Goal: Task Accomplishment & Management: Manage account settings

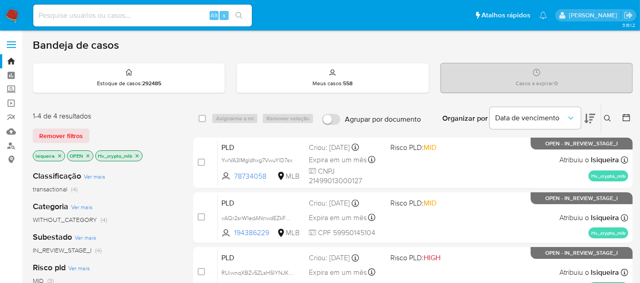
click at [383, 55] on div "Bandeja de casos Estoque de casos : 292485 Meus casos : 558 Casos a expirar : 0…" at bounding box center [333, 277] width 600 height 479
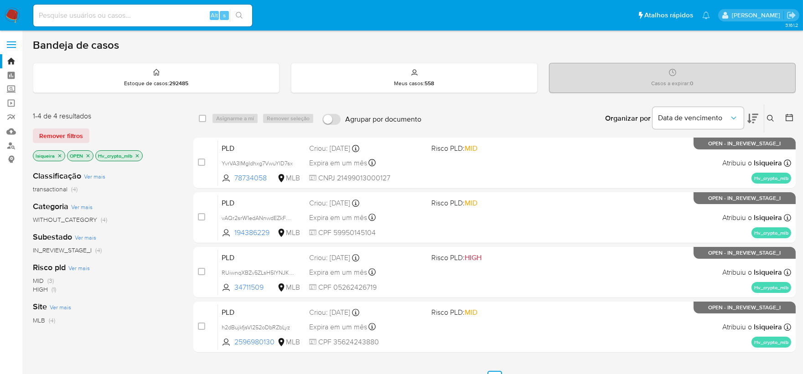
click at [640, 120] on icon at bounding box center [770, 118] width 7 height 7
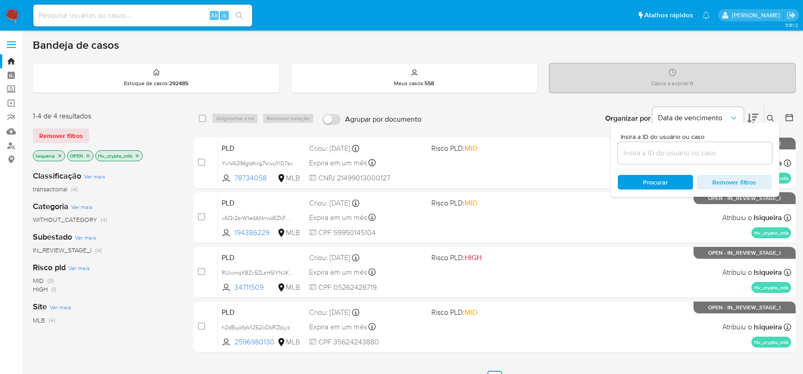
click at [640, 151] on input at bounding box center [695, 153] width 154 height 12
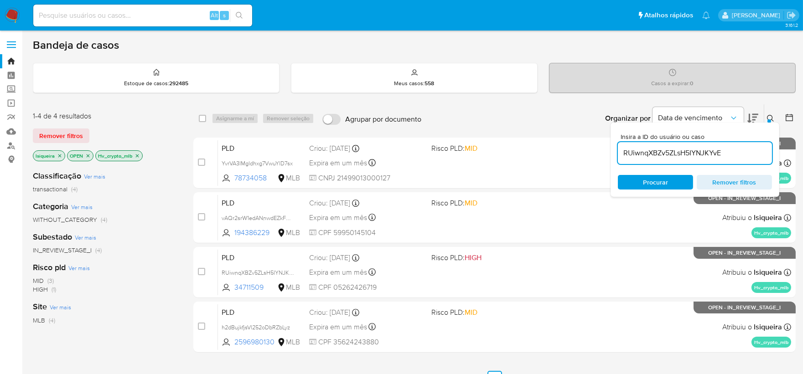
type input "RUiwnqXBZv5ZLsH5IYNJKYvE"
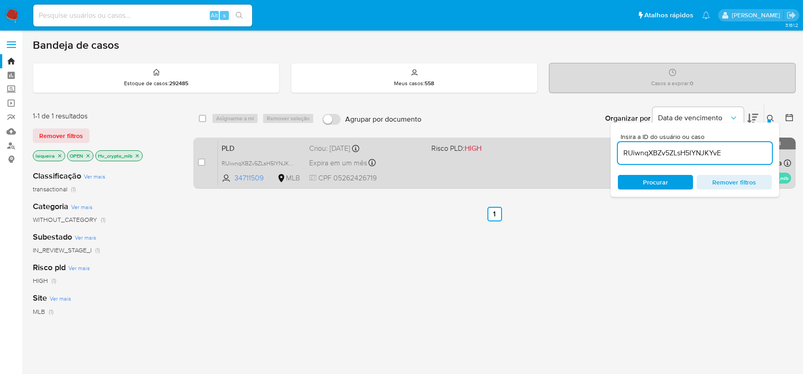
click at [504, 173] on div "PLD RUiwnqXBZv5ZLsH5IYNJKYvE 34711509 MLB Risco PLD: HIGH Criou: 12/09/2025 Cri…" at bounding box center [504, 163] width 573 height 46
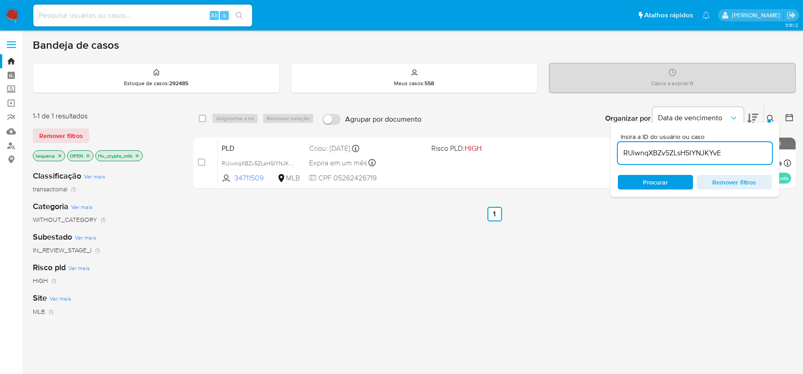
click at [140, 154] on p "Hv_crypto_mlb" at bounding box center [119, 156] width 46 height 10
click at [138, 154] on icon "close-filter" at bounding box center [136, 155] width 5 height 5
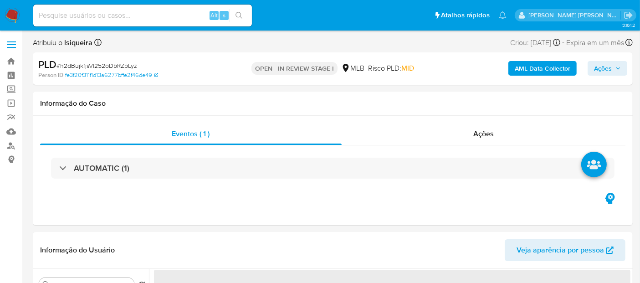
select select "10"
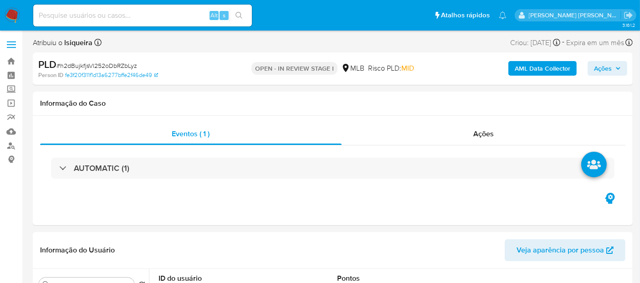
drag, startPoint x: 154, startPoint y: 10, endPoint x: 157, endPoint y: 20, distance: 10.5
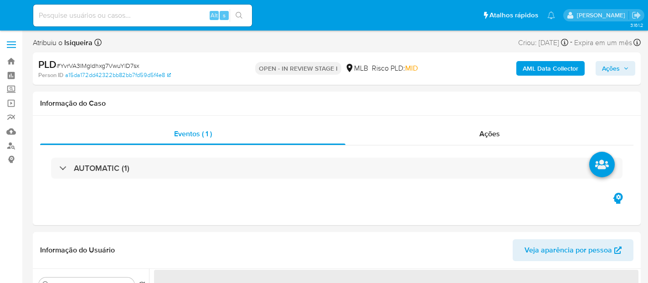
select select "10"
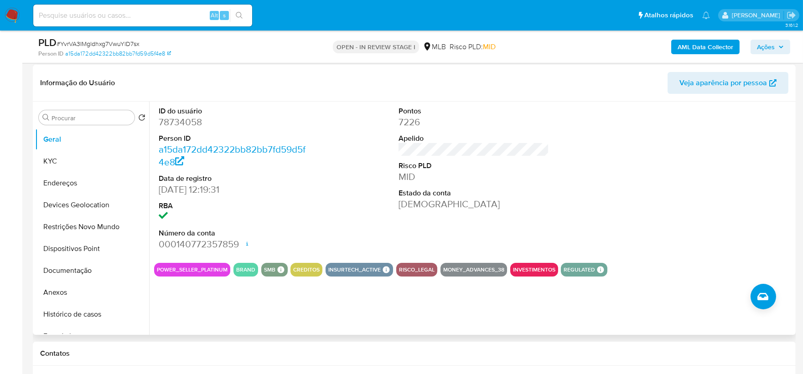
scroll to position [152, 0]
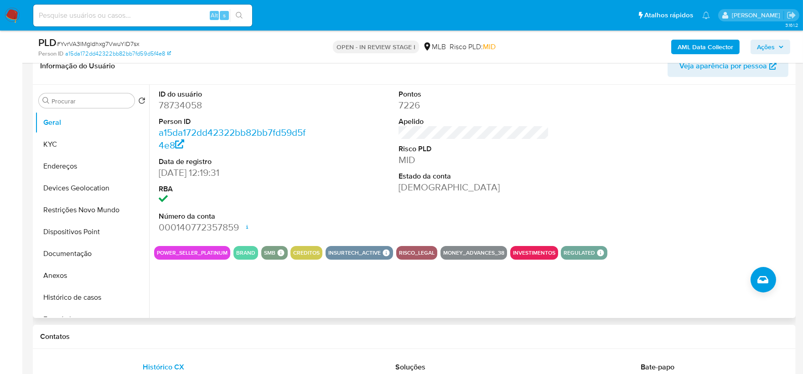
click at [317, 276] on div "ID do usuário 78734058 Person ID a15da172dd42322bb82bb7fd59d5f4e8 Data de regis…" at bounding box center [471, 201] width 644 height 233
drag, startPoint x: 78, startPoint y: 294, endPoint x: 74, endPoint y: 280, distance: 14.6
click at [78, 283] on button "Histórico de casos" at bounding box center [92, 298] width 114 height 22
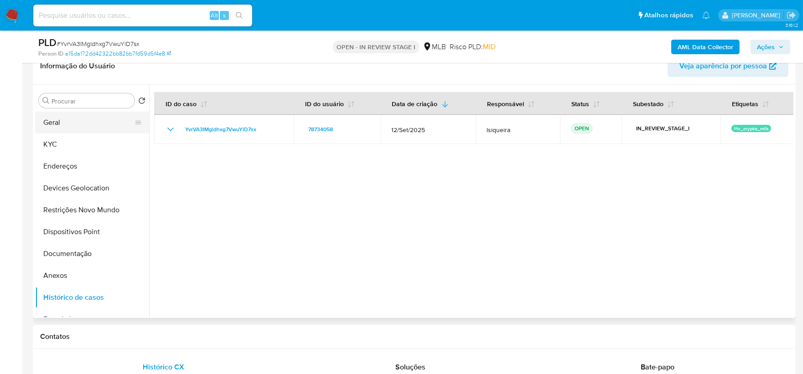
click at [62, 127] on button "Geral" at bounding box center [88, 123] width 107 height 22
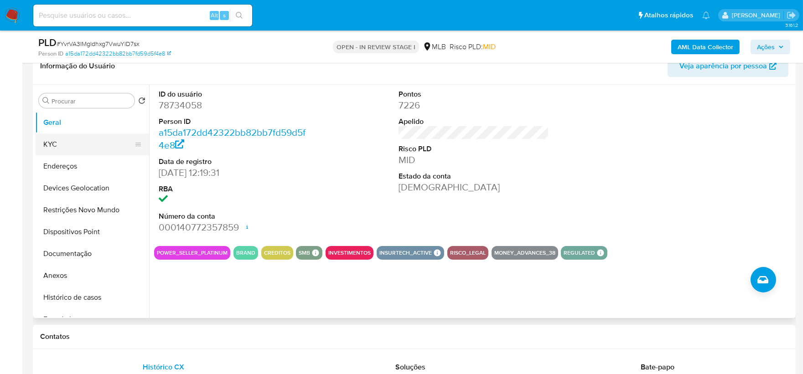
click at [62, 139] on button "KYC" at bounding box center [88, 145] width 107 height 22
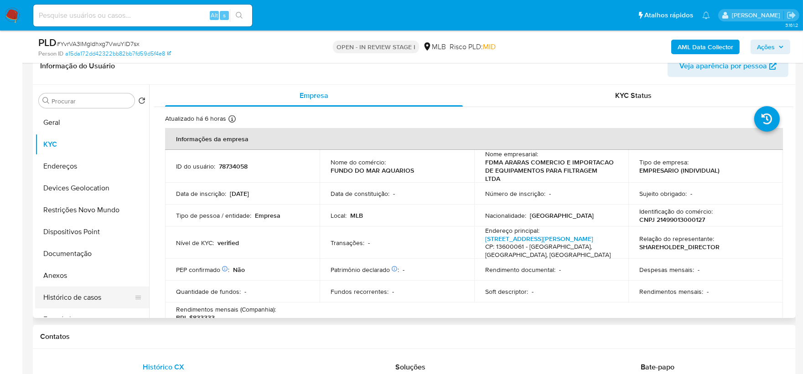
scroll to position [51, 0]
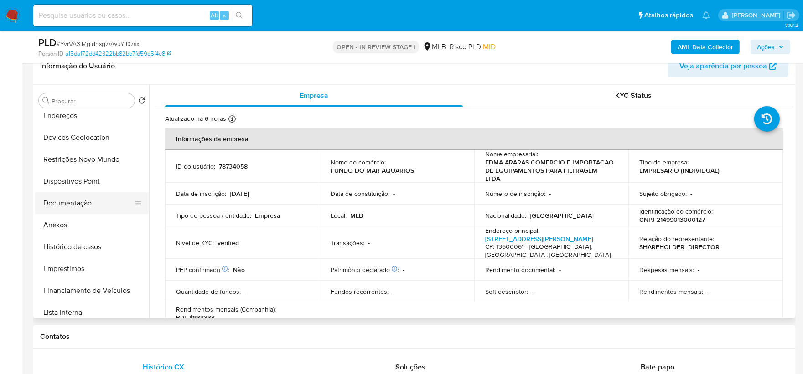
click at [88, 197] on button "Documentação" at bounding box center [88, 203] width 107 height 22
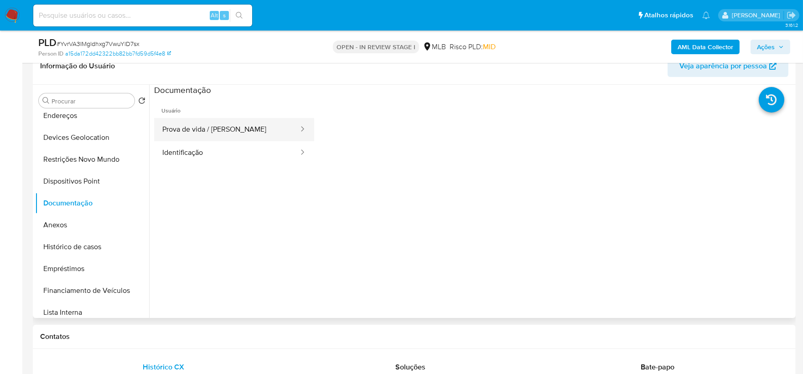
click at [225, 122] on button "Prova de vida / Selfie" at bounding box center [226, 129] width 145 height 23
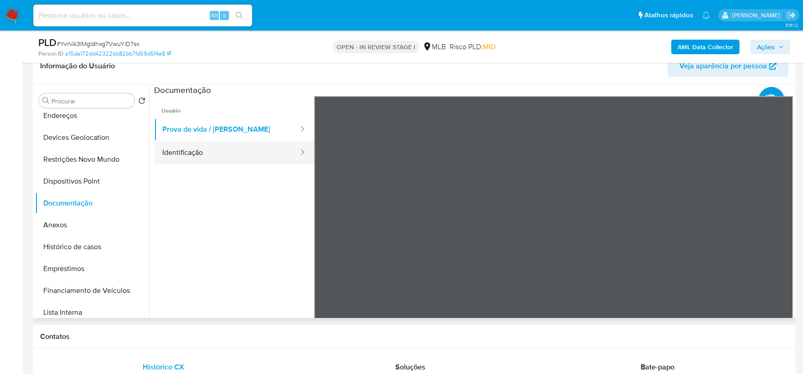
click at [190, 143] on button "Identificação" at bounding box center [226, 152] width 145 height 23
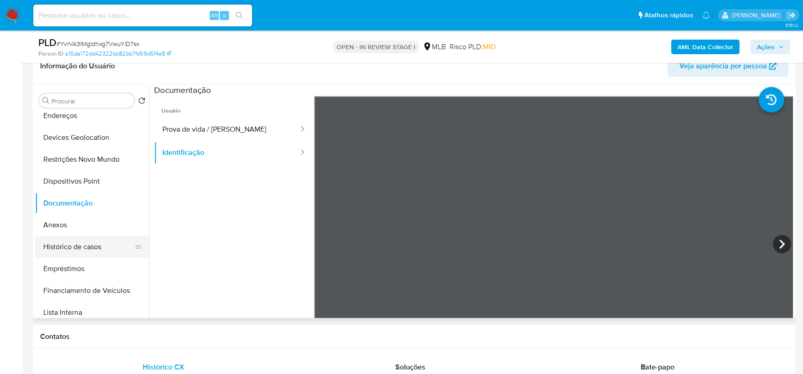
click at [72, 242] on button "Histórico de casos" at bounding box center [88, 247] width 107 height 22
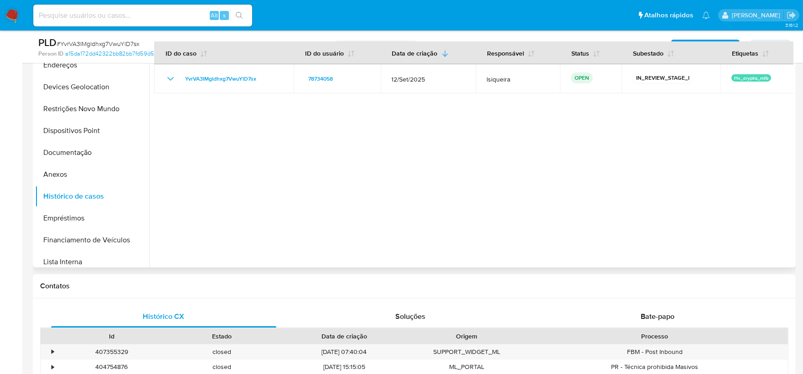
scroll to position [0, 0]
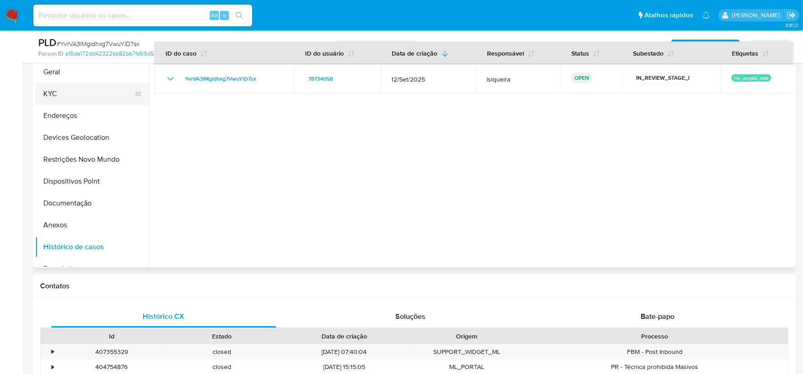
click at [72, 93] on button "KYC" at bounding box center [88, 94] width 107 height 22
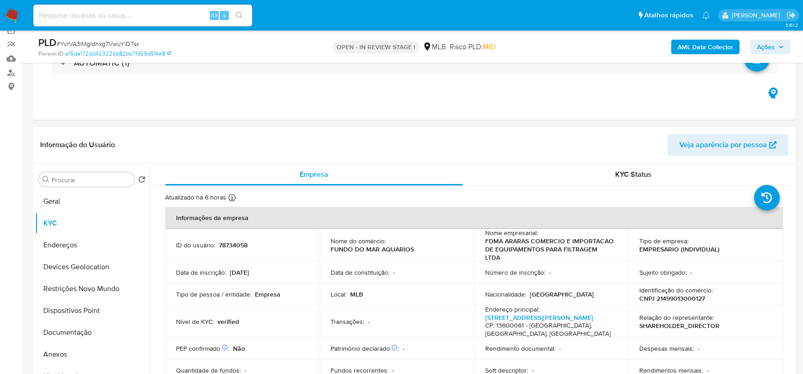
scroll to position [51, 0]
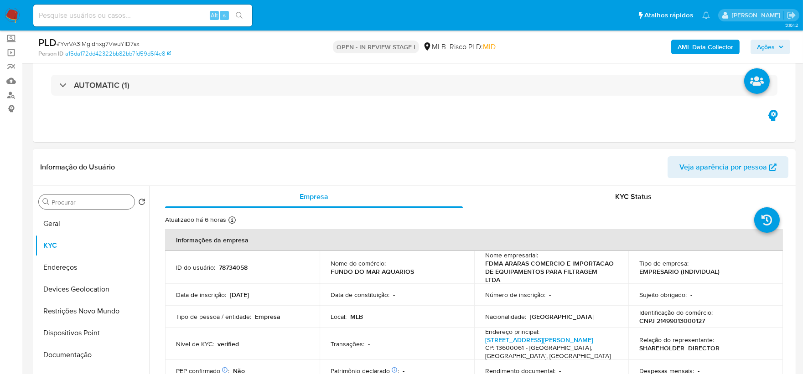
click at [95, 202] on input "Procurar" at bounding box center [91, 202] width 79 height 8
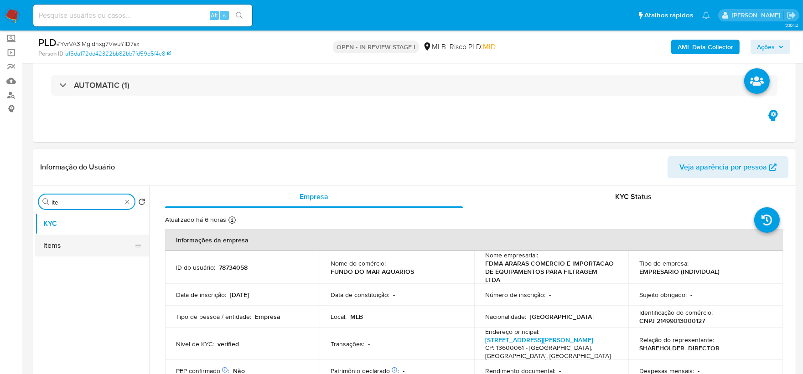
type input "ite"
click at [83, 248] on button "Items" at bounding box center [88, 246] width 107 height 22
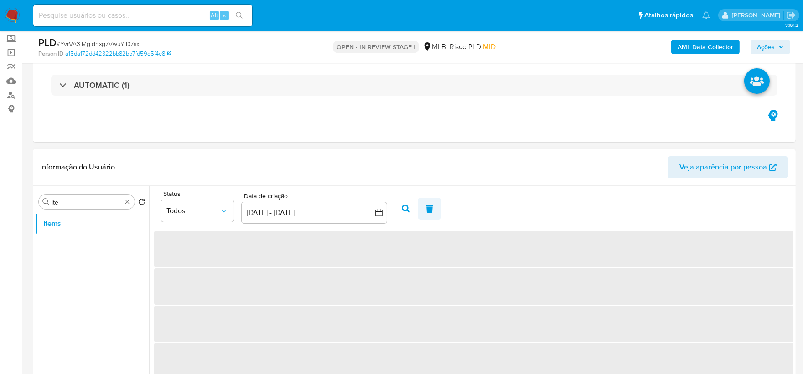
scroll to position [152, 0]
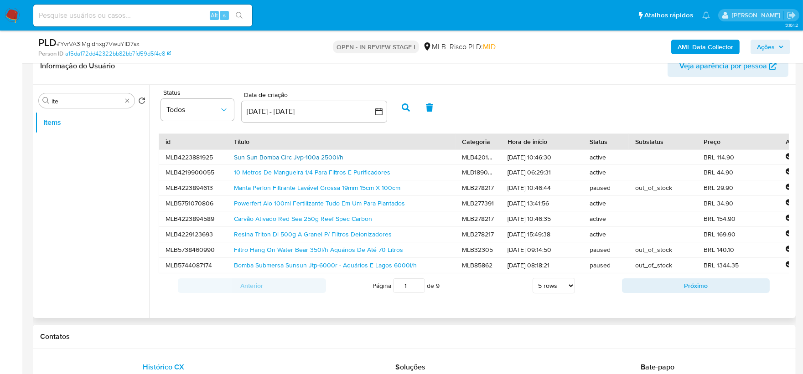
click at [284, 160] on link "Sun Sun Bomba Circ Jvp-100a 2500l/h" at bounding box center [288, 157] width 109 height 9
click at [128, 94] on div "Procurar ite" at bounding box center [87, 100] width 96 height 15
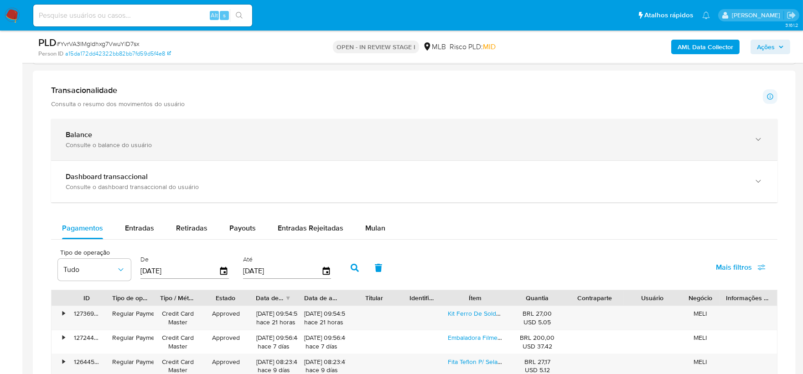
scroll to position [604, 0]
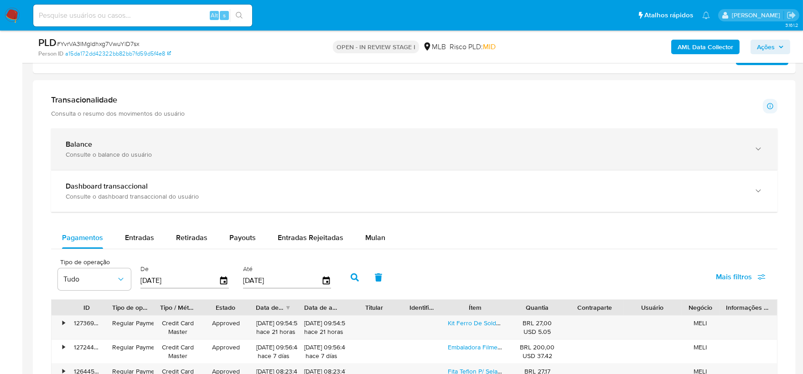
click at [266, 159] on div "Consulte o balance do usuário" at bounding box center [405, 154] width 679 height 8
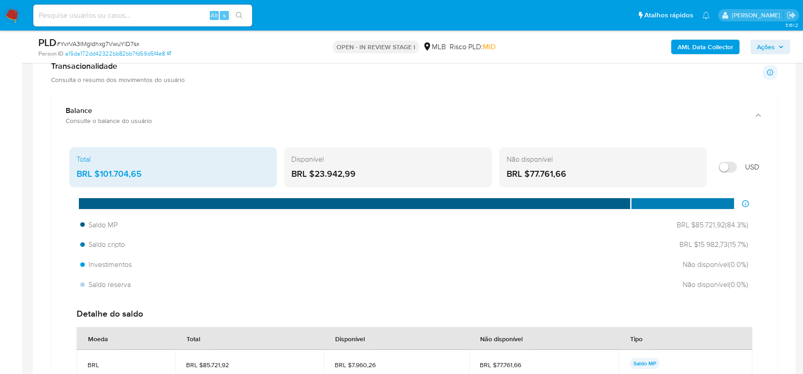
scroll to position [654, 0]
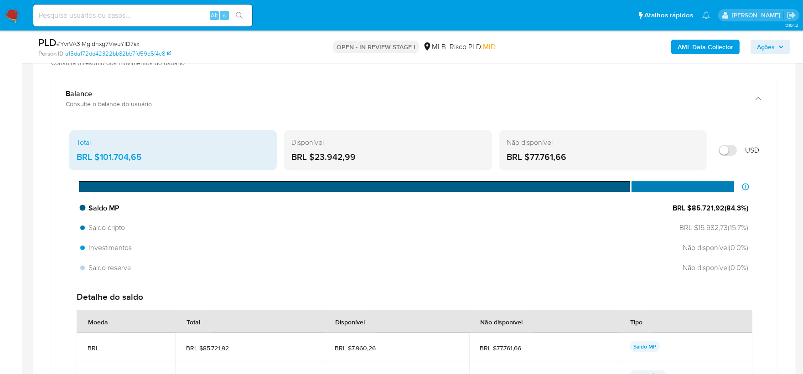
drag, startPoint x: 721, startPoint y: 208, endPoint x: 691, endPoint y: 207, distance: 29.6
click at [648, 207] on span "BRL $85.721,92 ( 84.3 %)" at bounding box center [710, 208] width 76 height 10
drag, startPoint x: 723, startPoint y: 227, endPoint x: 692, endPoint y: 227, distance: 31.5
click at [648, 227] on span "BRL $15.982,73 ( 15.7 %)" at bounding box center [711, 228] width 73 height 10
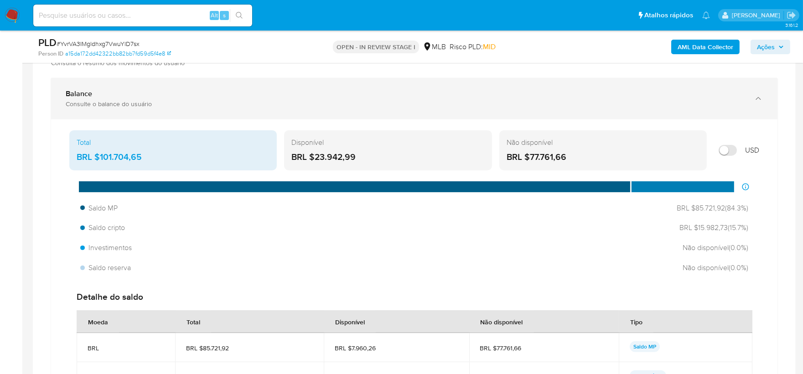
click at [284, 96] on div "Balance" at bounding box center [405, 93] width 679 height 9
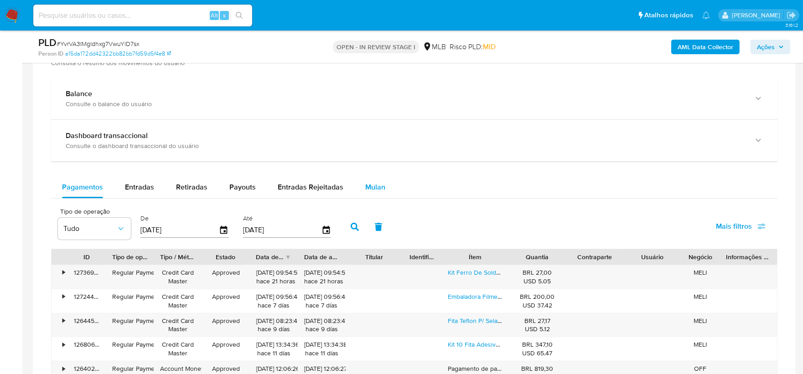
click at [368, 181] on div "Mulan" at bounding box center [375, 187] width 20 height 22
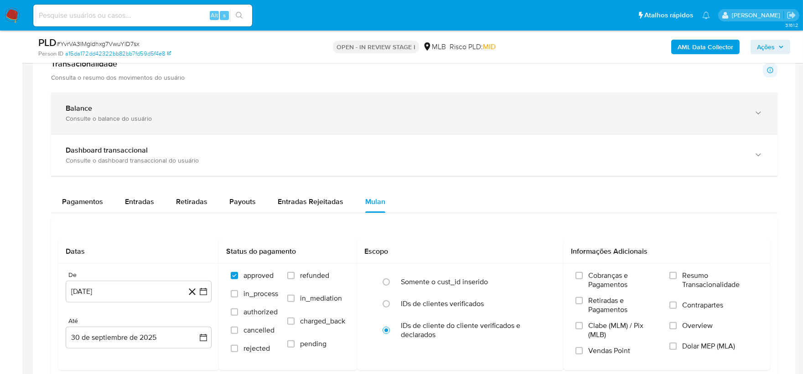
scroll to position [553, 0]
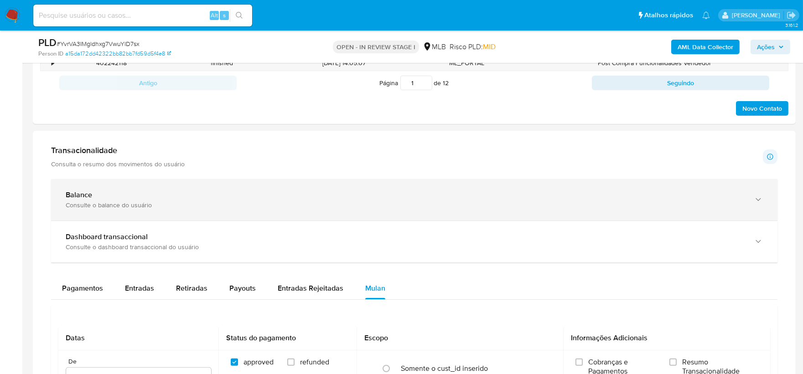
click at [289, 215] on div "Balance Consulte o balance do usuário" at bounding box center [414, 199] width 726 height 41
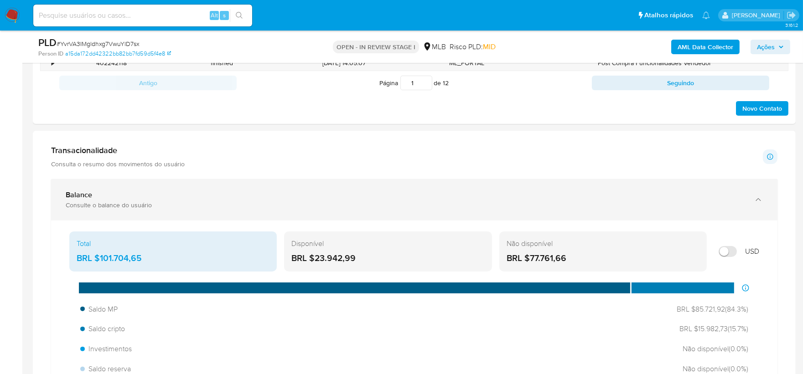
click at [295, 212] on div "Balance Consulte o balance do usuário" at bounding box center [414, 199] width 726 height 41
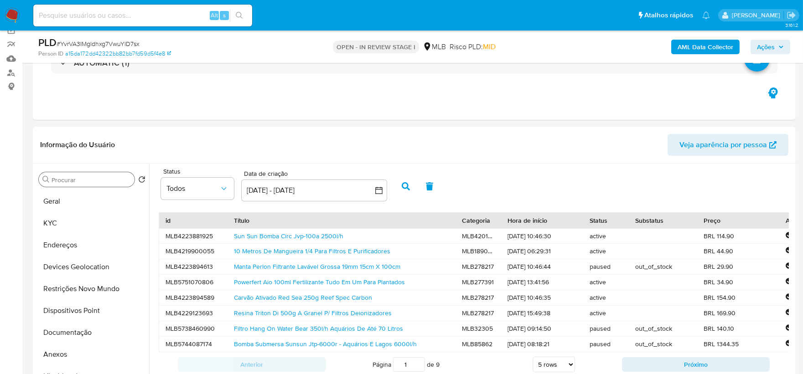
scroll to position [62, 0]
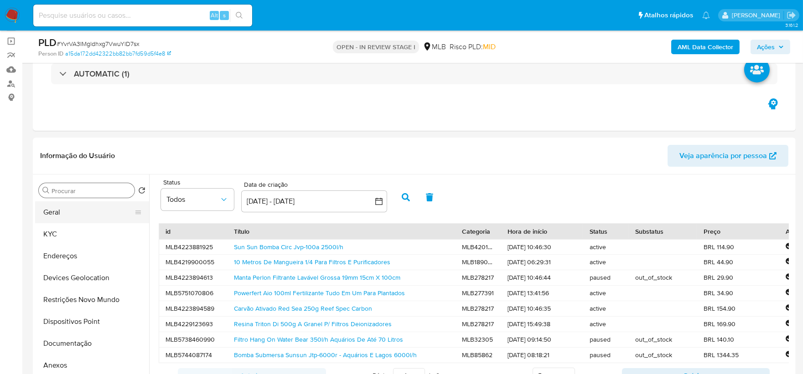
click at [76, 216] on button "Geral" at bounding box center [88, 212] width 107 height 22
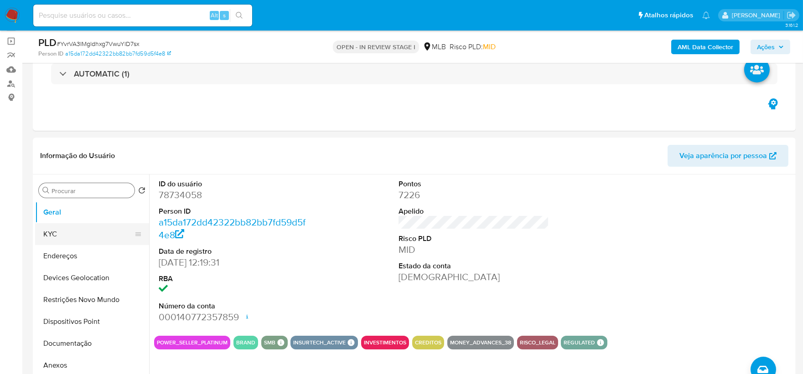
click at [67, 235] on button "KYC" at bounding box center [88, 234] width 107 height 22
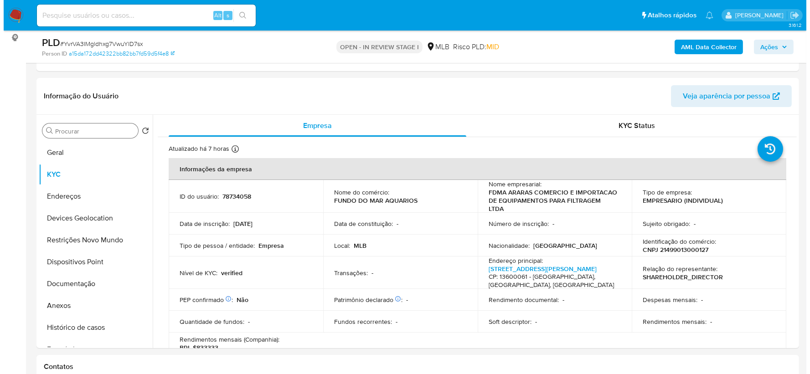
scroll to position [163, 0]
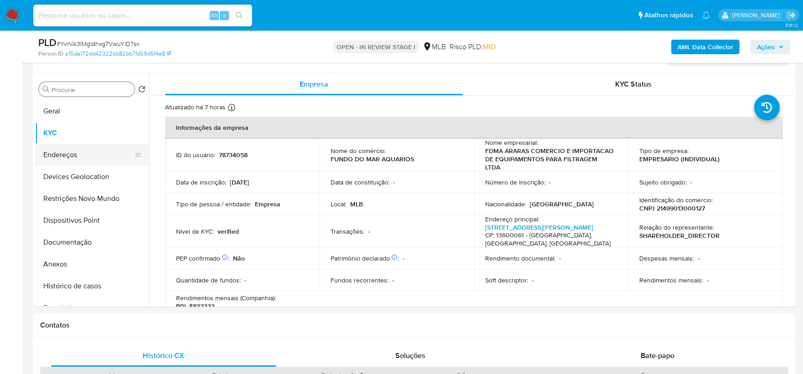
click at [83, 156] on button "Endereços" at bounding box center [88, 155] width 107 height 22
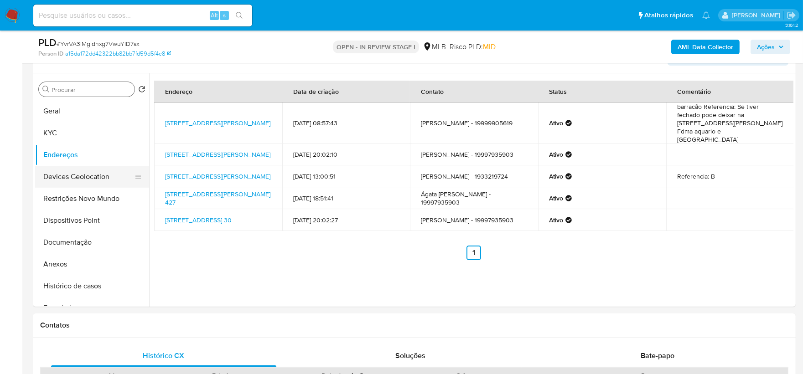
click at [78, 180] on button "Devices Geolocation" at bounding box center [88, 177] width 107 height 22
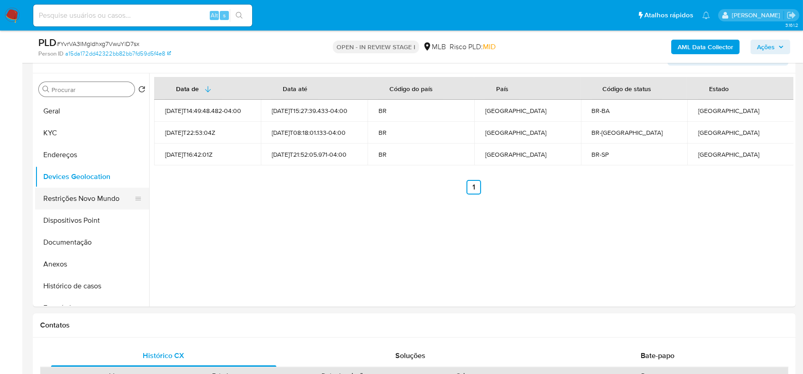
drag, startPoint x: 68, startPoint y: 196, endPoint x: 85, endPoint y: 199, distance: 17.1
click at [68, 196] on button "Restrições Novo Mundo" at bounding box center [88, 199] width 107 height 22
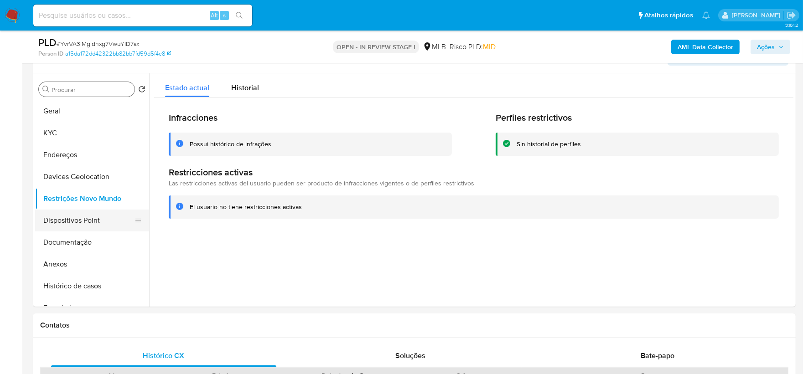
click at [66, 220] on button "Dispositivos Point" at bounding box center [88, 221] width 107 height 22
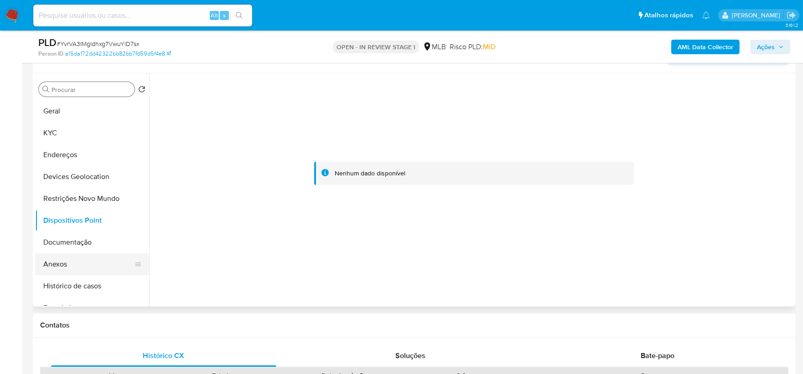
click at [66, 267] on button "Anexos" at bounding box center [88, 264] width 107 height 22
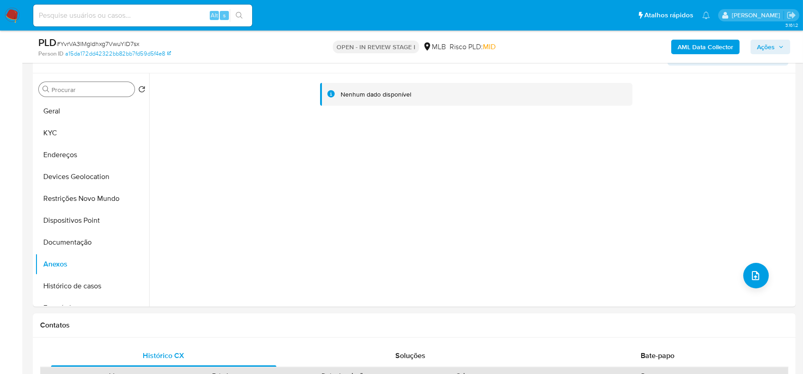
click at [648, 50] on b "AML Data Collector" at bounding box center [705, 47] width 56 height 15
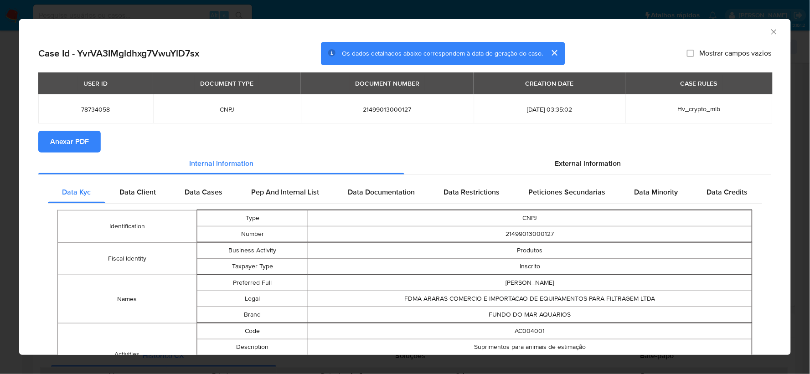
click at [59, 140] on span "Anexar PDF" at bounding box center [69, 142] width 39 height 20
click at [648, 34] on icon "Fechar a janela" at bounding box center [774, 31] width 9 height 9
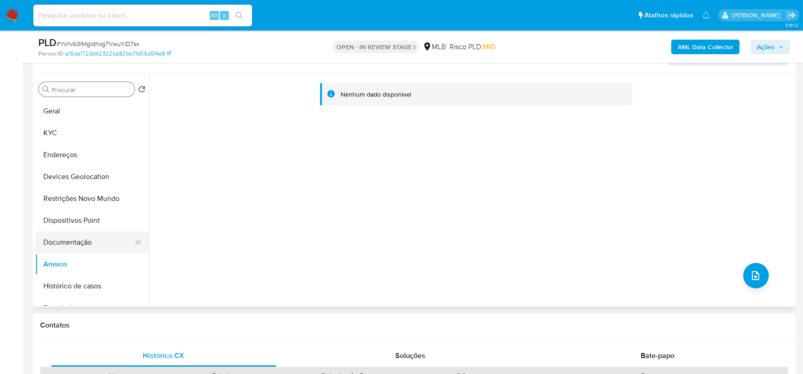
click at [70, 242] on button "Documentação" at bounding box center [88, 243] width 107 height 22
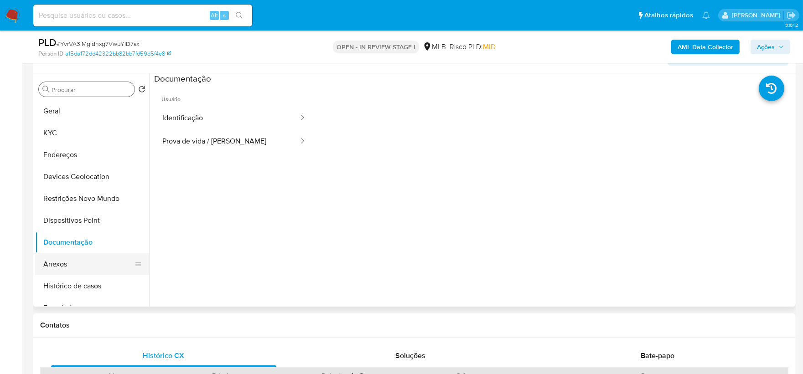
click at [65, 262] on button "Anexos" at bounding box center [88, 264] width 107 height 22
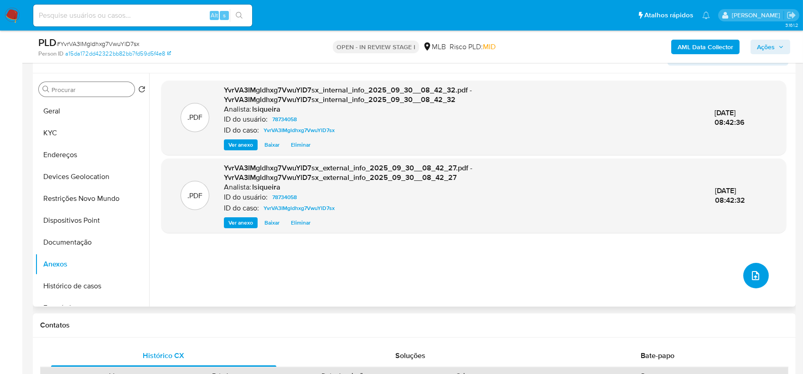
click at [648, 274] on icon "upload-file" at bounding box center [755, 275] width 11 height 11
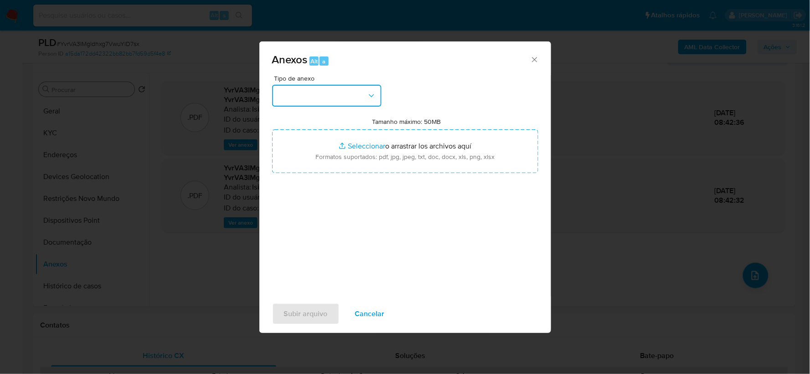
click at [358, 98] on button "button" at bounding box center [326, 96] width 109 height 22
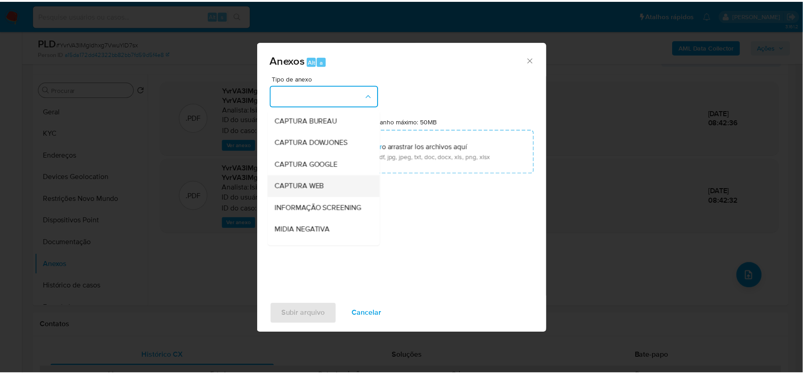
scroll to position [51, 0]
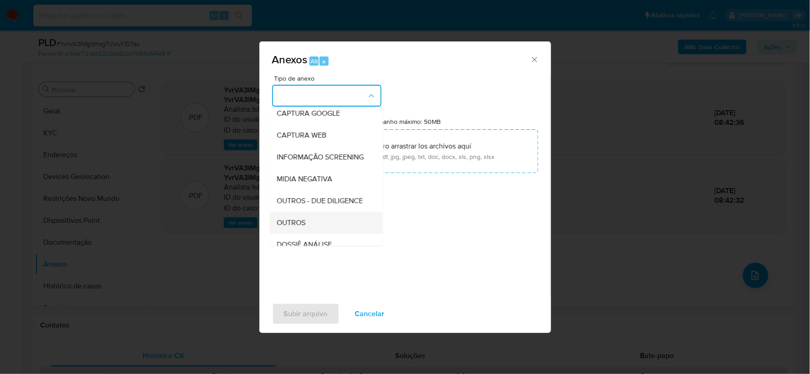
click at [298, 227] on span "OUTROS" at bounding box center [291, 222] width 29 height 9
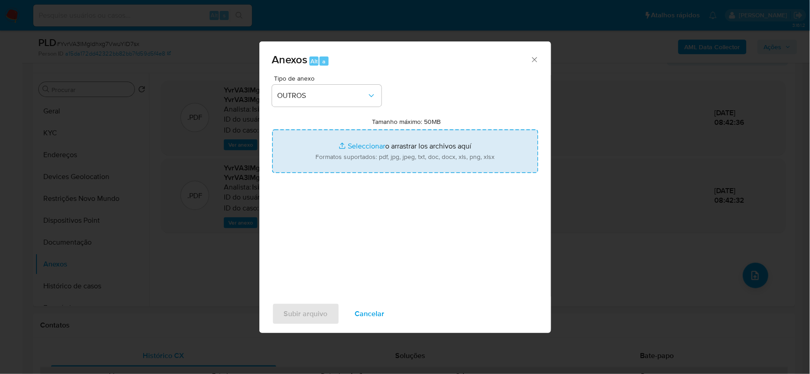
click at [370, 155] on input "Tamanho máximo: 50MB Seleccionar archivos" at bounding box center [405, 151] width 266 height 44
type input "C:\fakepath\Mulan 78734058_2025_09_29_17_58_13.xlsx"
click at [312, 283] on span "Subir arquivo" at bounding box center [306, 314] width 44 height 20
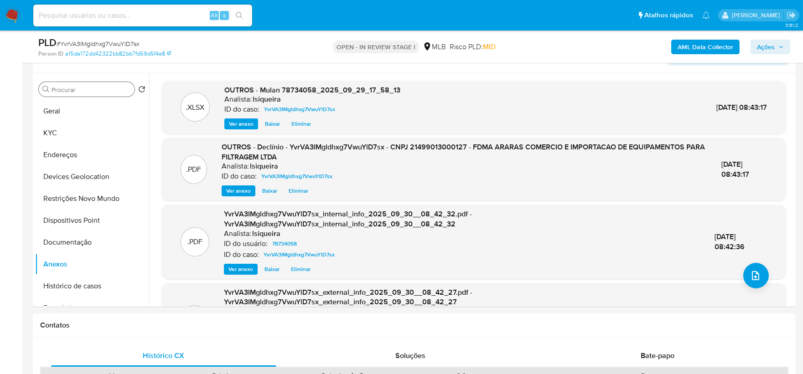
click at [648, 45] on icon "button" at bounding box center [780, 46] width 5 height 5
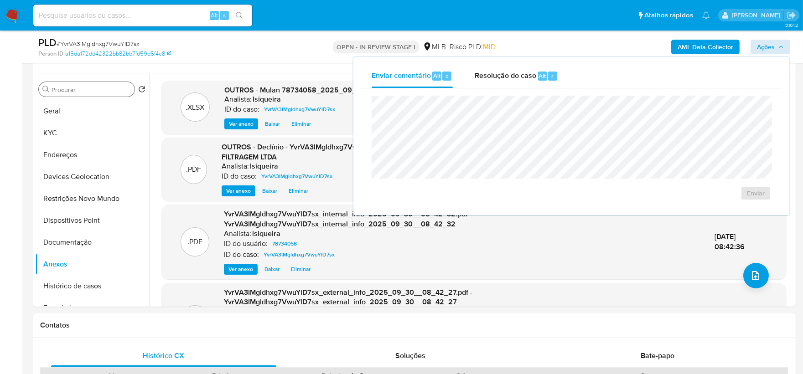
click at [498, 79] on span "Resolução do caso" at bounding box center [506, 75] width 62 height 10
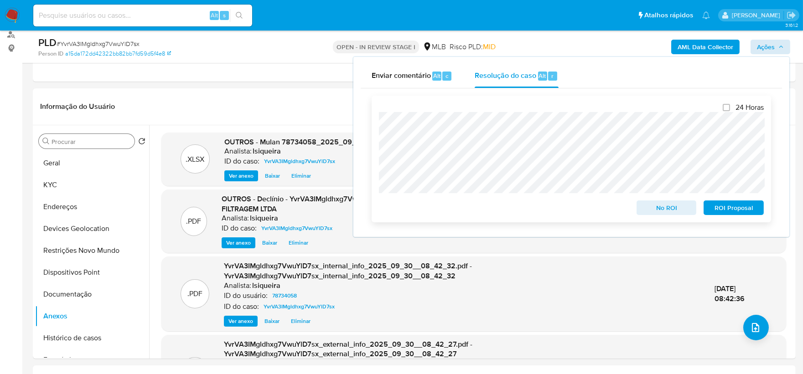
scroll to position [62, 0]
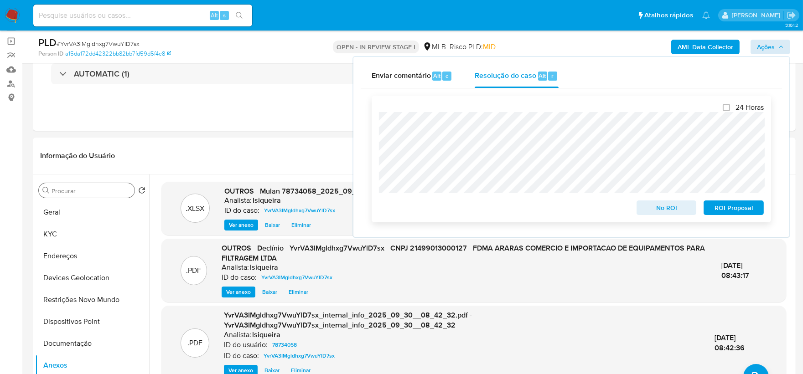
click at [648, 211] on span "No ROI" at bounding box center [666, 207] width 47 height 13
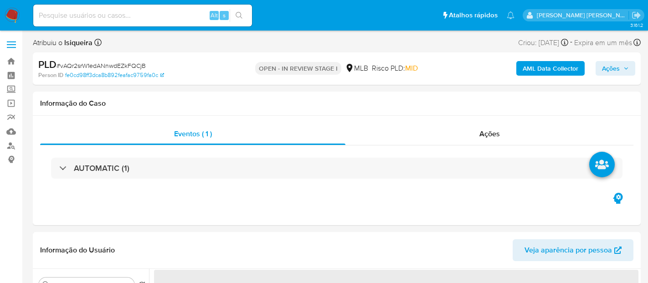
select select "10"
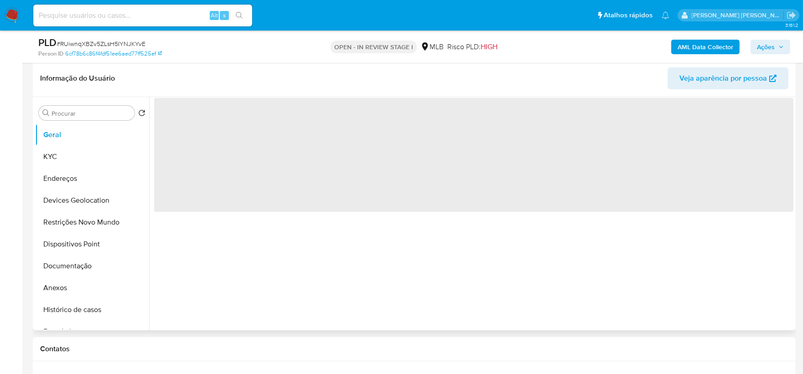
scroll to position [152, 0]
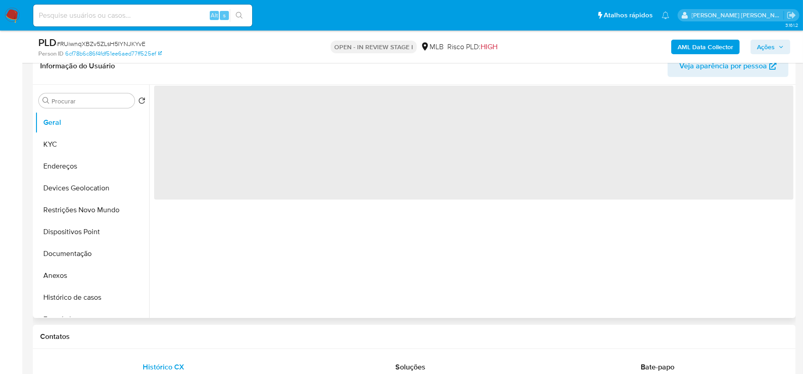
select select "10"
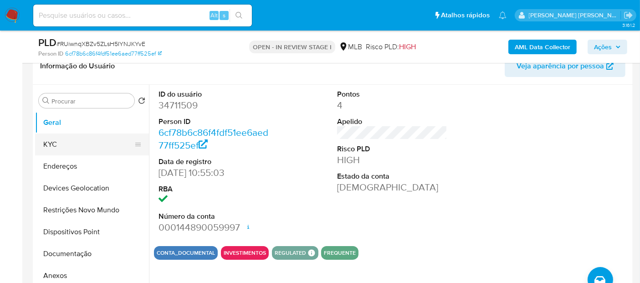
click at [69, 145] on button "KYC" at bounding box center [88, 145] width 107 height 22
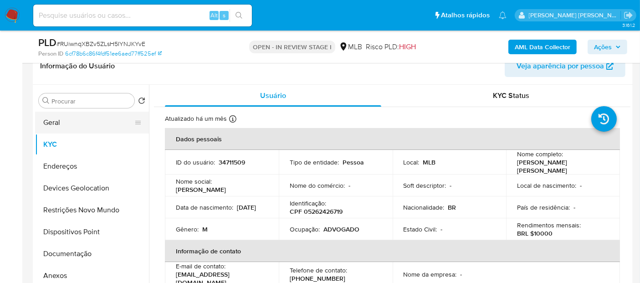
click at [75, 124] on button "Geral" at bounding box center [88, 123] width 107 height 22
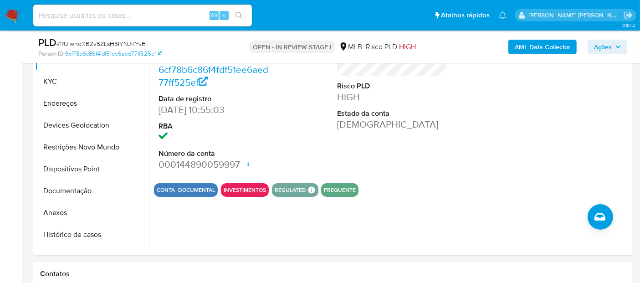
scroll to position [166, 0]
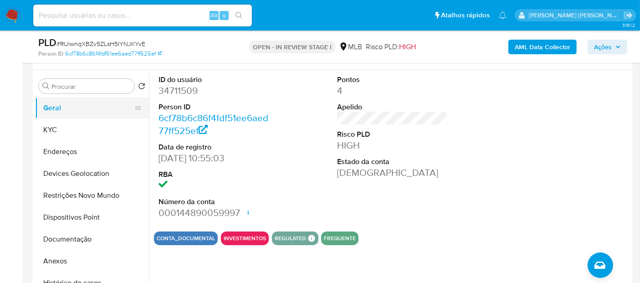
click at [95, 111] on button "Geral" at bounding box center [88, 108] width 107 height 22
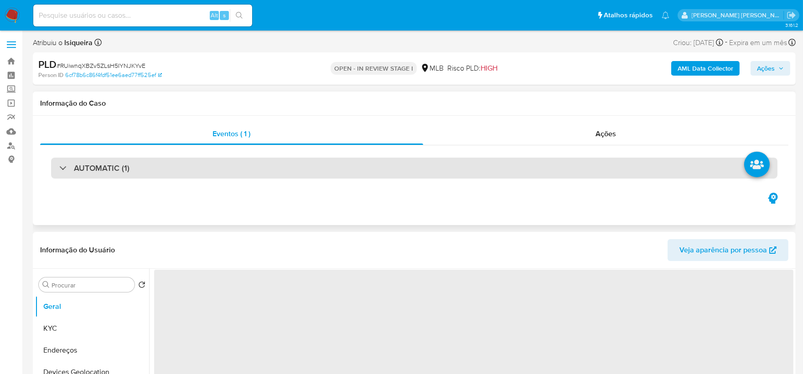
select select "10"
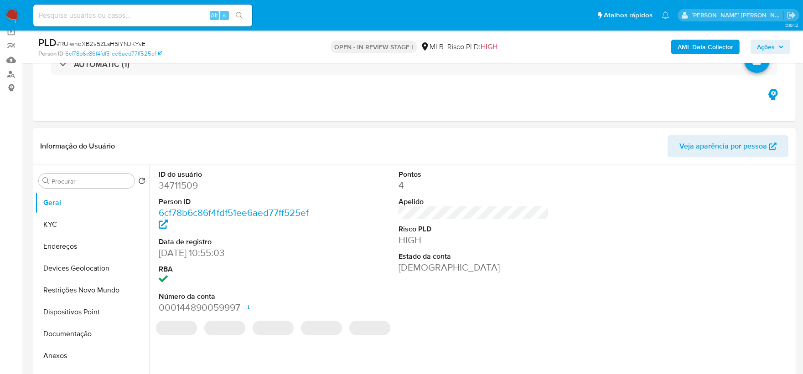
scroll to position [152, 0]
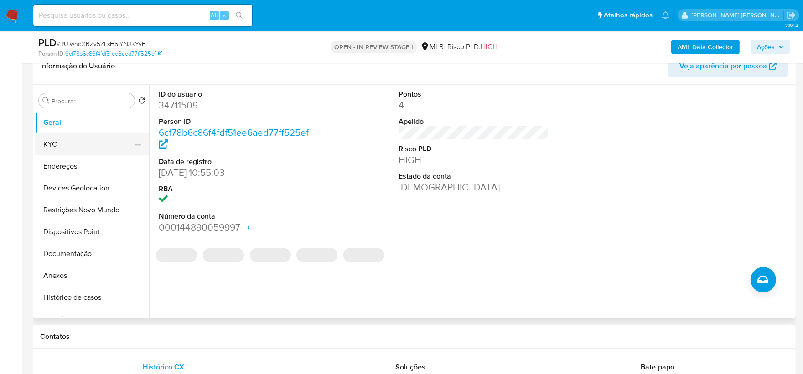
click at [100, 147] on button "KYC" at bounding box center [88, 145] width 107 height 22
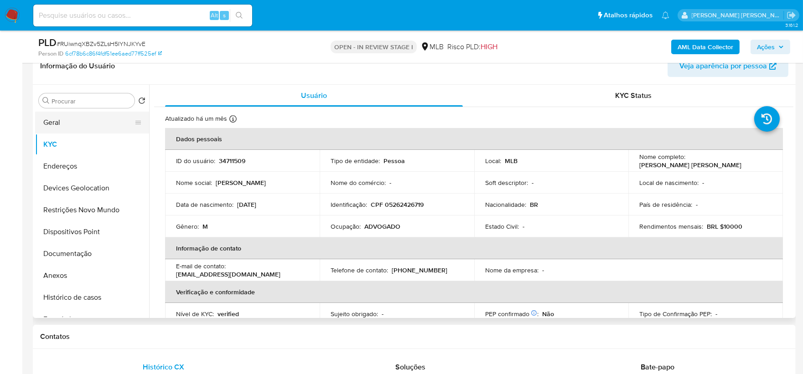
click at [77, 123] on button "Geral" at bounding box center [88, 123] width 107 height 22
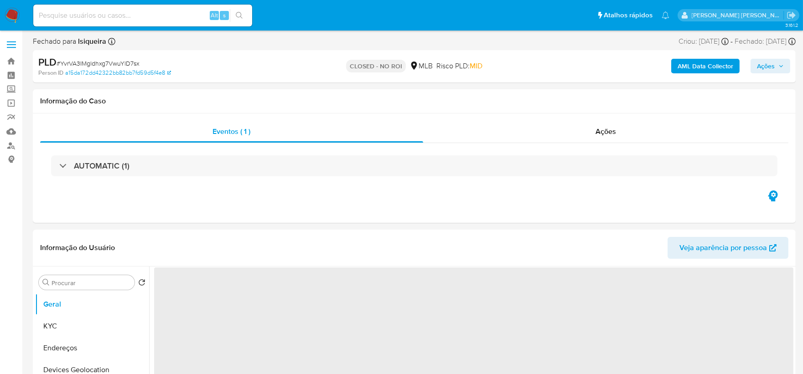
select select "10"
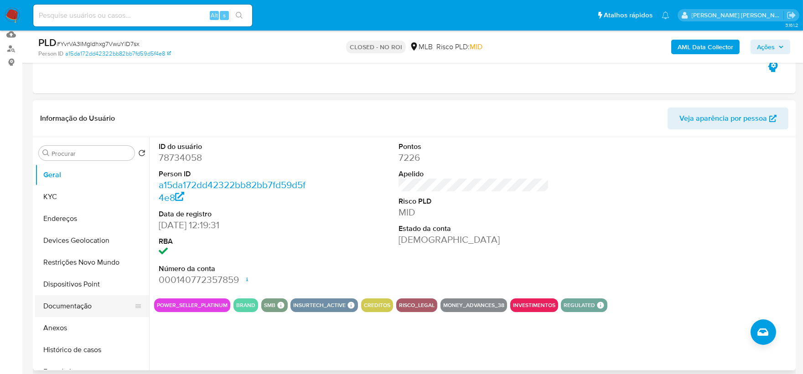
scroll to position [101, 0]
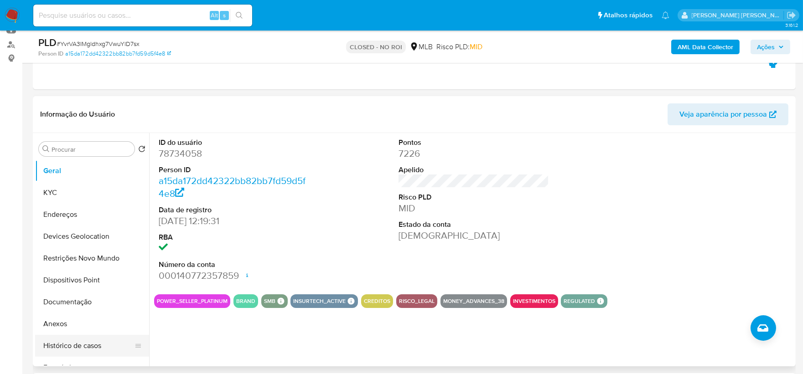
click at [83, 346] on button "Histórico de casos" at bounding box center [88, 346] width 107 height 22
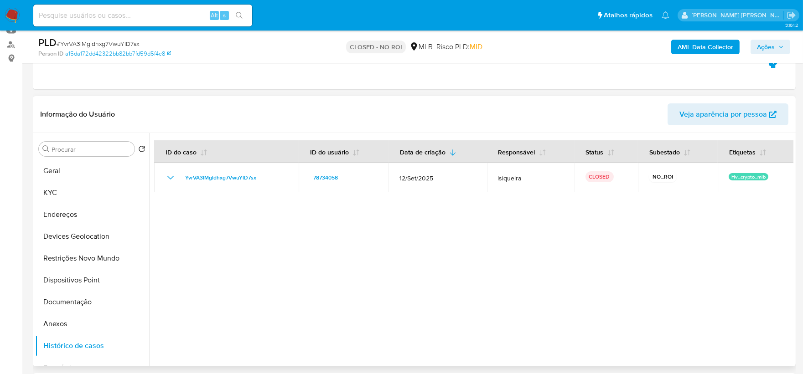
click at [324, 279] on div at bounding box center [471, 249] width 644 height 233
click at [78, 186] on button "KYC" at bounding box center [88, 193] width 107 height 22
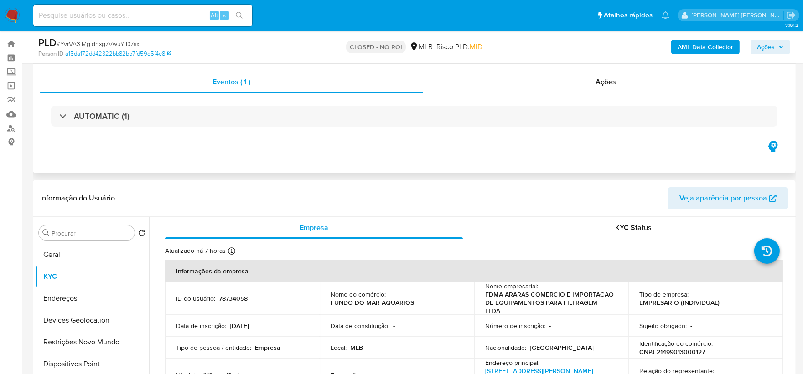
scroll to position [0, 0]
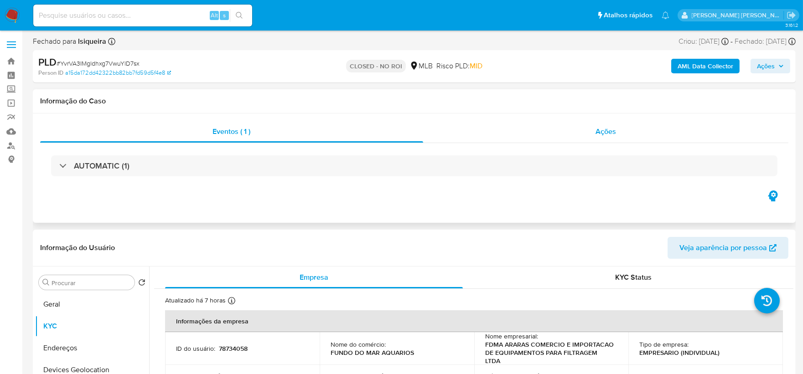
click at [593, 138] on div "Ações" at bounding box center [606, 132] width 366 height 22
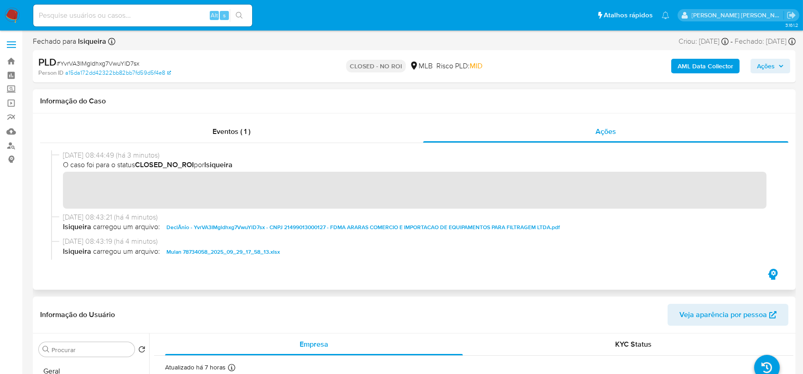
scroll to position [101, 0]
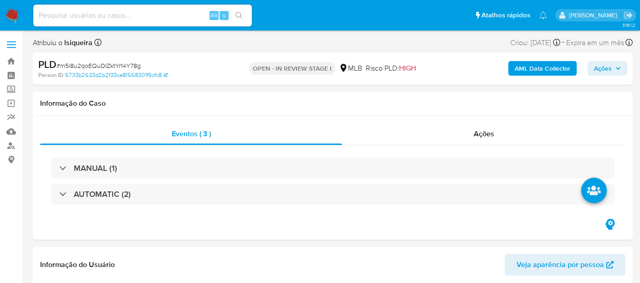
select select "10"
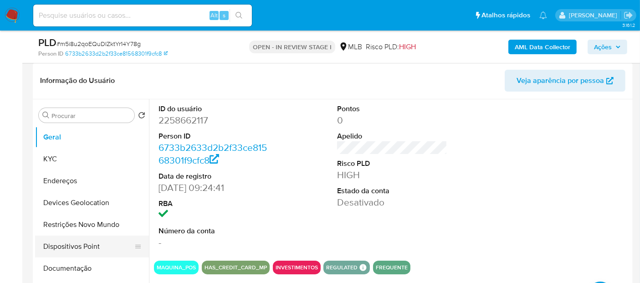
click at [83, 236] on button "Dispositivos Point" at bounding box center [88, 247] width 107 height 22
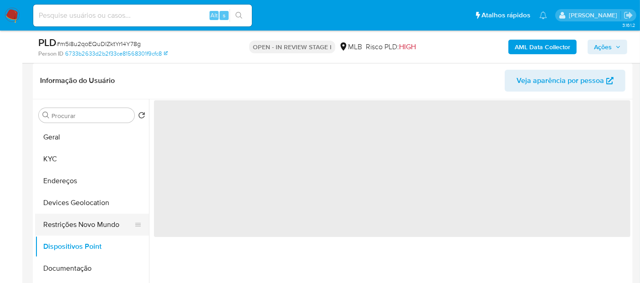
click at [87, 225] on button "Restrições Novo Mundo" at bounding box center [88, 225] width 107 height 22
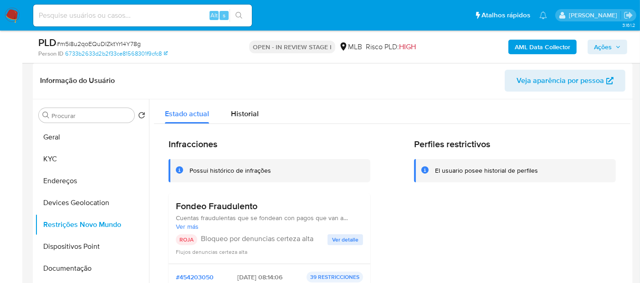
click at [343, 239] on span "Ver detalle" at bounding box center [345, 239] width 26 height 9
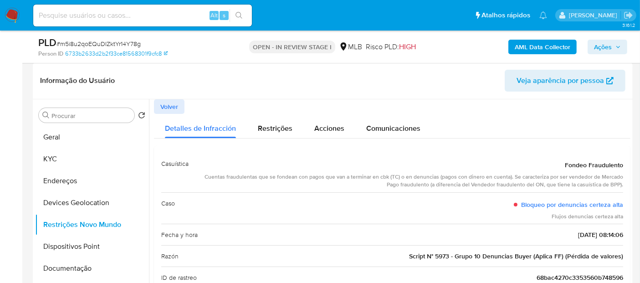
click at [351, 206] on div "Caso Bloqueo por denuncias certeza alta Flujos denuncias certeza alta" at bounding box center [392, 208] width 462 height 32
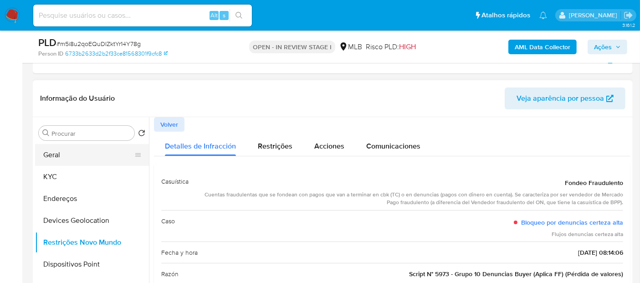
click at [88, 165] on button "Geral" at bounding box center [88, 155] width 107 height 22
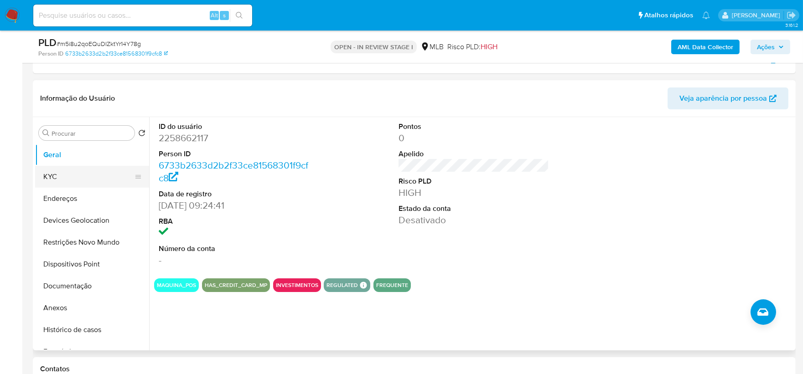
click at [80, 181] on button "KYC" at bounding box center [88, 177] width 107 height 22
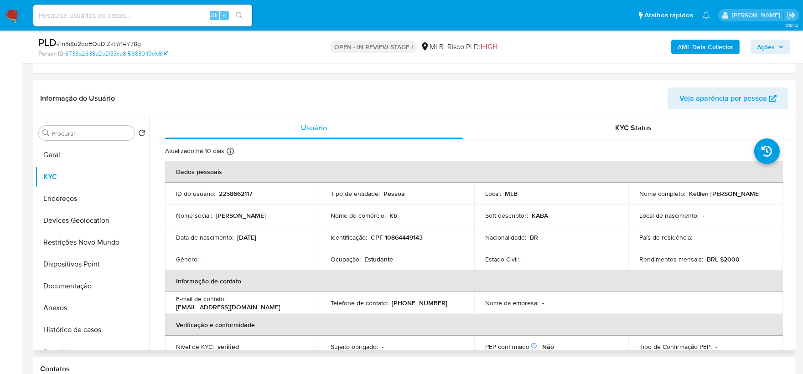
drag, startPoint x: 287, startPoint y: 236, endPoint x: 235, endPoint y: 235, distance: 52.0
click at [235, 235] on div "Data de nascimento : 16/12/2005" at bounding box center [242, 237] width 133 height 8
copy div "16/12/2005"
click at [248, 240] on p "16/12/2005" at bounding box center [246, 237] width 19 height 8
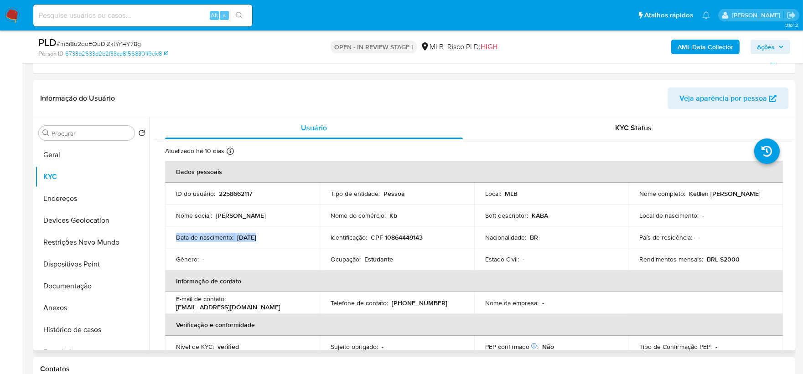
click at [248, 240] on p "16/12/2005" at bounding box center [246, 237] width 19 height 8
drag, startPoint x: 286, startPoint y: 232, endPoint x: 280, endPoint y: 238, distance: 8.1
click at [287, 233] on div "Data de nascimento : 16/12/2005" at bounding box center [242, 237] width 133 height 8
click at [271, 239] on div "Data de nascimento : 16/12/2005" at bounding box center [242, 237] width 133 height 8
drag, startPoint x: 270, startPoint y: 238, endPoint x: 236, endPoint y: 236, distance: 33.8
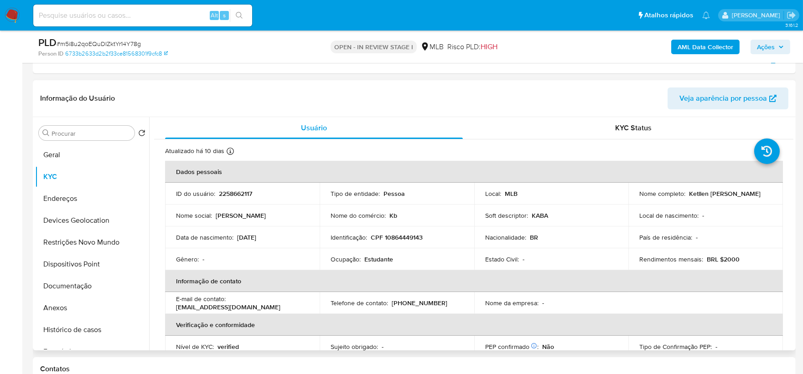
click at [236, 236] on div "Data de nascimento : 16/12/2005" at bounding box center [242, 237] width 133 height 8
copy p "16/12/2005"
click at [81, 156] on button "Geral" at bounding box center [88, 155] width 107 height 22
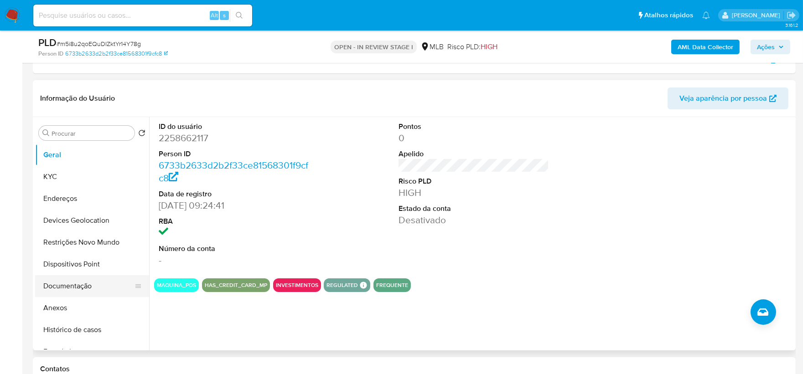
click at [89, 283] on button "Documentação" at bounding box center [88, 286] width 107 height 22
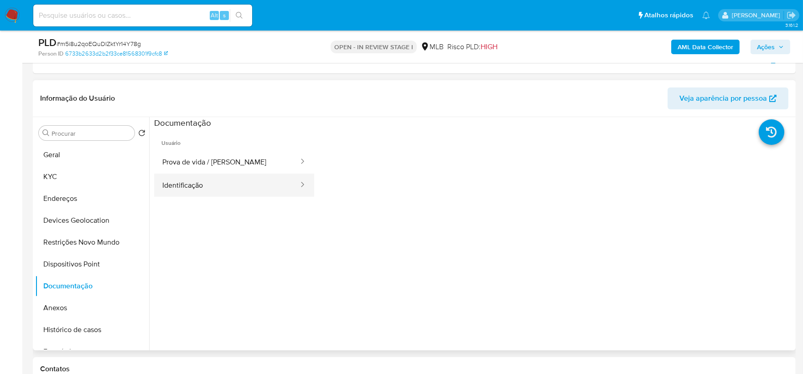
click at [202, 187] on button "Identificação" at bounding box center [226, 185] width 145 height 23
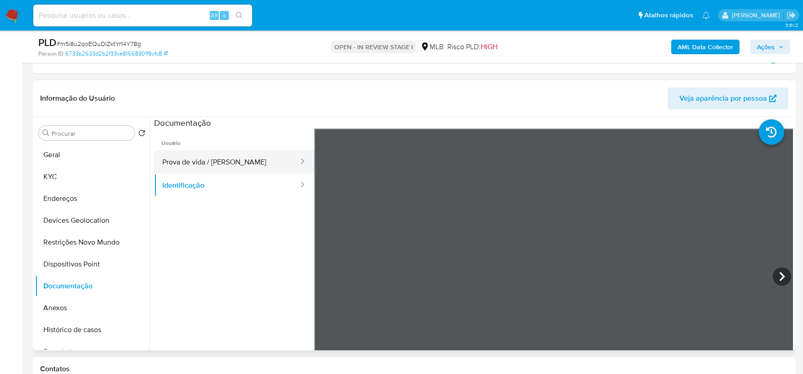
click at [237, 167] on button "Prova de vida / Selfie" at bounding box center [226, 161] width 145 height 23
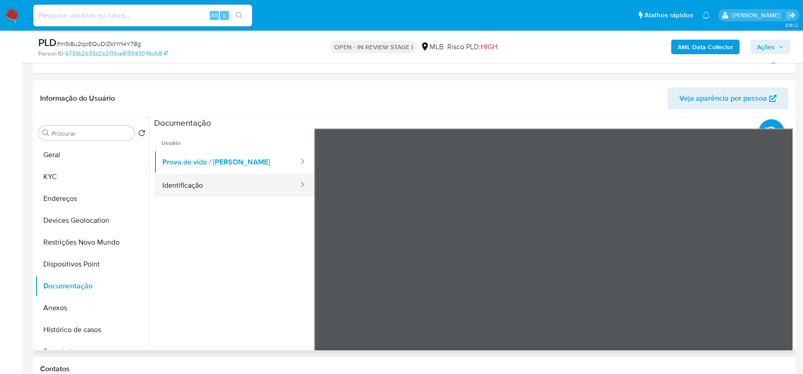
click at [196, 183] on button "Identificação" at bounding box center [226, 185] width 145 height 23
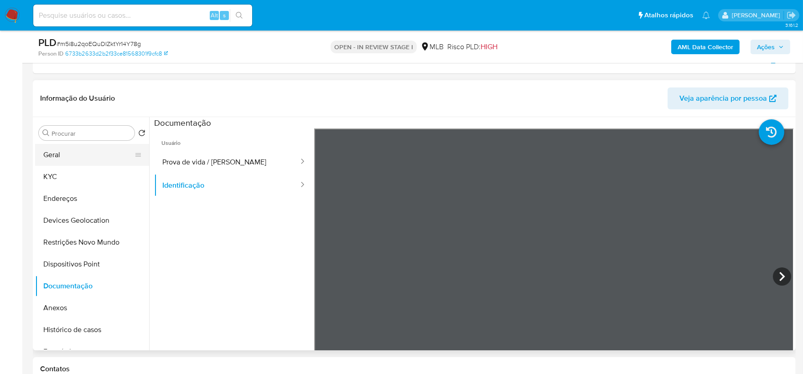
drag, startPoint x: 203, startPoint y: 162, endPoint x: 133, endPoint y: 162, distance: 69.7
click at [197, 163] on button "Prova de vida / Selfie" at bounding box center [226, 161] width 145 height 23
click at [69, 158] on button "Geral" at bounding box center [88, 155] width 107 height 22
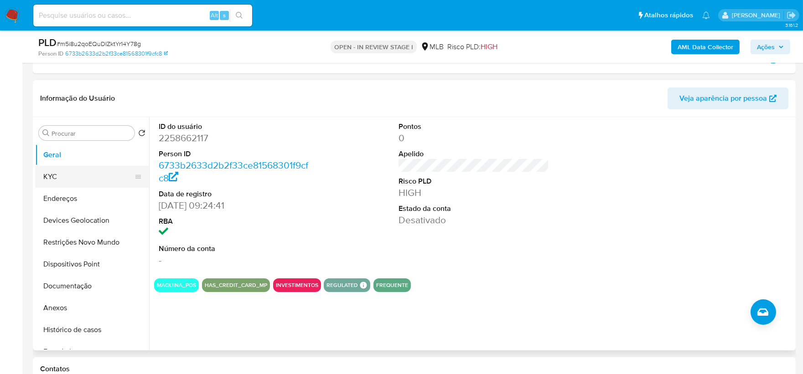
click at [57, 178] on button "KYC" at bounding box center [88, 177] width 107 height 22
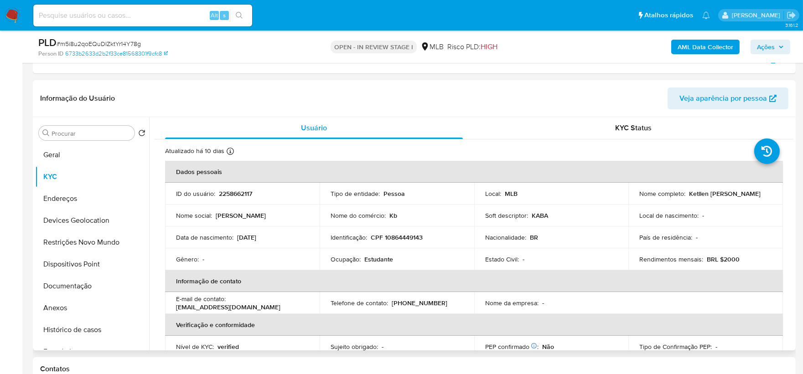
click at [380, 262] on p "Estudante" at bounding box center [378, 259] width 29 height 8
copy p "Estudante"
click at [83, 152] on button "Geral" at bounding box center [88, 155] width 107 height 22
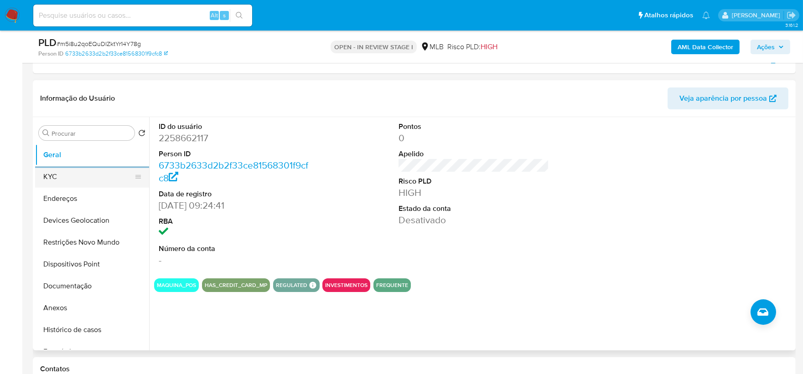
click at [87, 180] on button "KYC" at bounding box center [88, 177] width 107 height 22
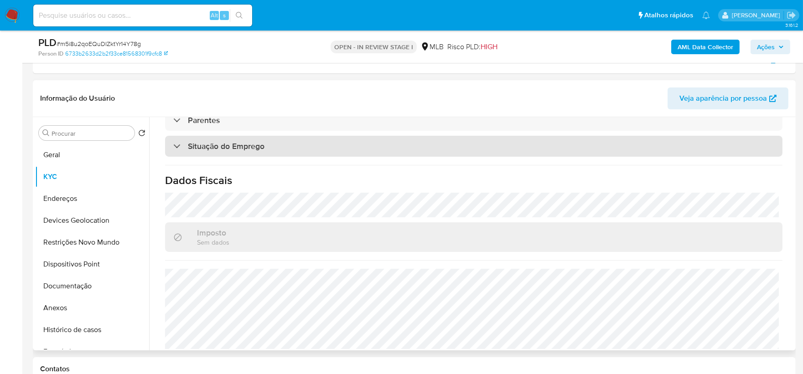
scroll to position [388, 0]
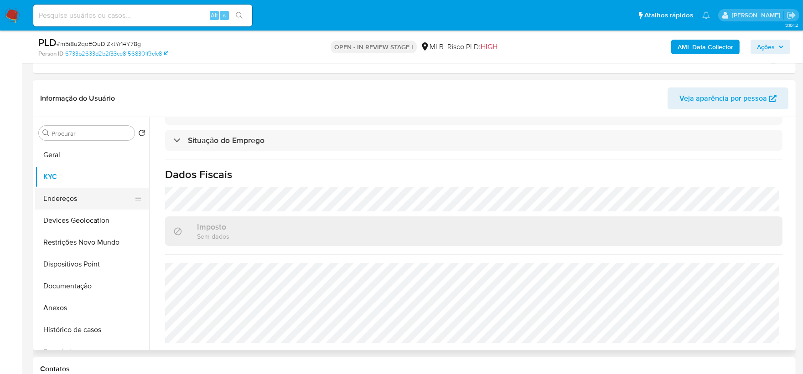
drag, startPoint x: 85, startPoint y: 194, endPoint x: 108, endPoint y: 204, distance: 24.7
click at [87, 194] on button "Endereços" at bounding box center [88, 199] width 107 height 22
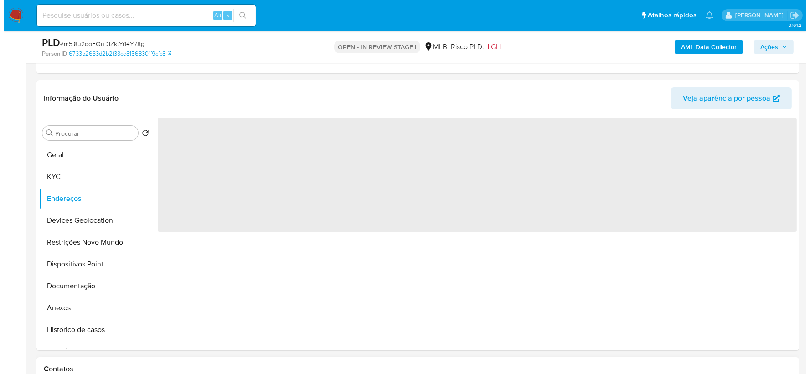
scroll to position [0, 0]
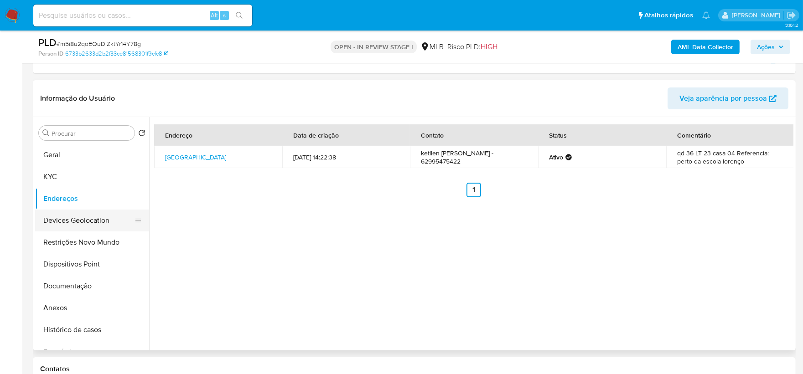
click at [92, 221] on button "Devices Geolocation" at bounding box center [88, 221] width 107 height 22
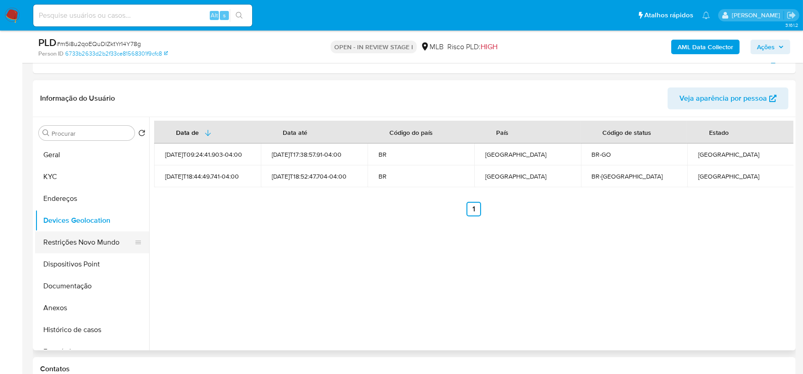
click at [74, 243] on button "Restrições Novo Mundo" at bounding box center [88, 243] width 107 height 22
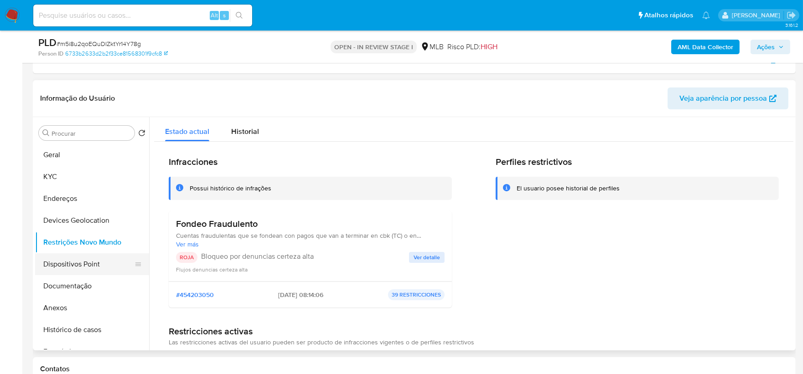
click at [57, 266] on button "Dispositivos Point" at bounding box center [88, 264] width 107 height 22
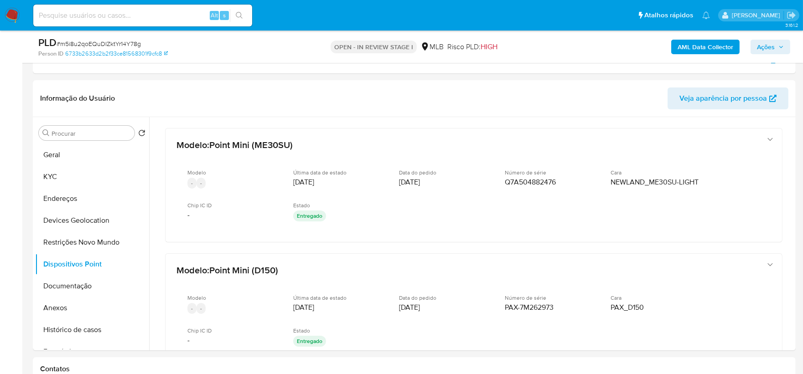
click at [640, 47] on b "AML Data Collector" at bounding box center [705, 47] width 56 height 15
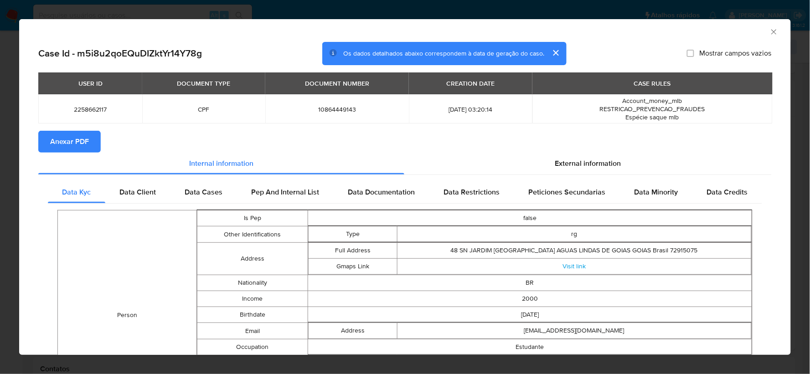
click at [73, 139] on span "Anexar PDF" at bounding box center [69, 142] width 39 height 20
click at [640, 32] on icon "Fechar a janela" at bounding box center [774, 31] width 9 height 9
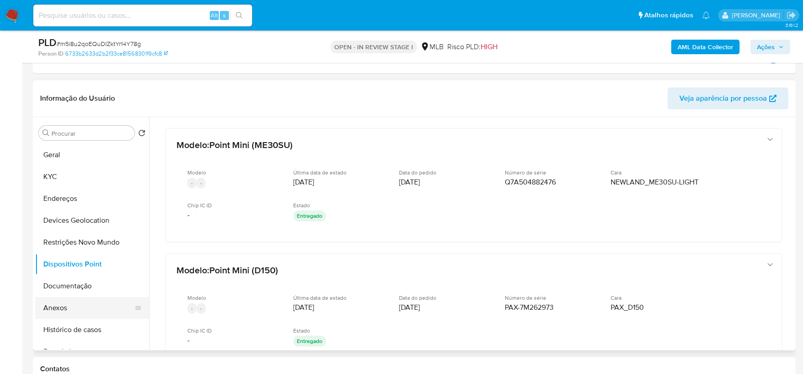
click at [69, 283] on button "Anexos" at bounding box center [88, 308] width 107 height 22
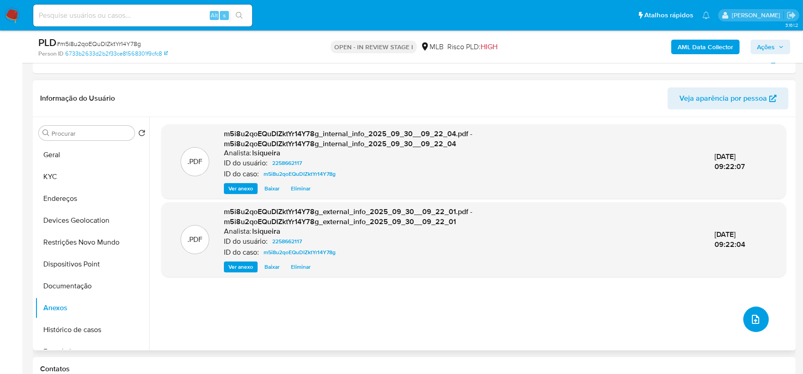
click at [640, 283] on button "upload-file" at bounding box center [756, 320] width 26 height 26
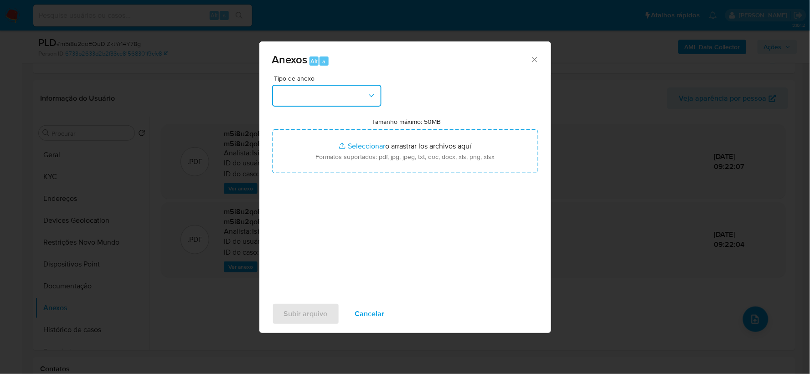
click at [357, 106] on button "button" at bounding box center [326, 96] width 109 height 22
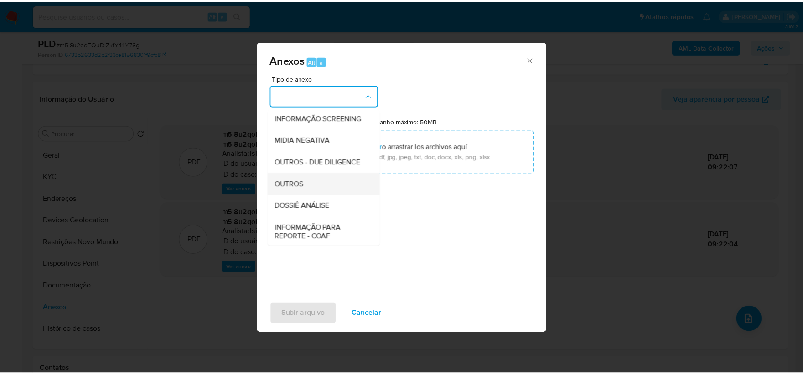
scroll to position [101, 0]
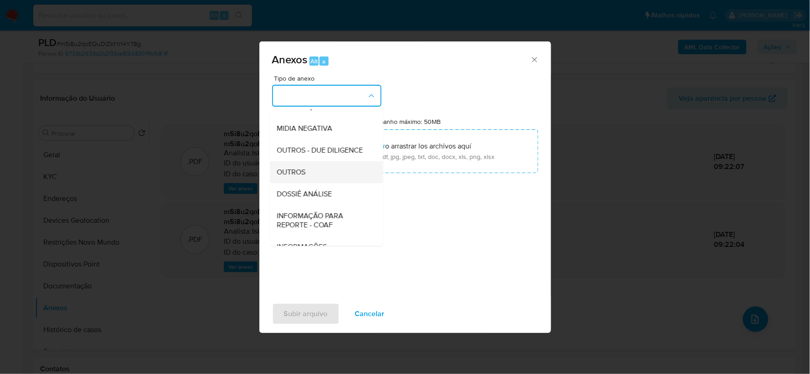
click at [313, 183] on div "OUTROS" at bounding box center [323, 172] width 93 height 22
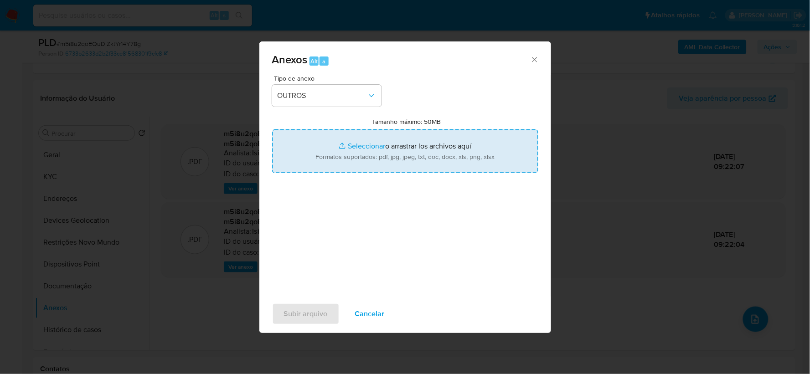
click at [367, 153] on input "Tamanho máximo: 50MB Seleccionar archivos" at bounding box center [405, 151] width 266 height 44
type input "C:\fakepath\Mulan 2258662117_2025_09_29_15_54_53.xlsx"
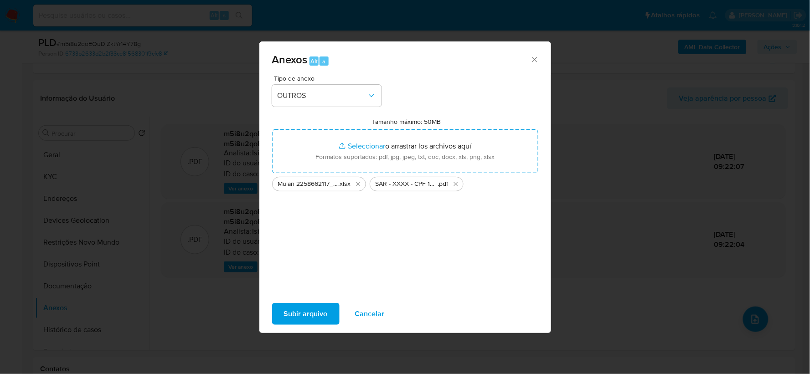
click at [324, 283] on span "Subir arquivo" at bounding box center [306, 314] width 44 height 20
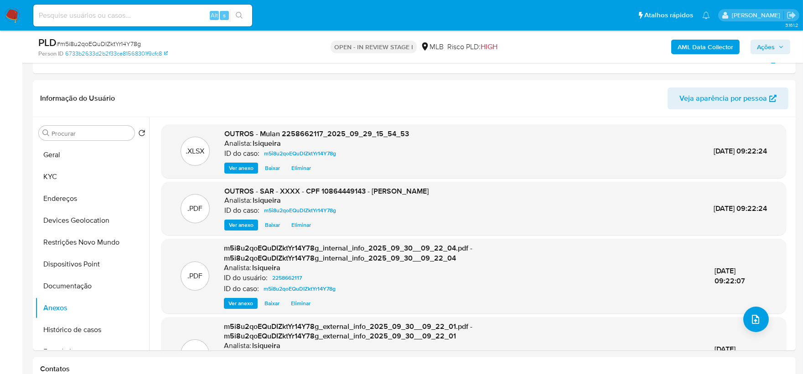
click at [640, 49] on span "Ações" at bounding box center [766, 47] width 18 height 15
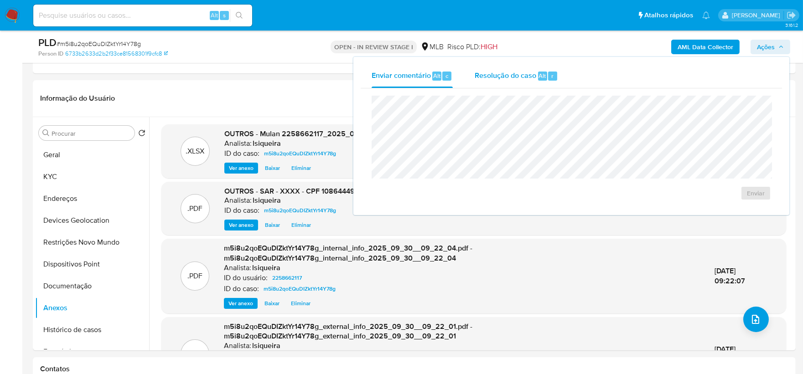
click at [518, 79] on span "Resolução do caso" at bounding box center [506, 75] width 62 height 10
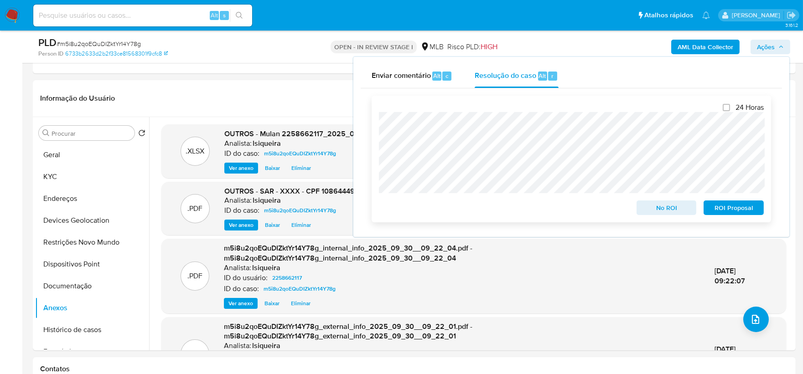
click at [640, 210] on span "ROI Proposal" at bounding box center [733, 207] width 47 height 13
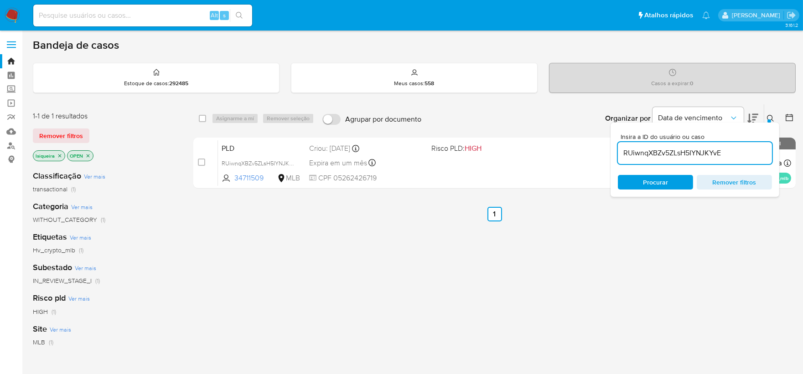
click at [16, 15] on img at bounding box center [12, 15] width 15 height 15
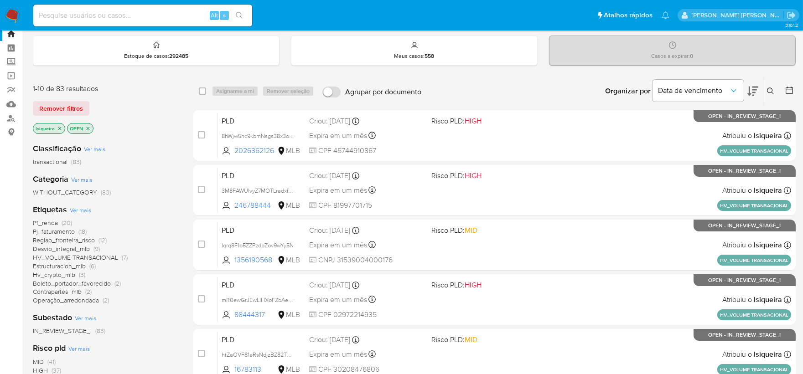
scroll to position [51, 0]
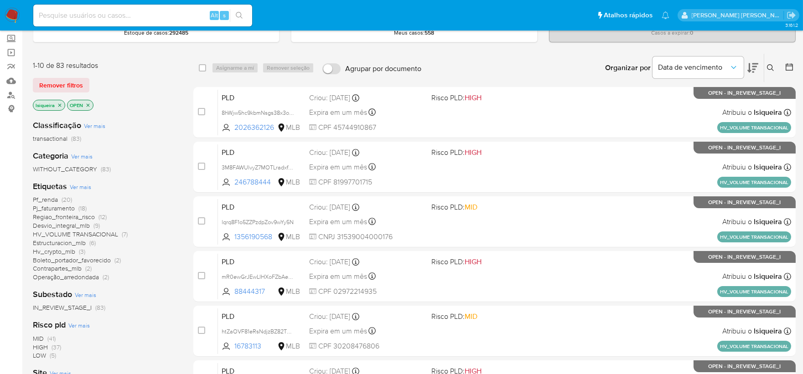
click at [83, 187] on span "Ver mais" at bounding box center [80, 187] width 21 height 8
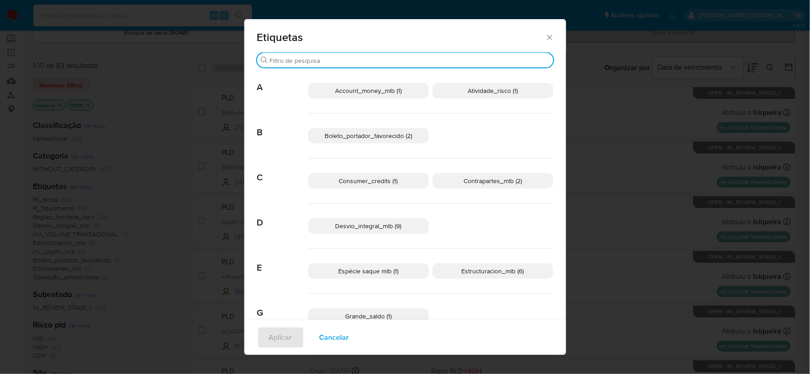
click at [336, 57] on input "Buscar" at bounding box center [410, 61] width 280 height 8
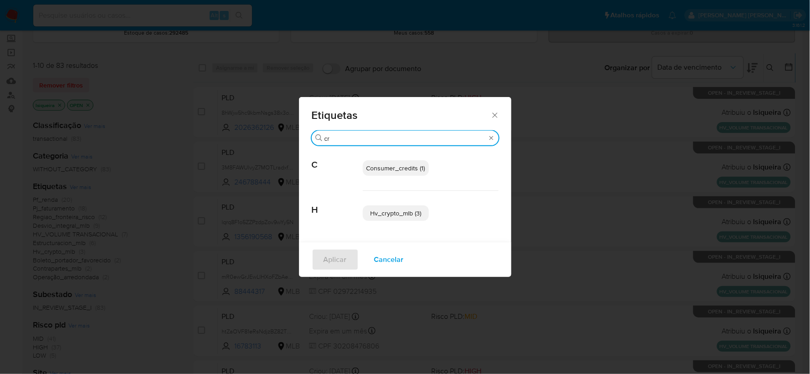
type input "cr"
click at [495, 112] on icon "Fechar" at bounding box center [495, 115] width 9 height 9
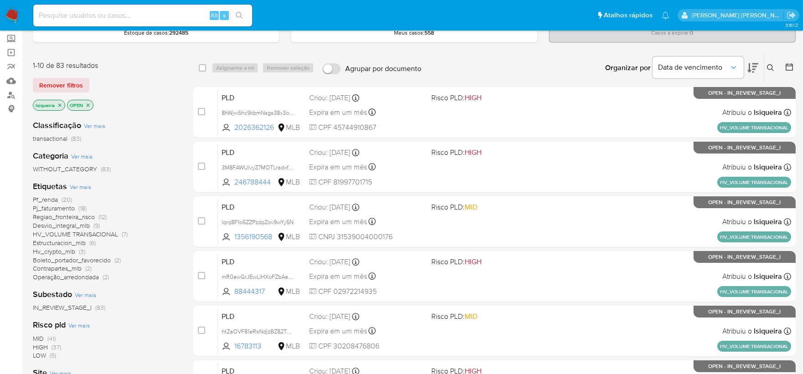
click at [67, 234] on span "HV_VOLUME TRANSACIONAL" at bounding box center [75, 234] width 85 height 9
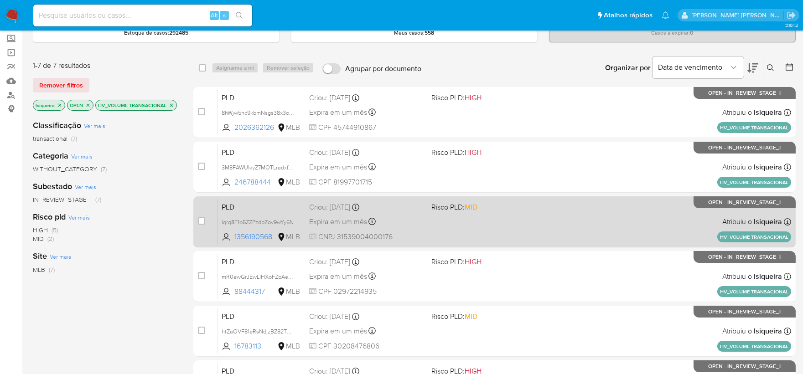
click at [551, 238] on div "PLD lqrq8F1o5ZZPzdpZov9wYy5N 1356190568 MLB Risco PLD: MID Criou: 12/09/2025 Cr…" at bounding box center [504, 222] width 573 height 46
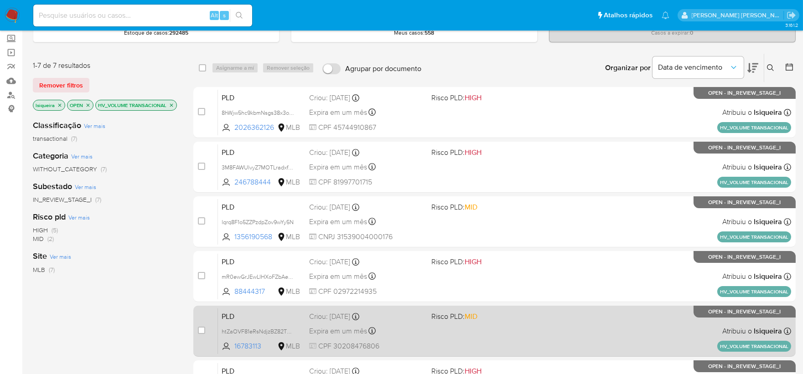
click at [538, 325] on div "PLD htZaOVF81eRsNdjzBZ82TRU5 16783113 MLB Risco PLD: MID Criou: 12/09/2025 Crio…" at bounding box center [504, 331] width 573 height 46
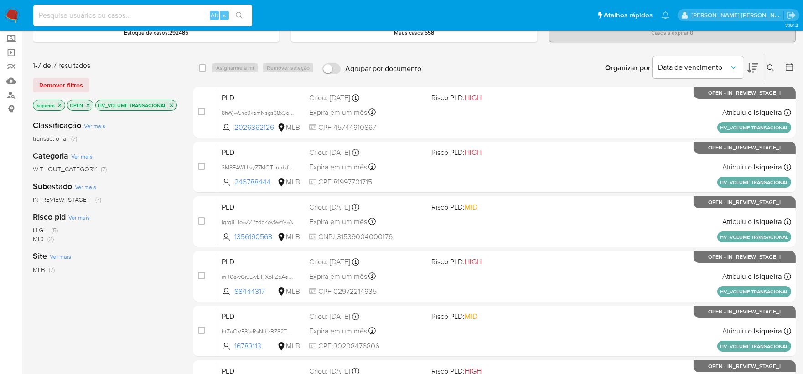
click at [165, 11] on input at bounding box center [142, 16] width 219 height 12
paste input "1794376595"
type input "1794376595"
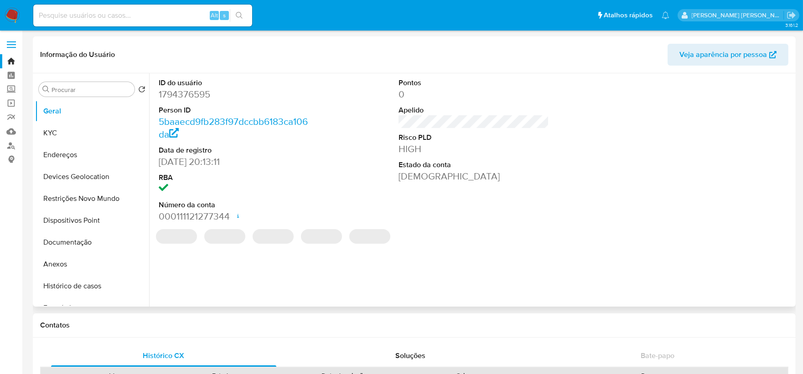
select select "10"
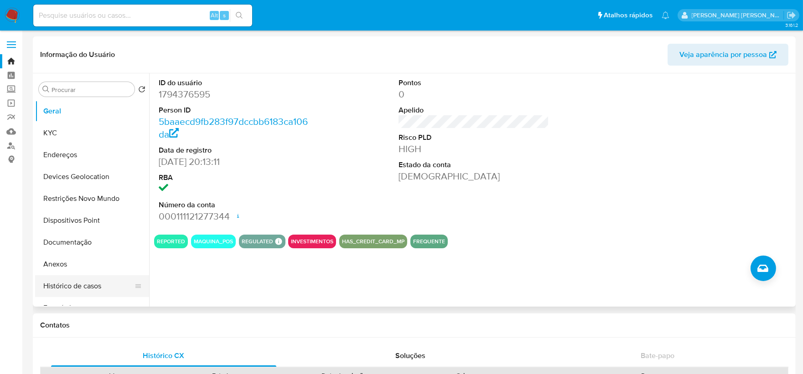
click at [76, 289] on button "Histórico de casos" at bounding box center [88, 286] width 107 height 22
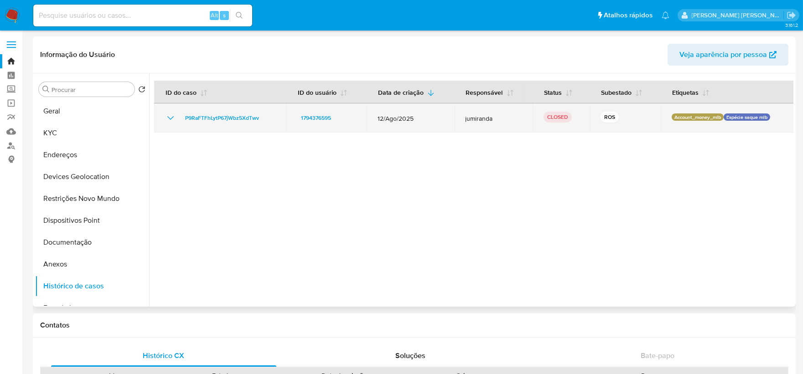
click at [161, 116] on td "P9RaFTFhLytP67jWbz5XdTwv" at bounding box center [220, 117] width 132 height 29
click at [165, 117] on icon "Mostrar/Ocultar" at bounding box center [170, 118] width 11 height 11
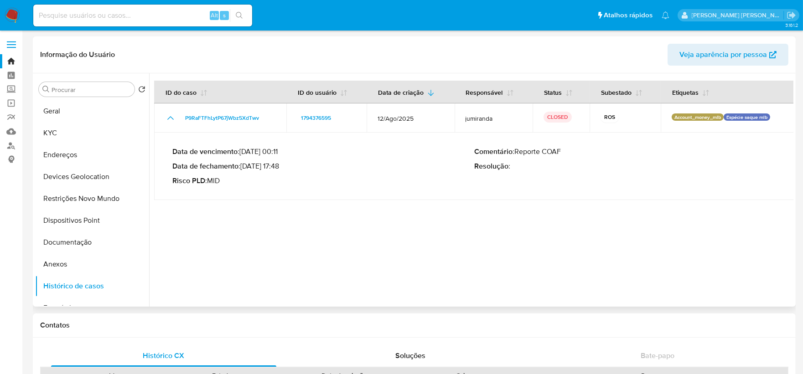
drag, startPoint x: 281, startPoint y: 166, endPoint x: 244, endPoint y: 166, distance: 36.9
click at [244, 166] on p "Data de fechamento : 03/09/2025 17:48" at bounding box center [323, 166] width 302 height 9
click at [149, 16] on input at bounding box center [142, 16] width 219 height 12
paste input "2045734170"
type input "2045734170"
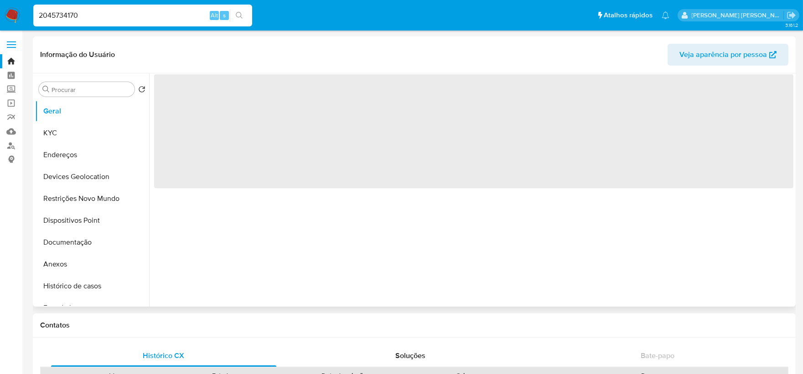
select select "10"
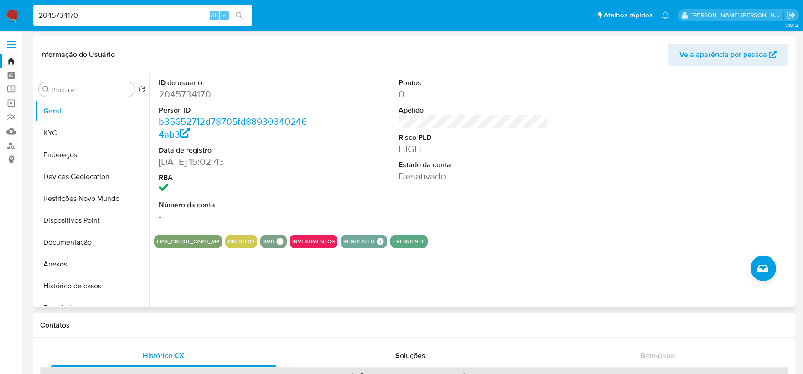
click at [103, 16] on input "2045734170" at bounding box center [142, 16] width 219 height 12
paste input "420154605"
type input "2420154605"
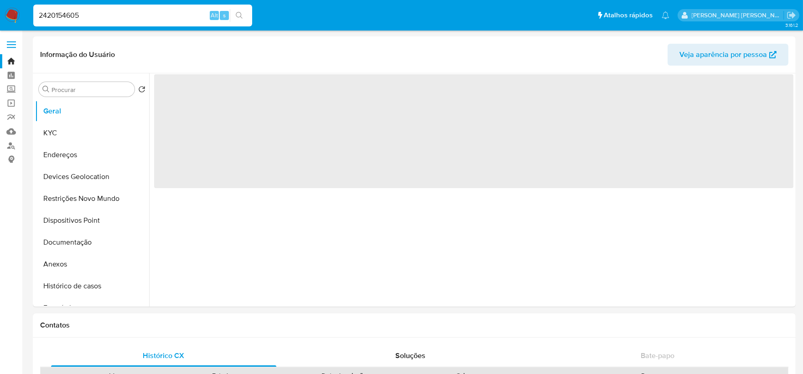
select select "10"
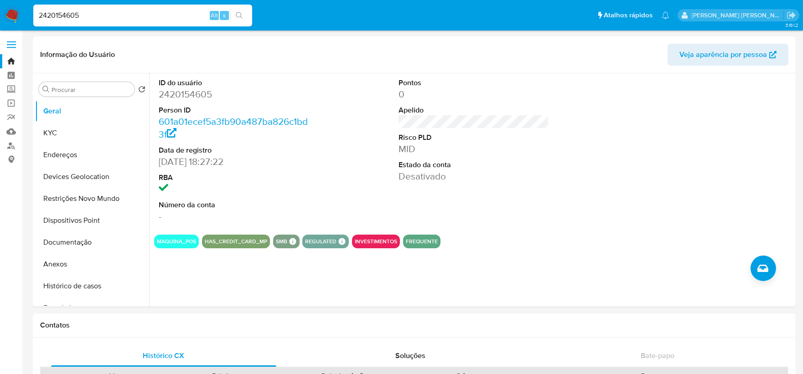
click at [88, 14] on input "2420154605" at bounding box center [142, 16] width 219 height 12
paste input "714760322"
type input "714760322"
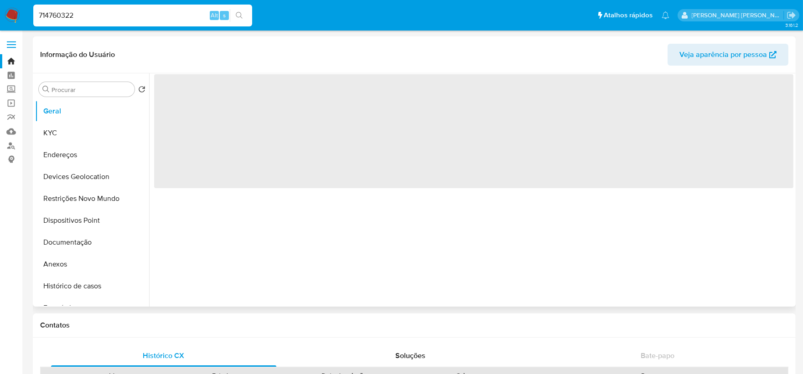
select select "10"
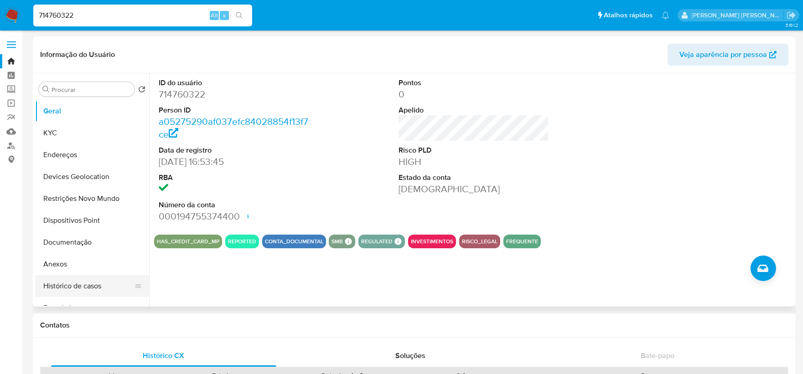
click at [88, 287] on button "Histórico de casos" at bounding box center [88, 286] width 107 height 22
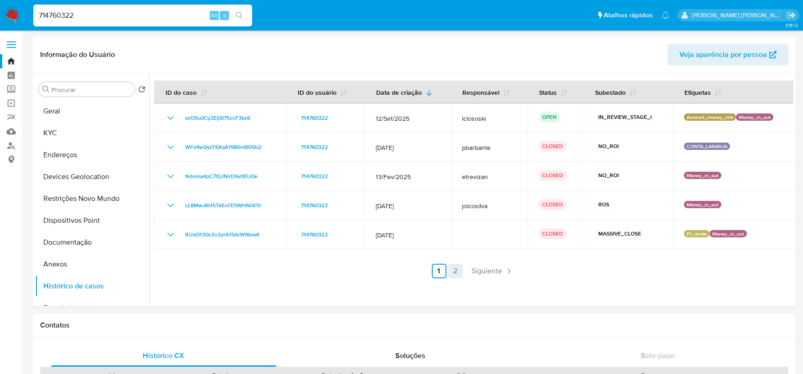
click at [457, 276] on link "2" at bounding box center [455, 271] width 15 height 15
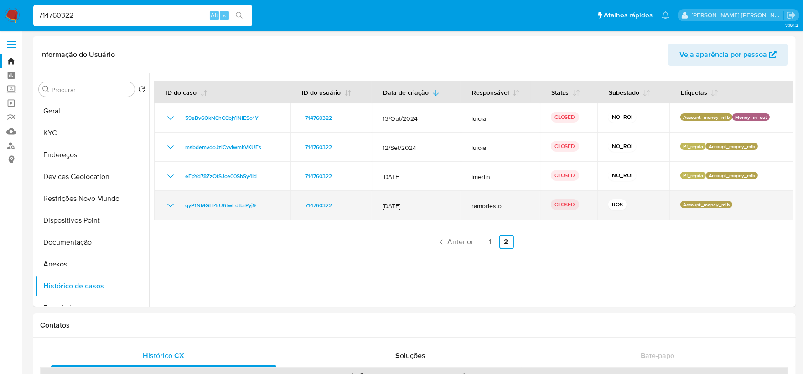
click at [166, 201] on icon "Mostrar/Ocultar" at bounding box center [170, 205] width 11 height 11
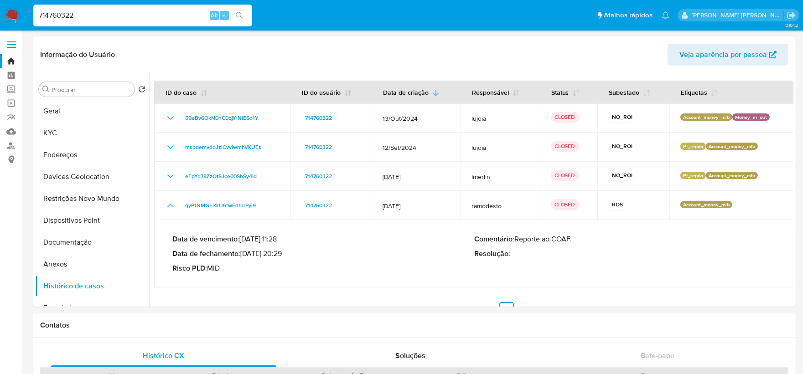
drag, startPoint x: 281, startPoint y: 253, endPoint x: 243, endPoint y: 255, distance: 37.9
click at [243, 255] on p "Data de fechamento : 01/07/2024 20:29" at bounding box center [323, 253] width 302 height 9
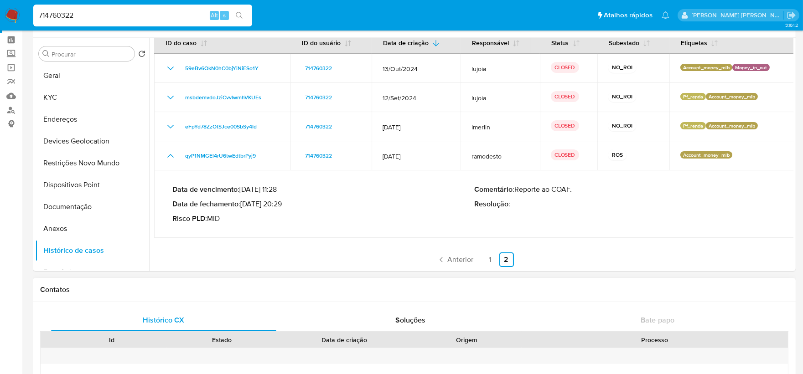
scroll to position [51, 0]
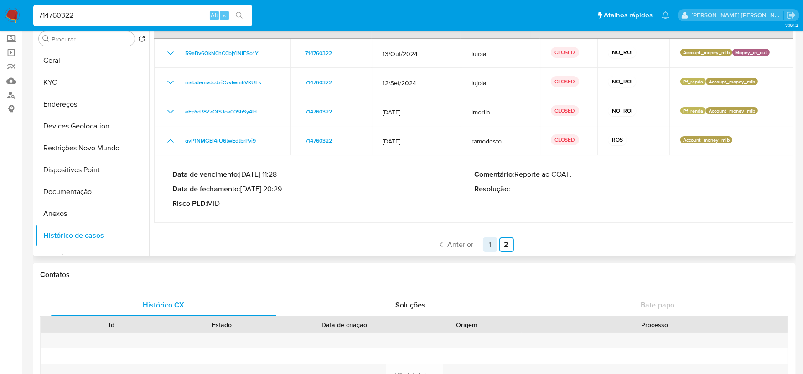
click at [485, 246] on link "1" at bounding box center [490, 245] width 15 height 15
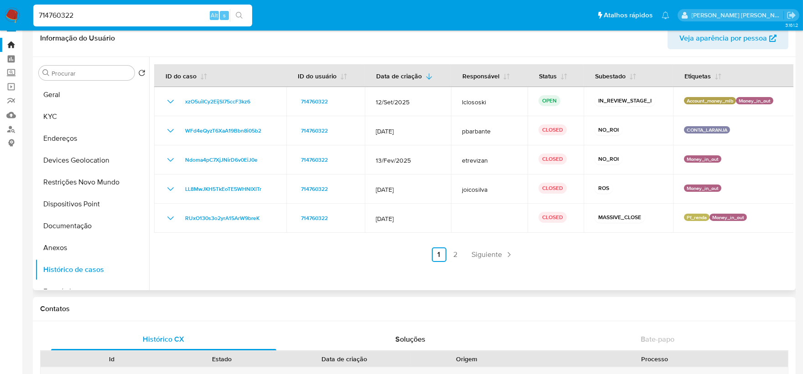
scroll to position [0, 0]
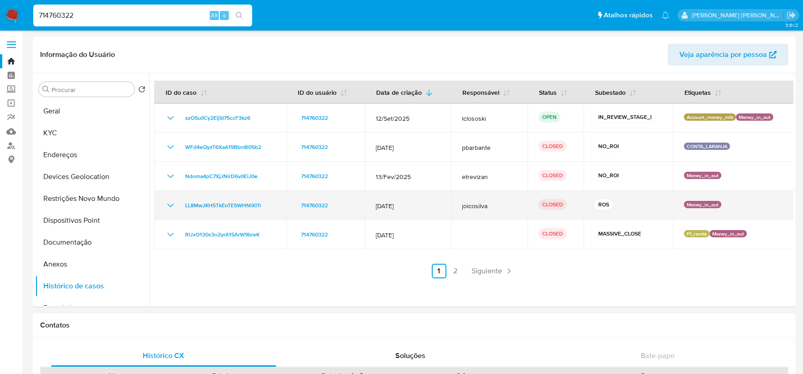
click at [169, 206] on icon "Mostrar/Ocultar" at bounding box center [170, 205] width 11 height 11
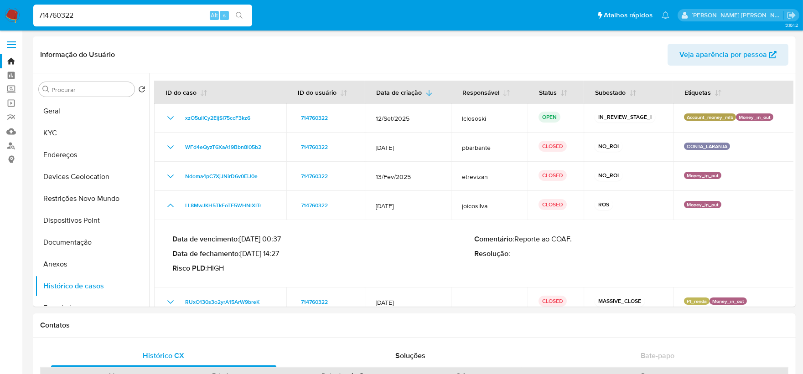
drag, startPoint x: 283, startPoint y: 253, endPoint x: 245, endPoint y: 252, distance: 37.4
click at [245, 252] on p "Data de fechamento : 25/02/2025 14:27" at bounding box center [323, 253] width 302 height 9
click at [167, 17] on input "714760322" at bounding box center [142, 16] width 219 height 12
paste input "1794376595"
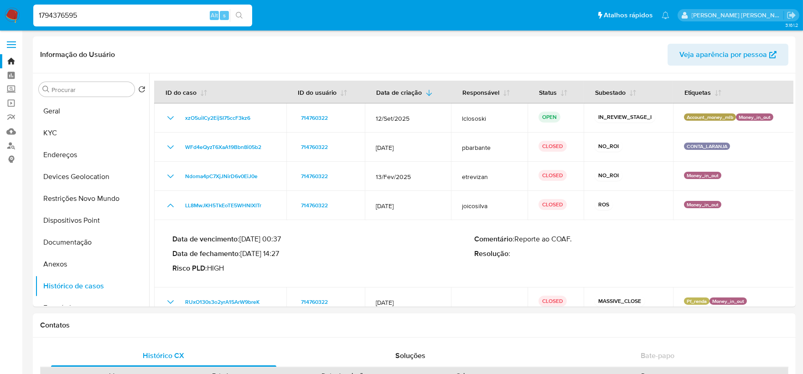
type input "1794376595"
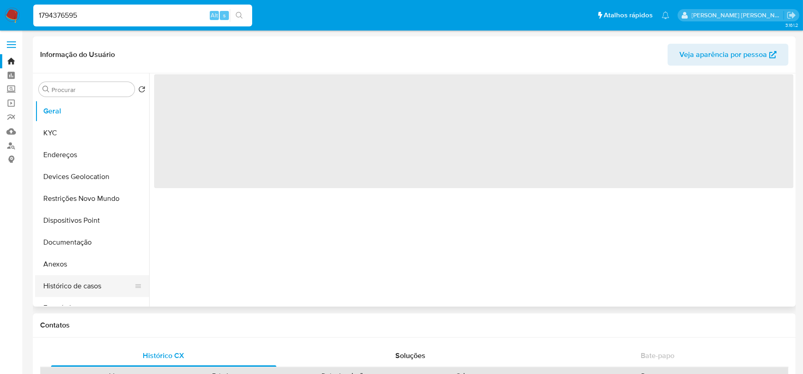
select select "10"
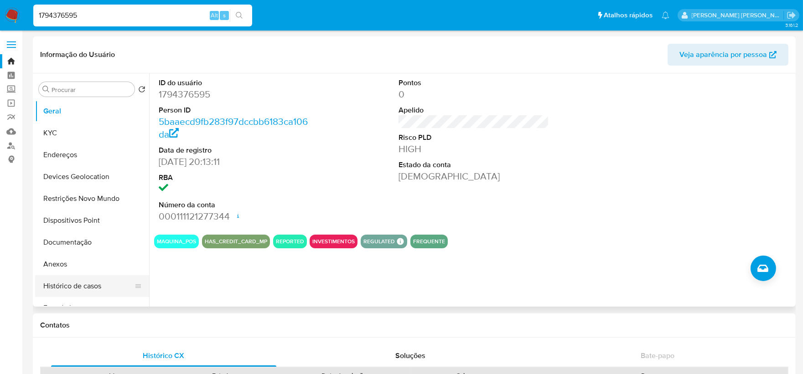
click at [88, 283] on button "Histórico de casos" at bounding box center [88, 286] width 107 height 22
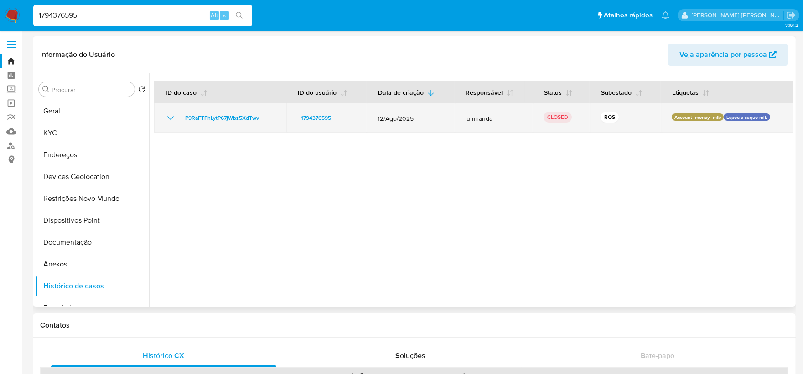
click at [170, 117] on icon "Mostrar/Ocultar" at bounding box center [170, 118] width 11 height 11
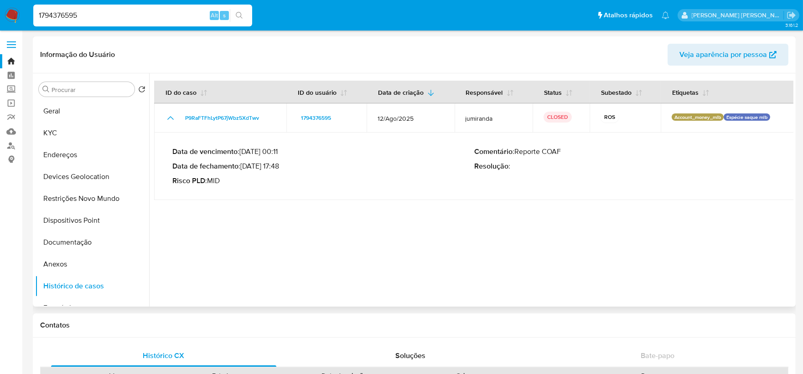
drag, startPoint x: 283, startPoint y: 166, endPoint x: 245, endPoint y: 165, distance: 37.4
click at [245, 165] on p "Data de fechamento : 03/09/2025 17:48" at bounding box center [323, 166] width 302 height 9
click at [144, 18] on input "1794376595" at bounding box center [142, 16] width 219 height 12
paste input "2045734170"
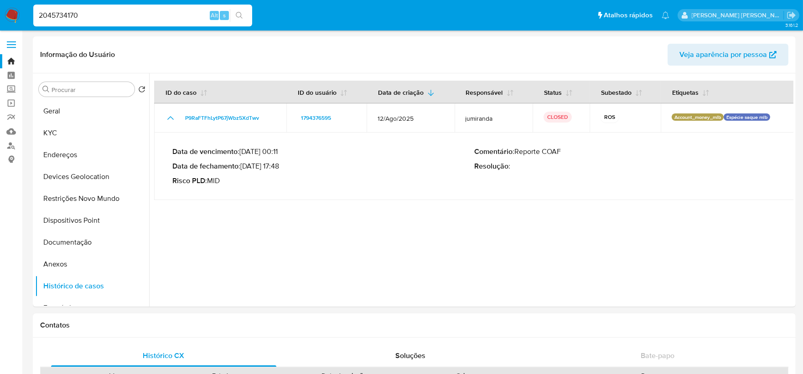
type input "2045734170"
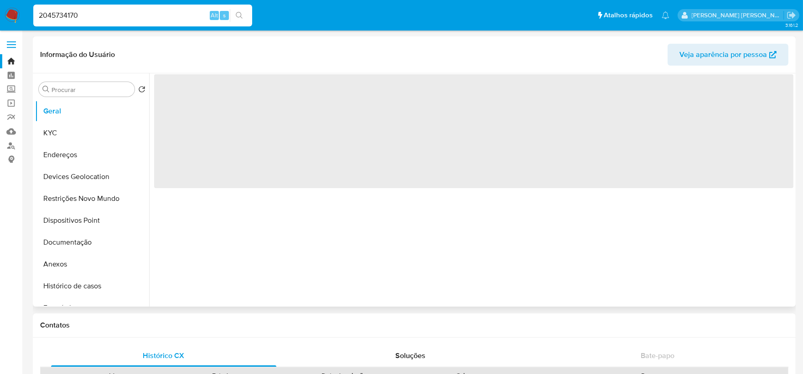
select select "10"
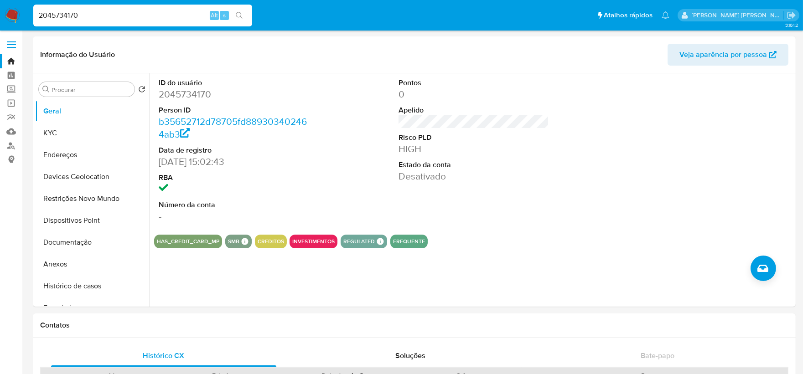
click at [124, 15] on input "2045734170" at bounding box center [142, 16] width 219 height 12
paste input "420154605"
type input "2420154605"
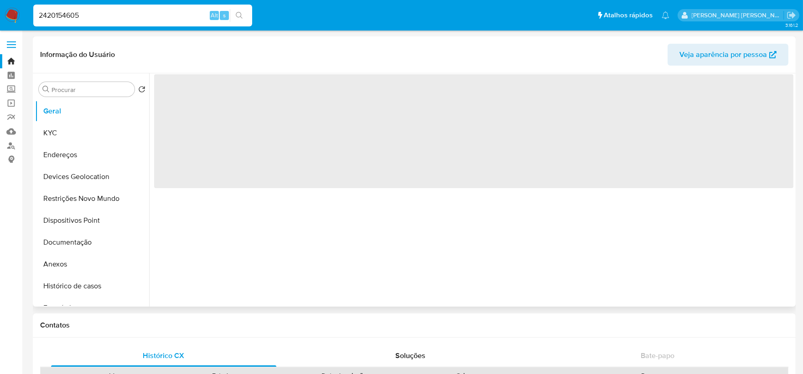
select select "10"
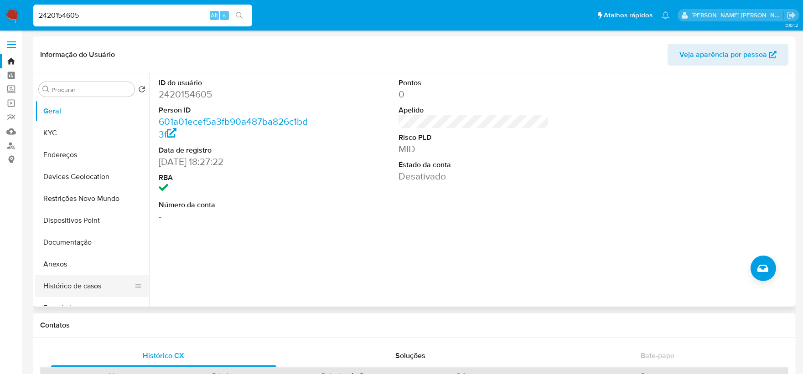
click at [77, 286] on button "Histórico de casos" at bounding box center [88, 286] width 107 height 22
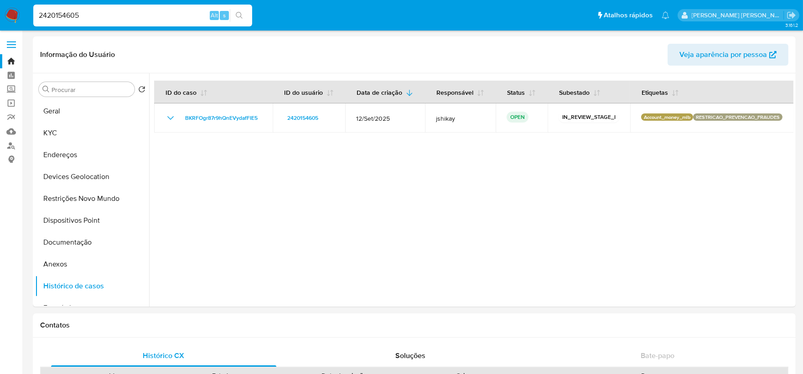
click at [99, 16] on input "2420154605" at bounding box center [142, 16] width 219 height 12
paste input "1755535924"
type input "1755535924"
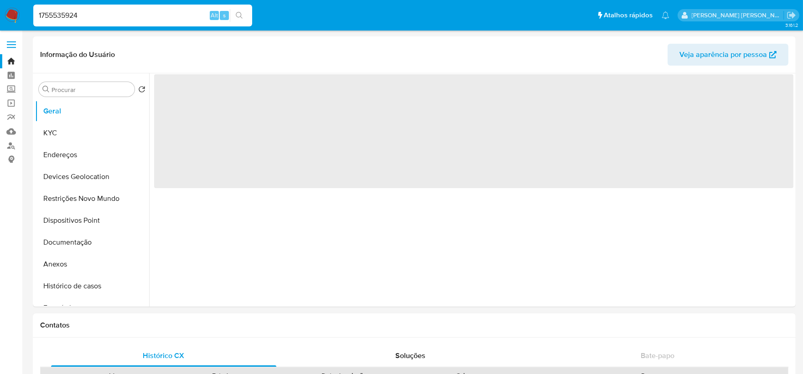
select select "10"
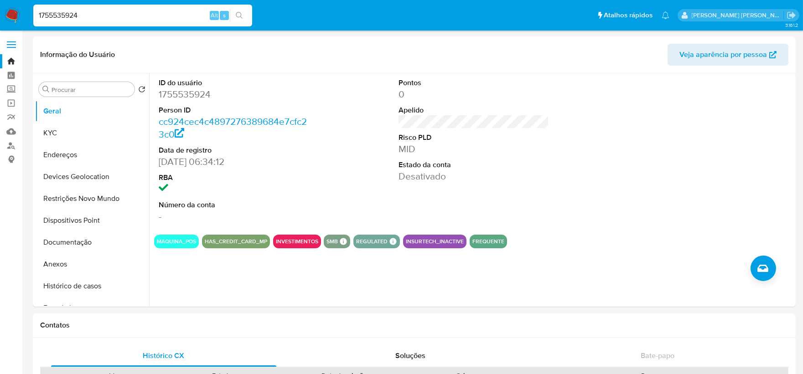
click at [9, 14] on img at bounding box center [12, 15] width 15 height 15
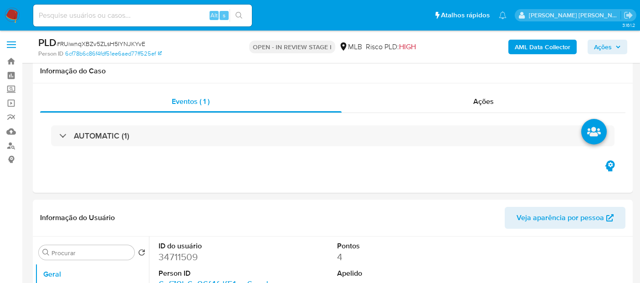
select select "10"
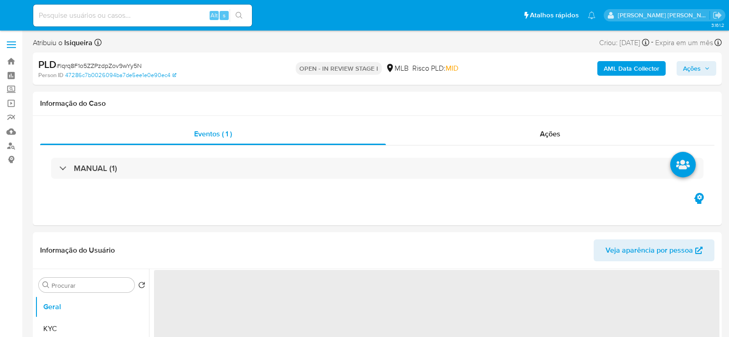
select select "10"
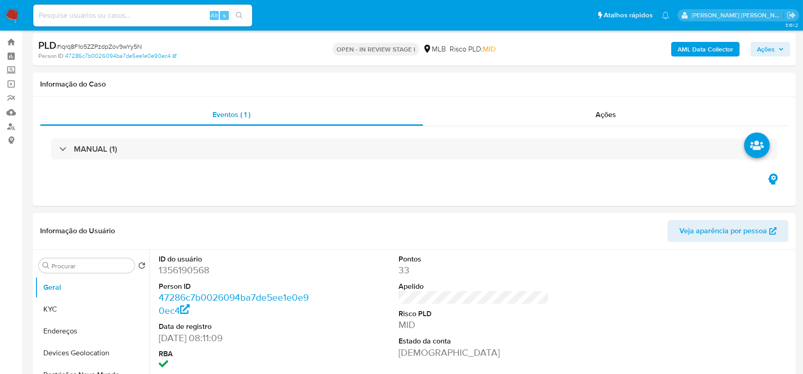
scroll to position [51, 0]
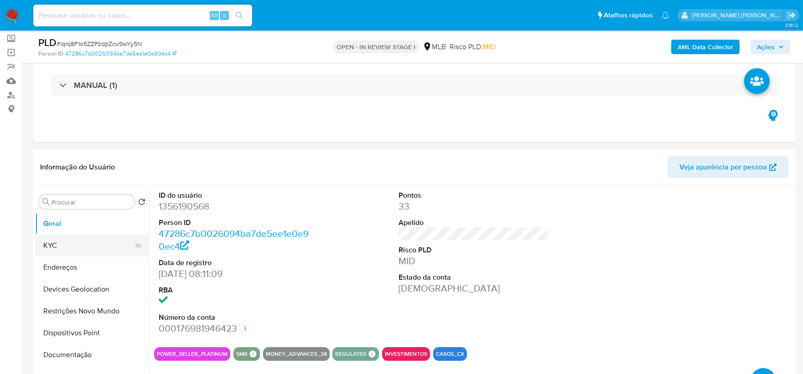
click at [50, 247] on button "KYC" at bounding box center [88, 246] width 107 height 22
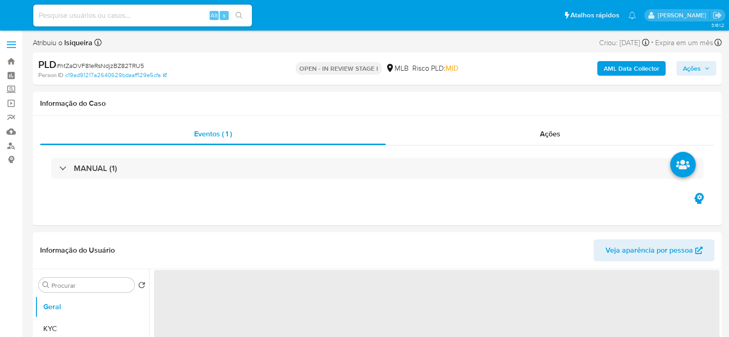
select select "10"
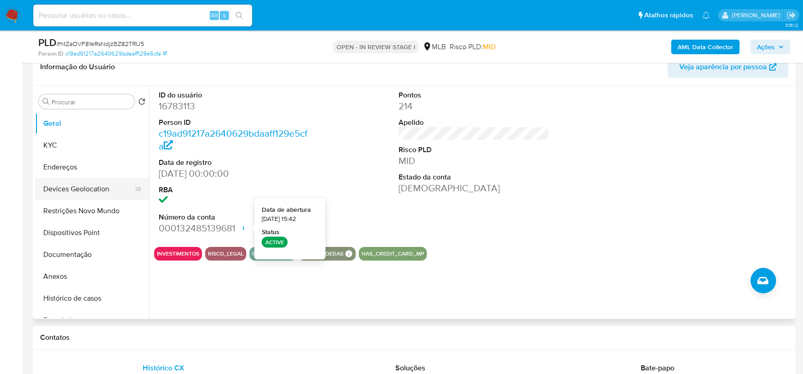
scroll to position [152, 0]
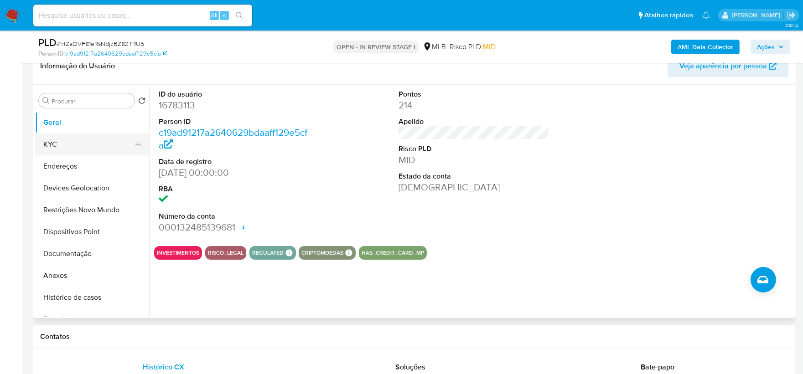
click at [71, 148] on button "KYC" at bounding box center [88, 145] width 107 height 22
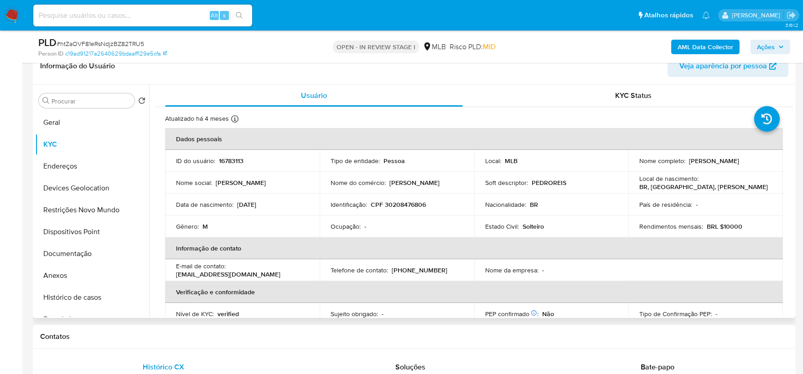
drag, startPoint x: 760, startPoint y: 161, endPoint x: 685, endPoint y: 161, distance: 74.8
click at [685, 161] on div "Nome completo : [PERSON_NAME]" at bounding box center [705, 161] width 133 height 8
copy div "[PERSON_NAME]"
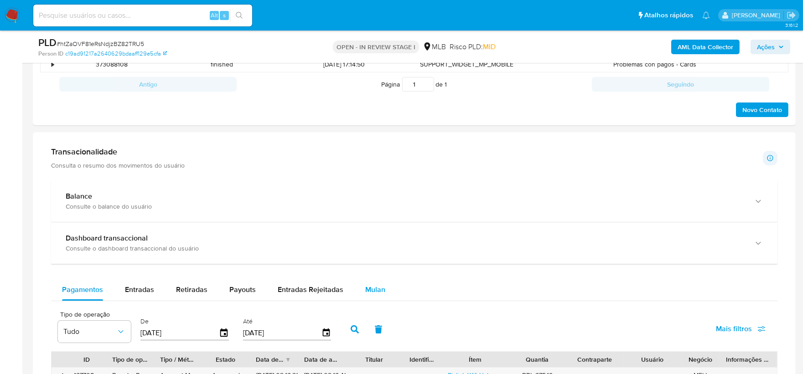
scroll to position [506, 0]
click at [377, 299] on div "Mulan" at bounding box center [375, 289] width 20 height 22
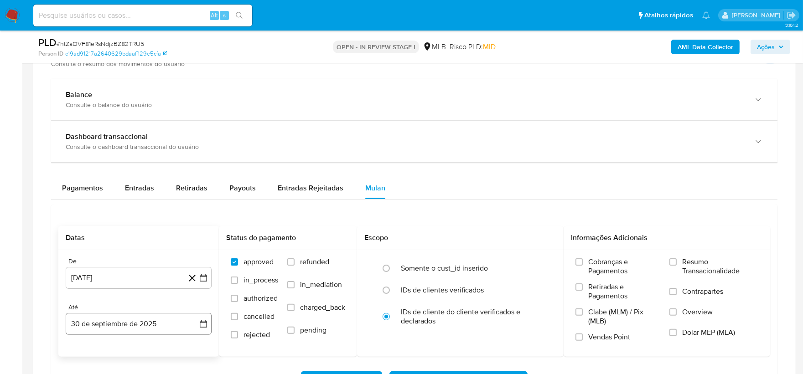
scroll to position [658, 0]
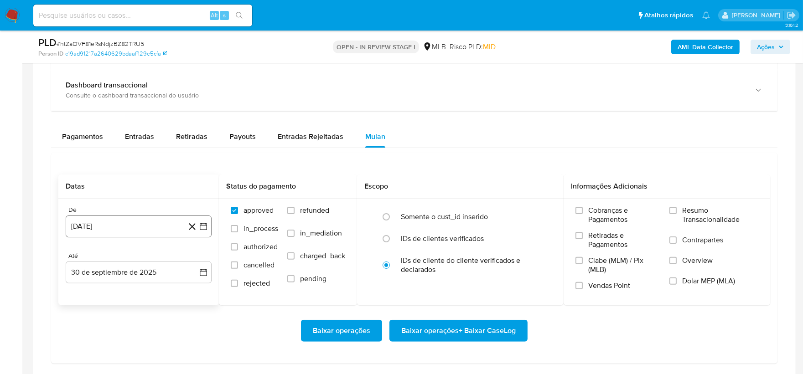
click at [130, 234] on button "[DATE]" at bounding box center [139, 227] width 146 height 22
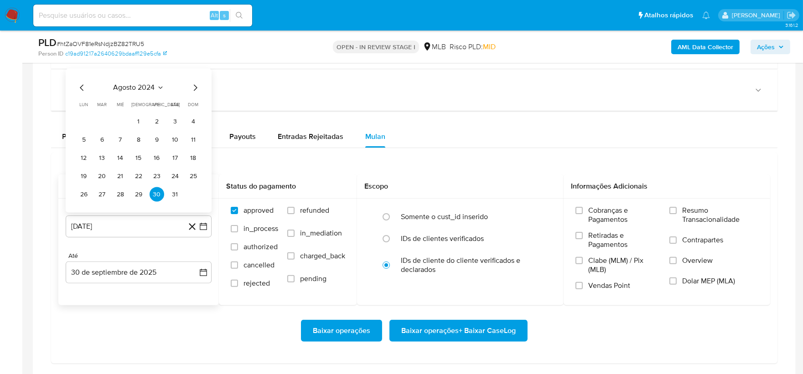
click at [139, 85] on span "agosto 2024" at bounding box center [134, 87] width 41 height 9
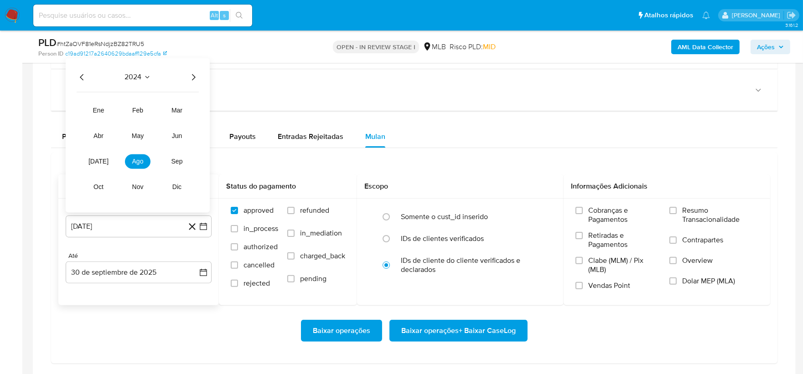
click at [195, 79] on icon "Año siguiente" at bounding box center [193, 77] width 11 height 11
click at [137, 165] on span "ago" at bounding box center [137, 161] width 11 height 7
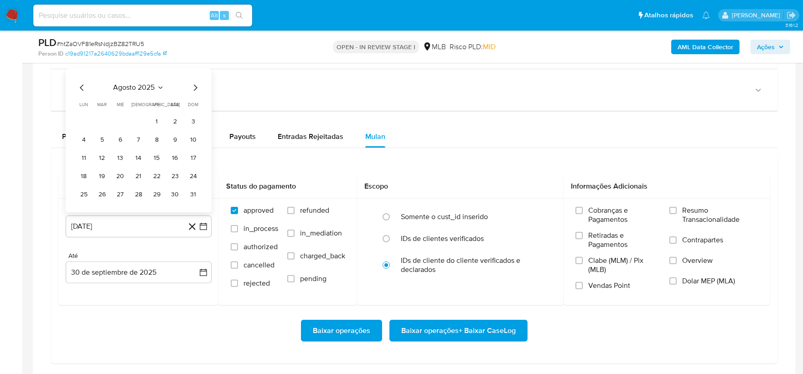
click at [155, 124] on button "1" at bounding box center [157, 121] width 15 height 15
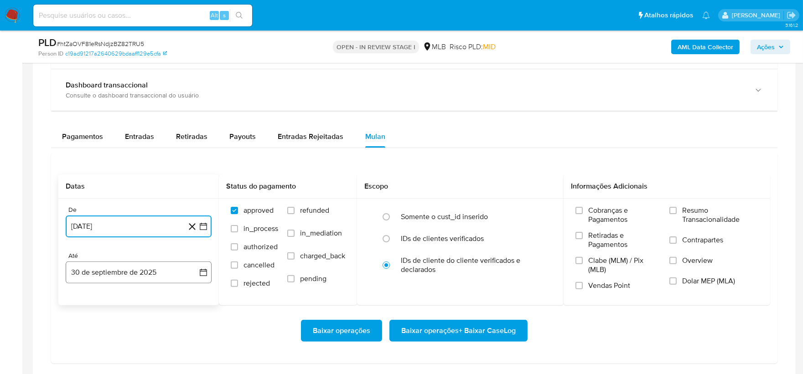
click at [99, 276] on button "30 de septiembre de 2025" at bounding box center [139, 273] width 146 height 22
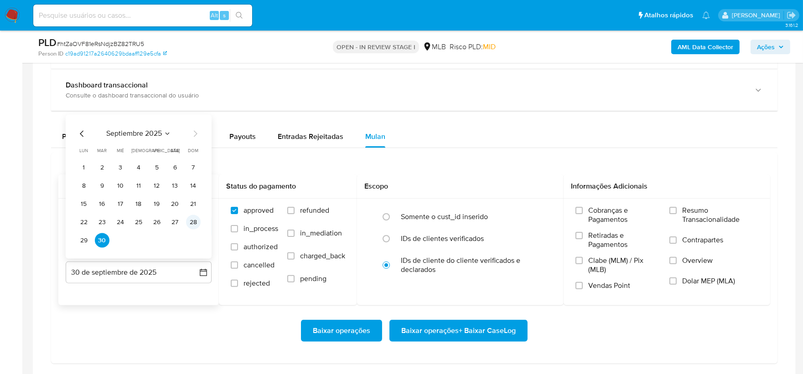
click at [192, 226] on button "28" at bounding box center [193, 222] width 15 height 15
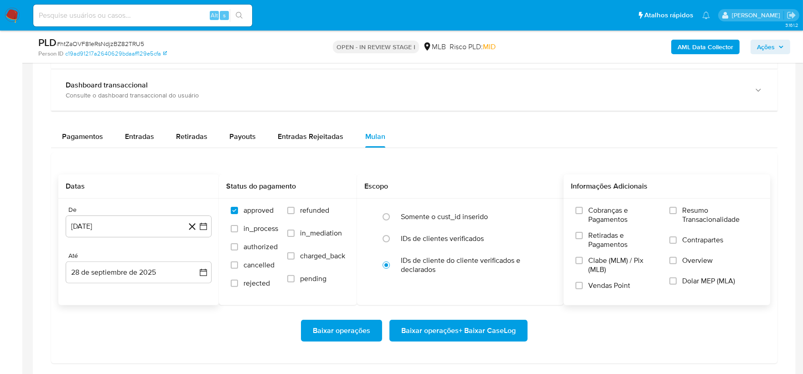
click at [700, 211] on span "Resumo Transacionalidade" at bounding box center [720, 215] width 76 height 18
click at [677, 211] on input "Resumo Transacionalidade" at bounding box center [672, 210] width 7 height 7
click at [594, 290] on span "Vendas Point" at bounding box center [609, 285] width 42 height 9
click at [583, 289] on input "Vendas Point" at bounding box center [578, 285] width 7 height 7
click at [475, 335] on span "Baixar operações + Baixar CaseLog" at bounding box center [458, 331] width 114 height 20
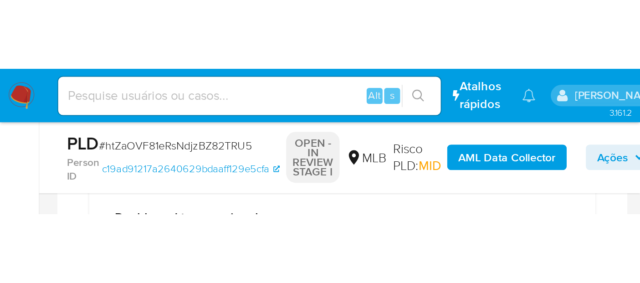
scroll to position [0, 0]
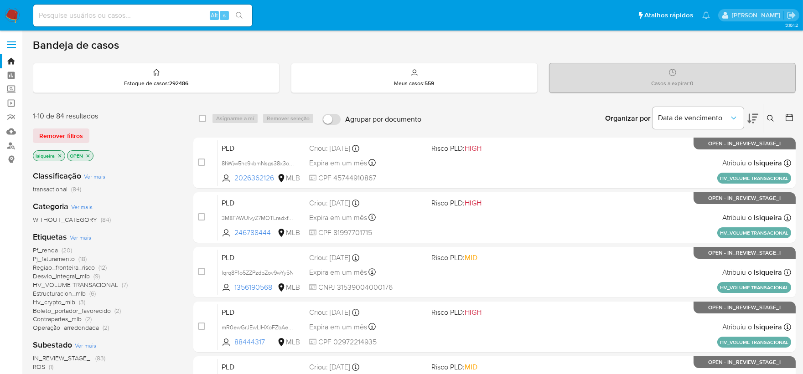
click at [60, 157] on icon "close-filter" at bounding box center [59, 155] width 5 height 5
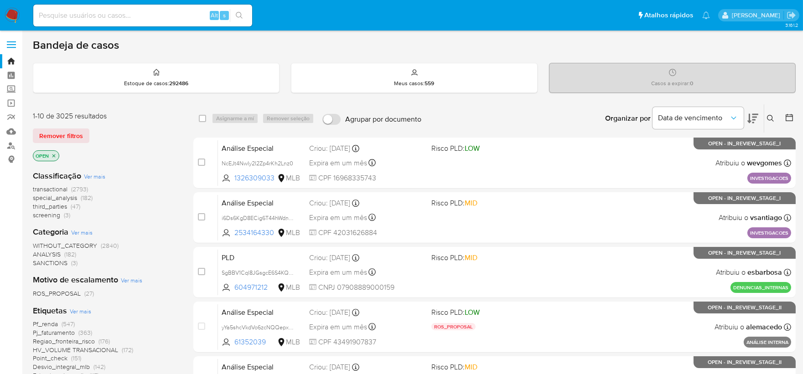
click at [56, 156] on icon "close-filter" at bounding box center [53, 155] width 5 height 5
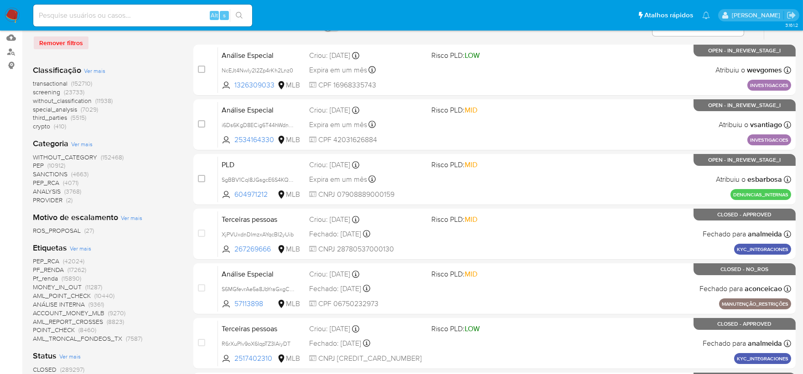
scroll to position [101, 0]
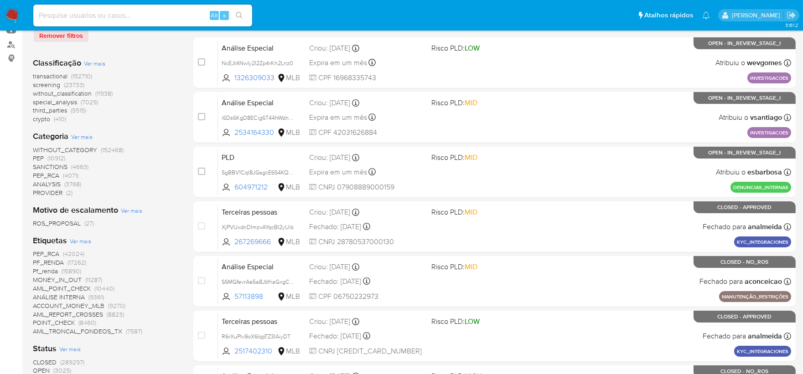
click at [46, 361] on span "CLOSED" at bounding box center [45, 362] width 24 height 9
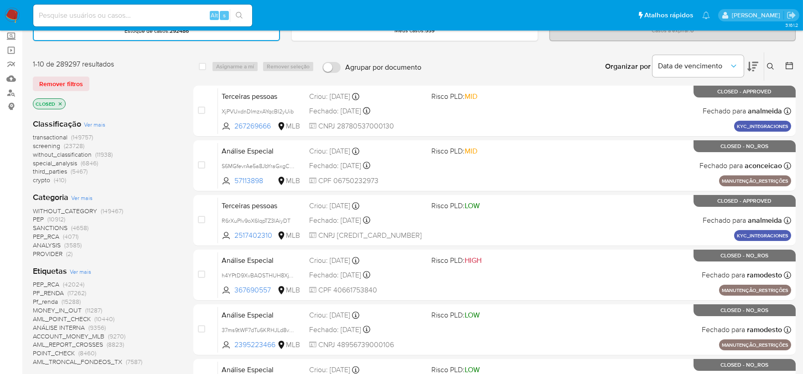
scroll to position [51, 0]
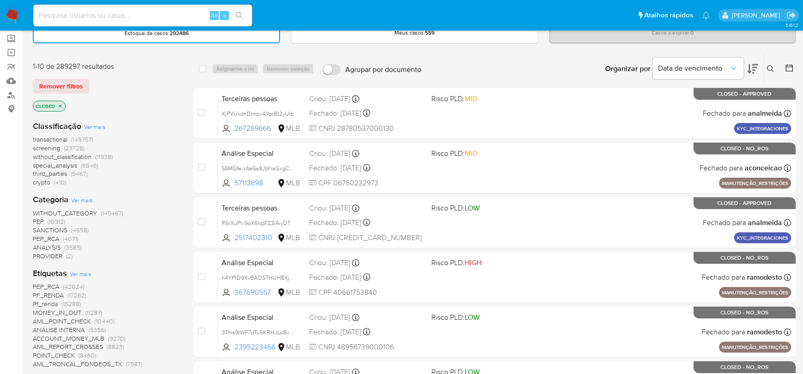
click at [788, 65] on icon at bounding box center [788, 67] width 7 height 7
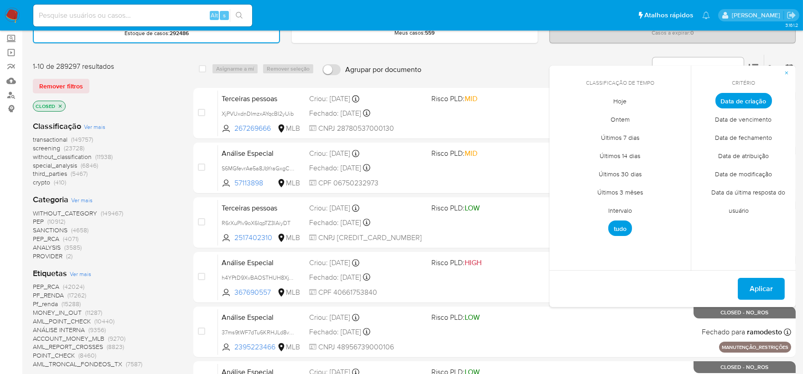
click at [620, 102] on span "Hoje" at bounding box center [620, 101] width 32 height 19
click at [751, 134] on span "Data de fechamento" at bounding box center [743, 138] width 76 height 19
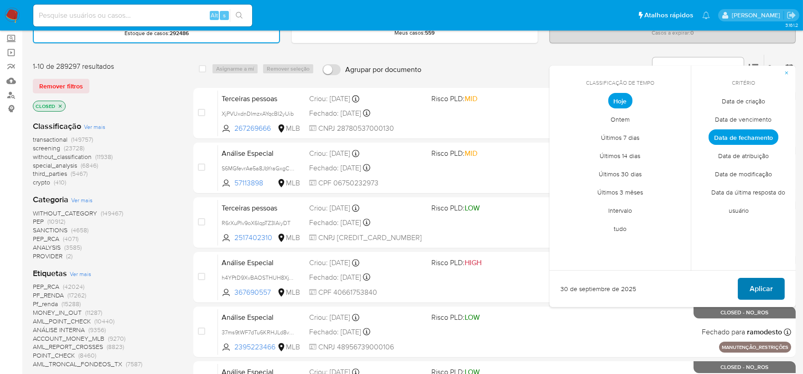
click at [771, 291] on span "Aplicar" at bounding box center [760, 289] width 23 height 20
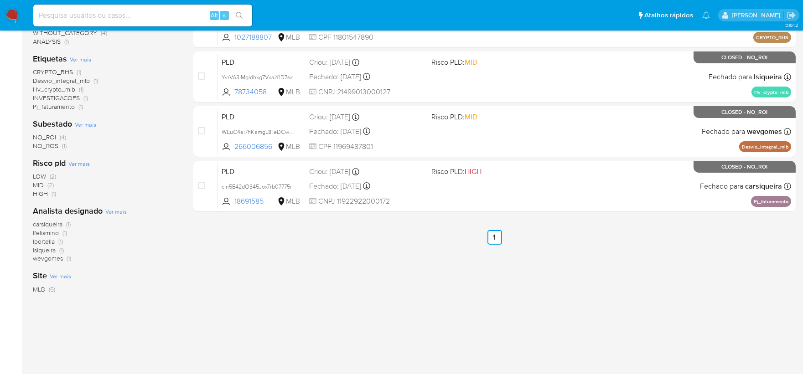
scroll to position [197, 0]
click at [117, 210] on span "Ver mais" at bounding box center [115, 211] width 21 height 8
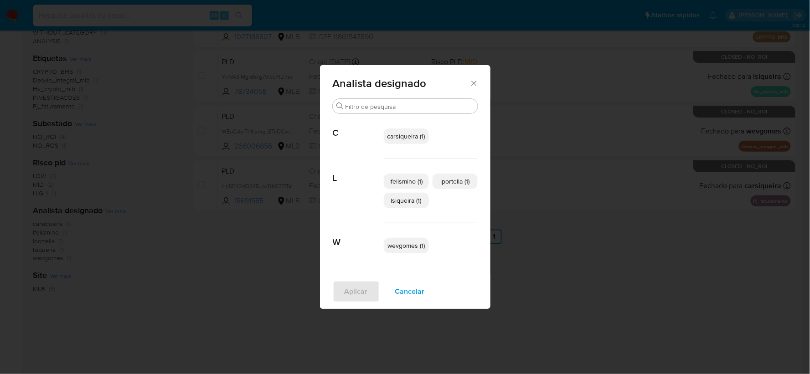
click at [634, 261] on div "Analista designado Buscar C carsiqueira (1) L lfelismino (1) lportella (1) lsiq…" at bounding box center [405, 187] width 810 height 374
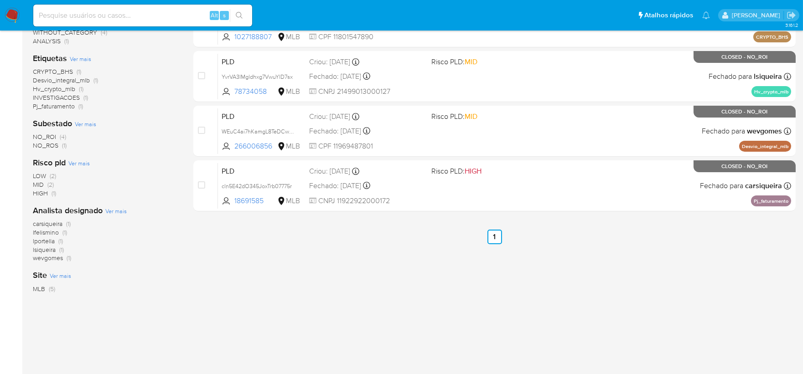
drag, startPoint x: 14, startPoint y: 11, endPoint x: 27, endPoint y: 10, distance: 13.3
click at [15, 12] on img at bounding box center [12, 15] width 15 height 15
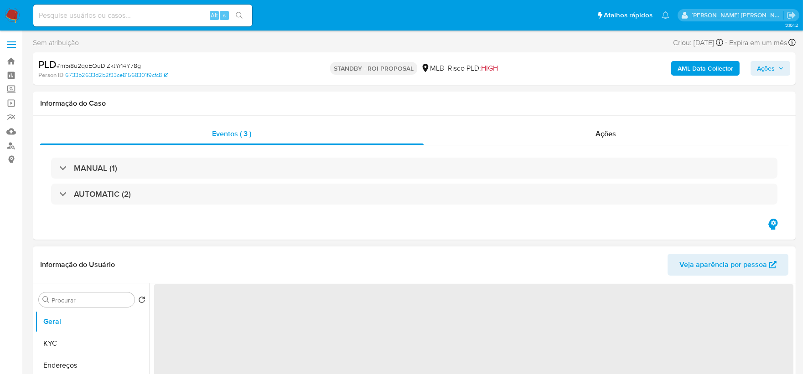
select select "10"
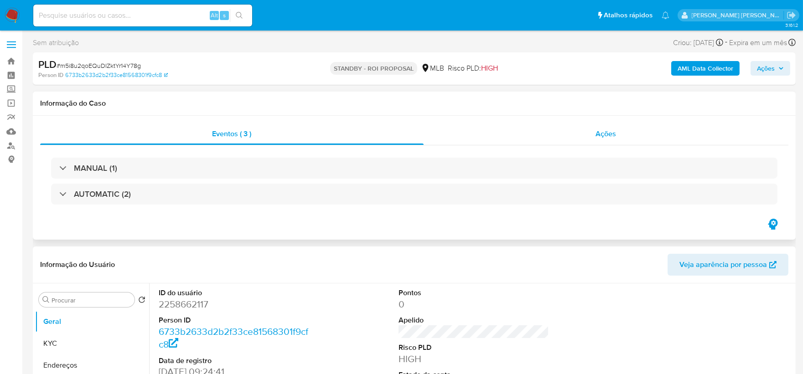
click at [635, 137] on div "Ações" at bounding box center [606, 134] width 365 height 22
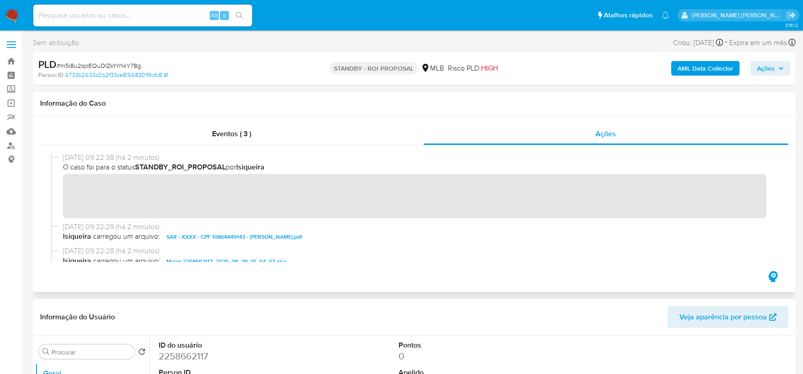
scroll to position [101, 0]
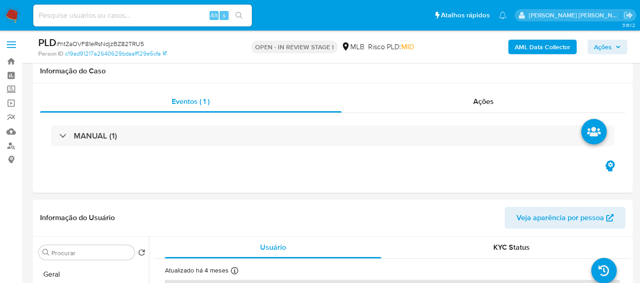
scroll to position [658, 0]
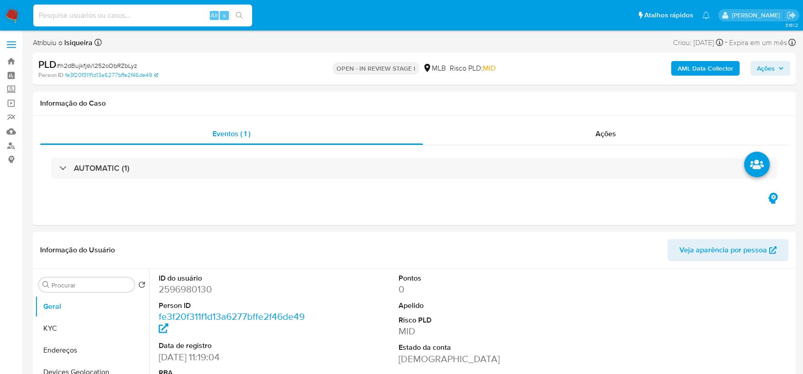
select select "10"
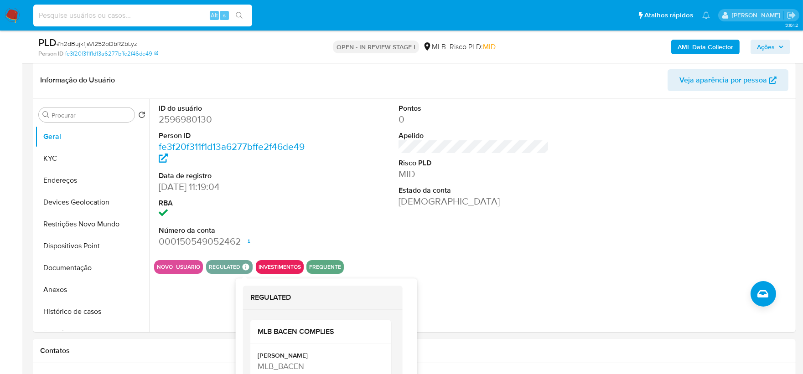
scroll to position [152, 0]
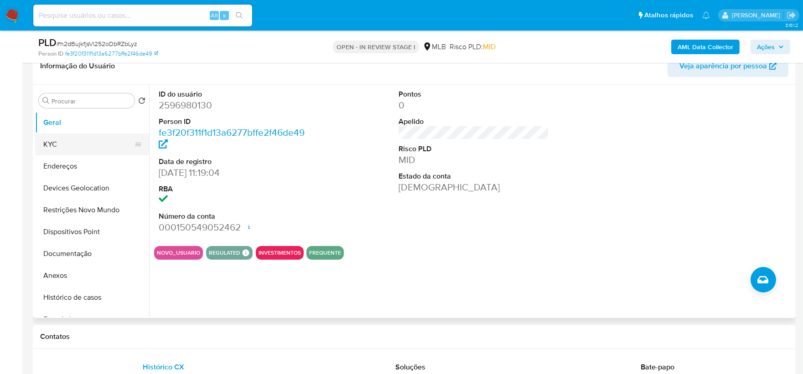
click at [65, 146] on button "KYC" at bounding box center [88, 145] width 107 height 22
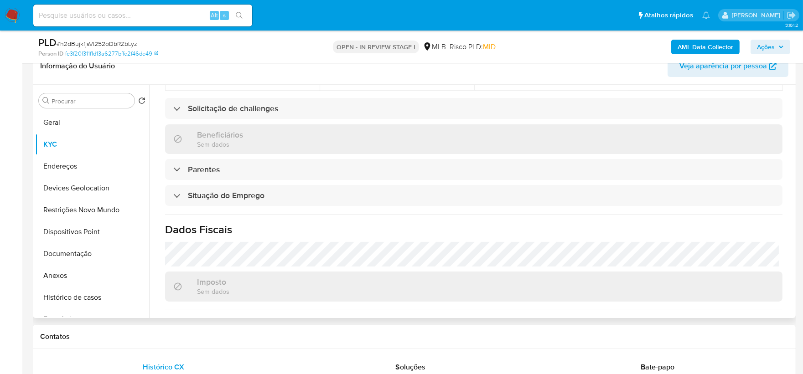
scroll to position [304, 0]
drag, startPoint x: 790, startPoint y: 238, endPoint x: 790, endPoint y: 161, distance: 77.0
click at [790, 161] on div "Usuário KYC Status Atualizado há 12 dias Criado: [DATE] 12:19:06 Atualizado: [D…" at bounding box center [471, 201] width 644 height 233
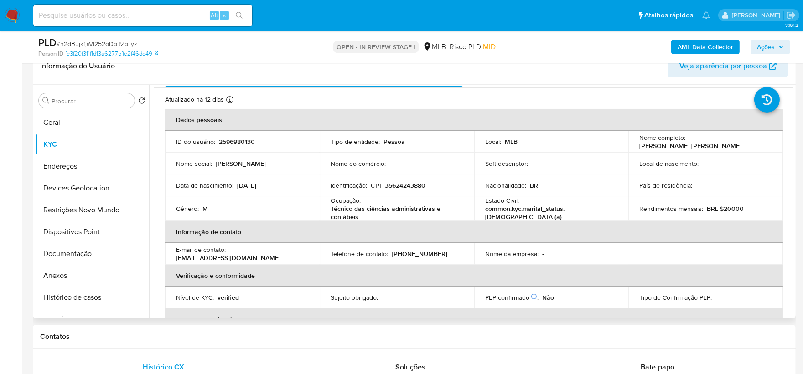
scroll to position [12, 0]
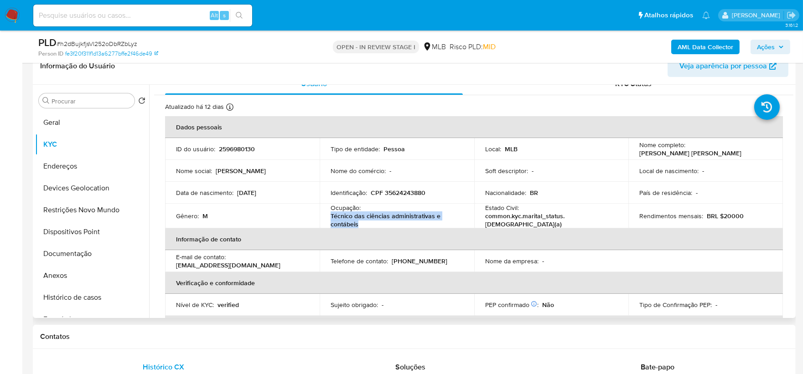
drag, startPoint x: 366, startPoint y: 222, endPoint x: 322, endPoint y: 214, distance: 44.4
click at [322, 214] on td "Ocupação : Técnico das ciências administrativas e contábeis" at bounding box center [397, 216] width 155 height 25
copy p "Técnico das ciências administrativas e contábeis"
click at [89, 254] on button "Documentação" at bounding box center [88, 254] width 107 height 22
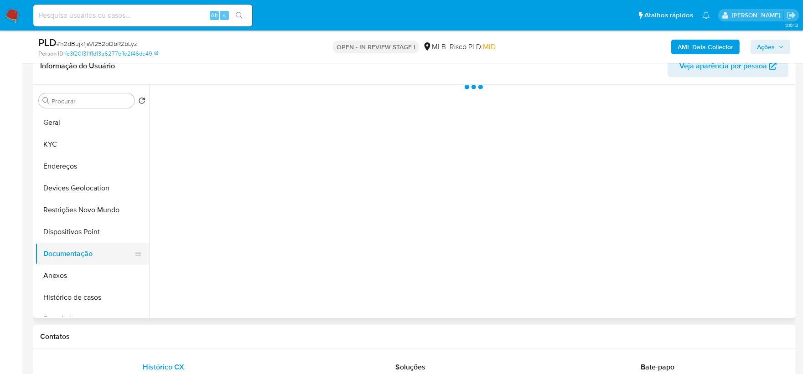
scroll to position [0, 0]
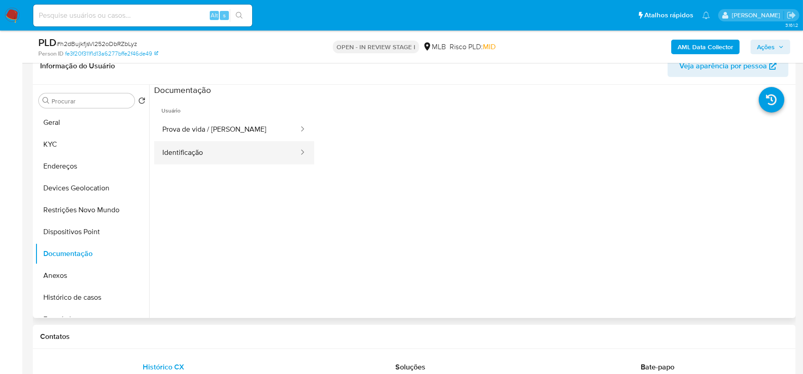
click at [253, 149] on button "Identificação" at bounding box center [226, 152] width 145 height 23
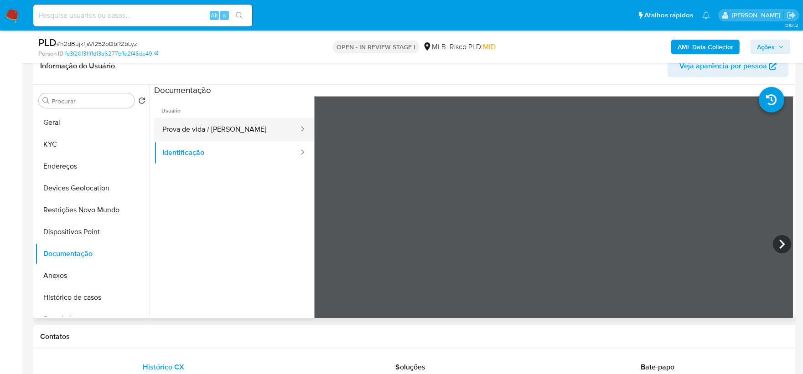
click at [254, 122] on button "Prova de vida / Selfie" at bounding box center [226, 129] width 145 height 23
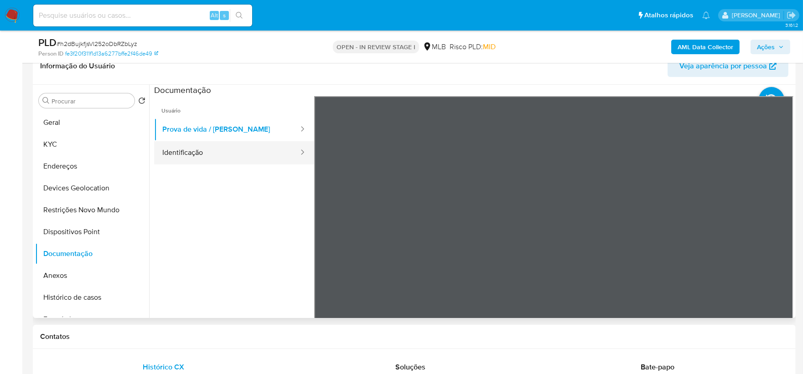
click at [234, 158] on button "Identificação" at bounding box center [226, 152] width 145 height 23
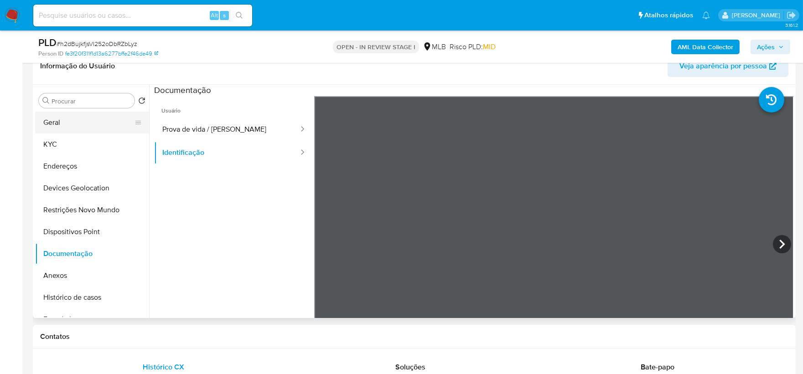
click at [65, 129] on button "Geral" at bounding box center [88, 123] width 107 height 22
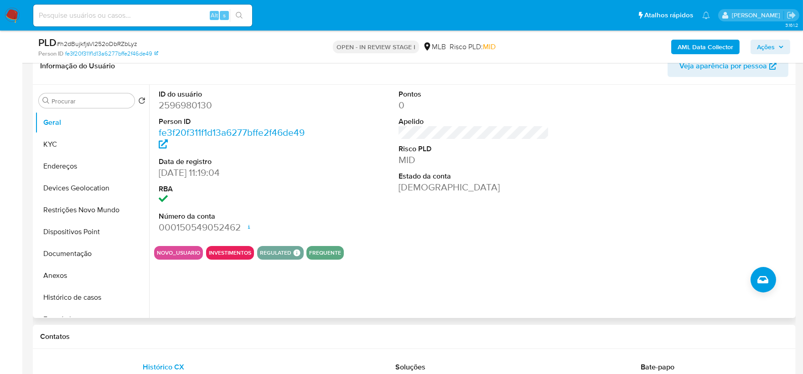
drag, startPoint x: 83, startPoint y: 294, endPoint x: 230, endPoint y: 134, distance: 218.1
click at [84, 294] on button "Histórico de casos" at bounding box center [92, 298] width 114 height 22
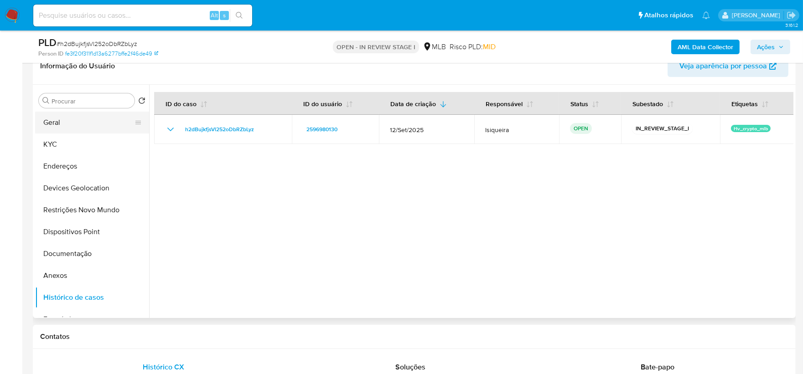
drag, startPoint x: 90, startPoint y: 124, endPoint x: 96, endPoint y: 119, distance: 8.4
click at [89, 124] on button "Geral" at bounding box center [88, 123] width 107 height 22
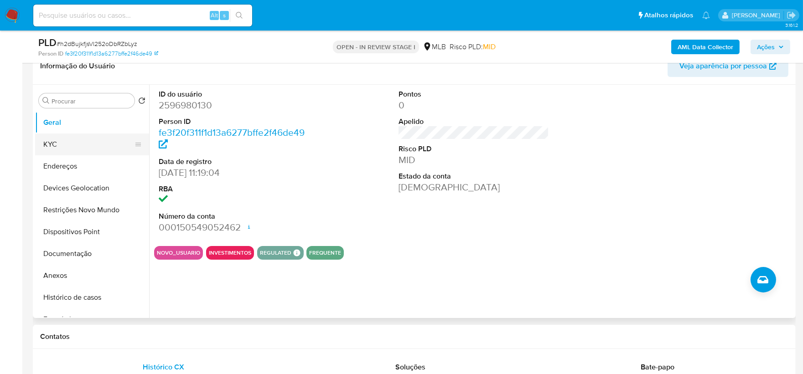
click at [97, 146] on button "KYC" at bounding box center [88, 145] width 107 height 22
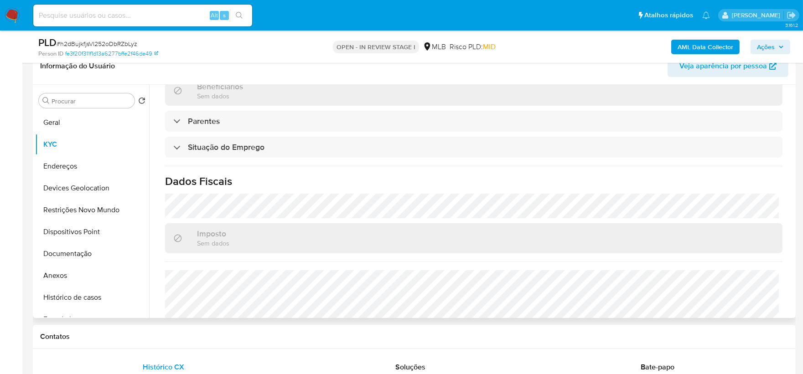
scroll to position [390, 0]
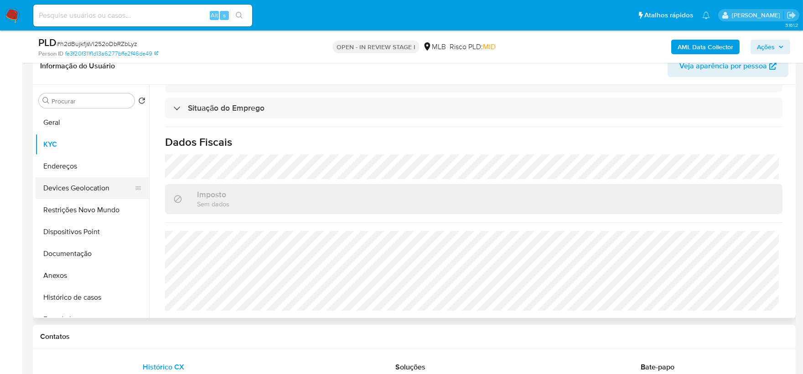
drag, startPoint x: 53, startPoint y: 167, endPoint x: 52, endPoint y: 183, distance: 15.5
click at [54, 168] on button "Endereços" at bounding box center [92, 166] width 114 height 22
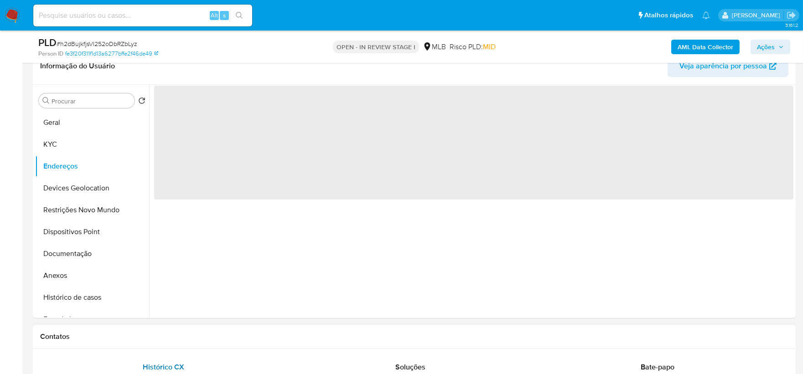
scroll to position [0, 0]
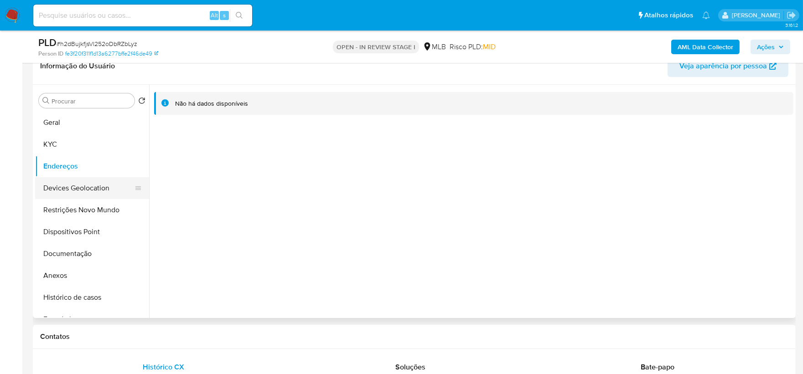
click at [72, 188] on button "Devices Geolocation" at bounding box center [88, 188] width 107 height 22
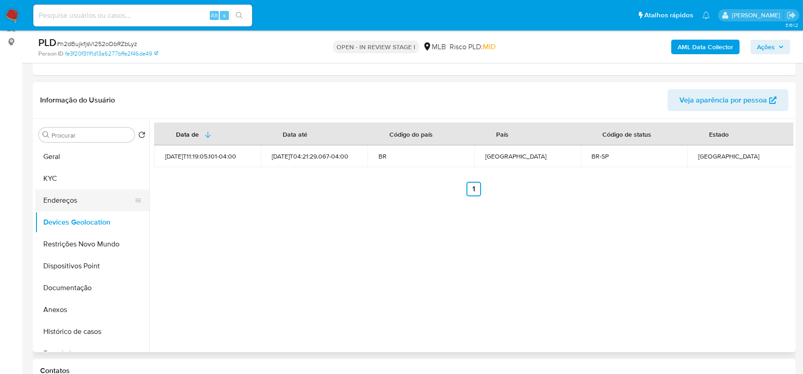
scroll to position [101, 0]
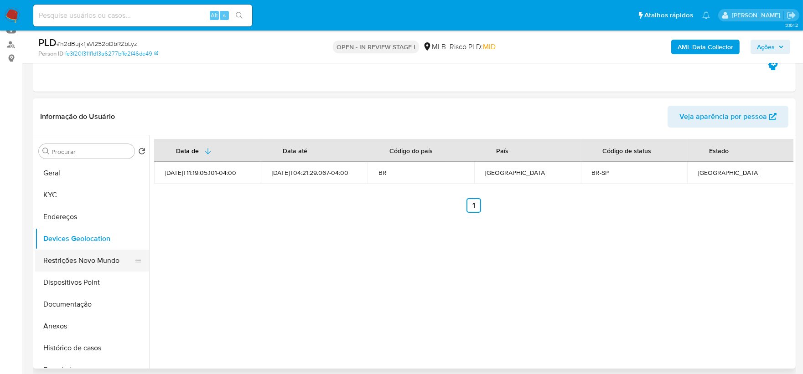
drag, startPoint x: 257, startPoint y: 260, endPoint x: 66, endPoint y: 260, distance: 191.0
click at [66, 260] on button "Restrições Novo Mundo" at bounding box center [88, 261] width 107 height 22
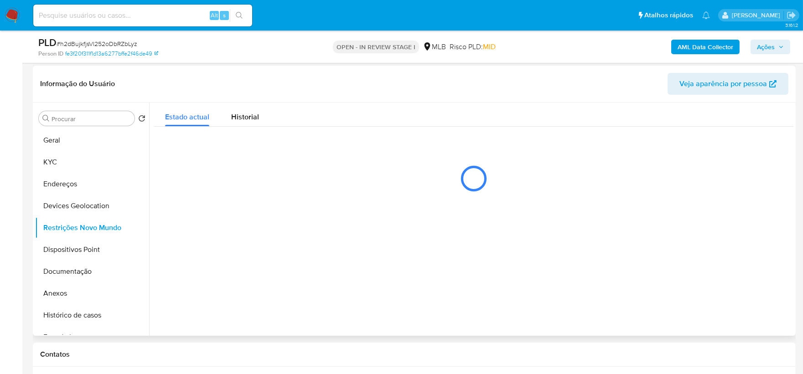
scroll to position [152, 0]
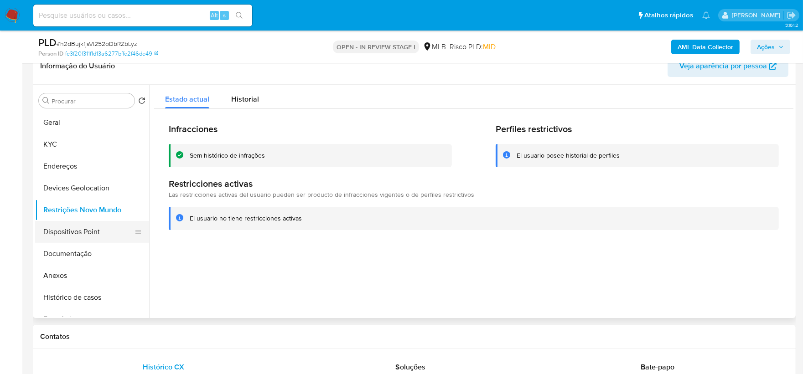
click at [96, 234] on button "Dispositivos Point" at bounding box center [88, 232] width 107 height 22
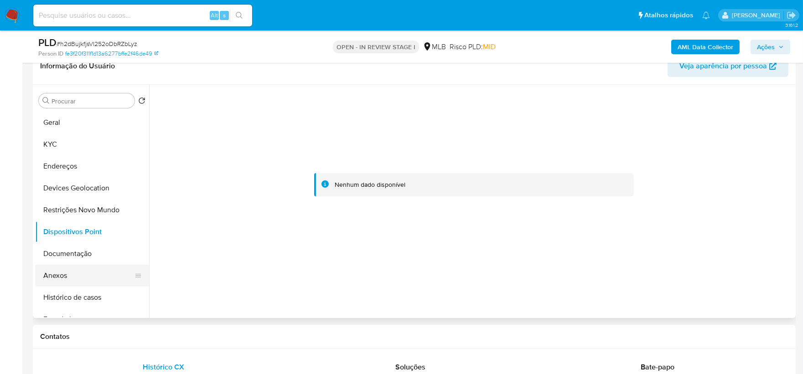
click at [58, 271] on button "Anexos" at bounding box center [88, 276] width 107 height 22
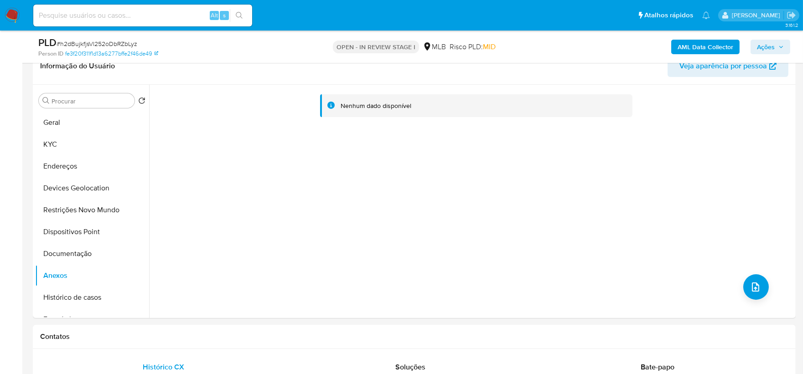
click at [716, 46] on b "AML Data Collector" at bounding box center [705, 47] width 56 height 15
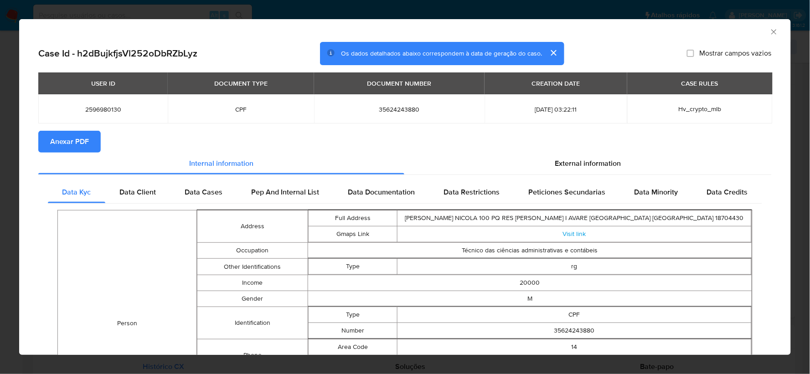
click at [72, 142] on span "Anexar PDF" at bounding box center [69, 142] width 39 height 20
click at [770, 29] on icon "Fechar a janela" at bounding box center [774, 31] width 9 height 9
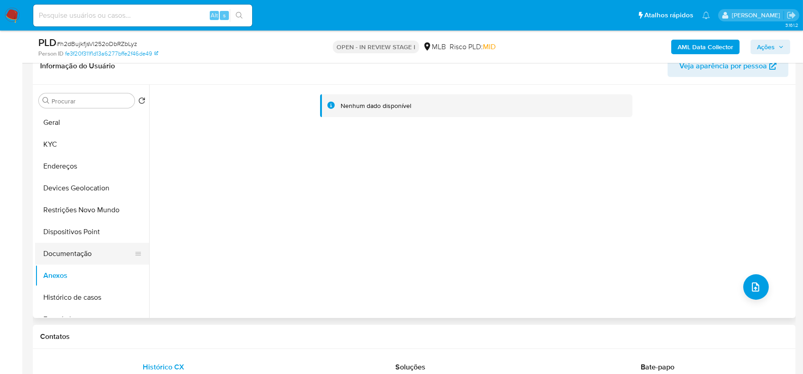
click at [81, 258] on button "Documentação" at bounding box center [88, 254] width 107 height 22
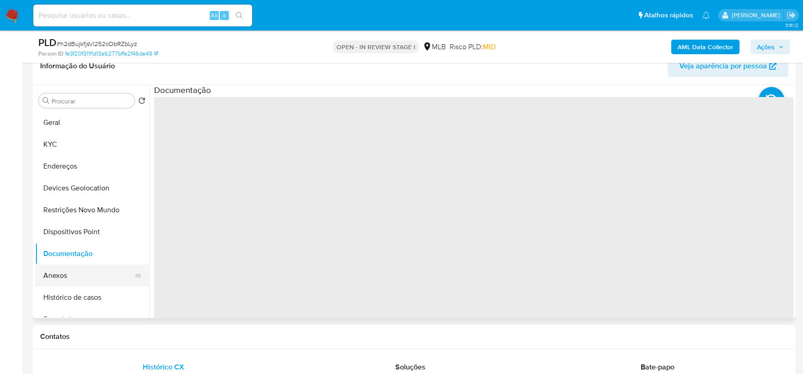
click at [67, 284] on button "Anexos" at bounding box center [88, 276] width 107 height 22
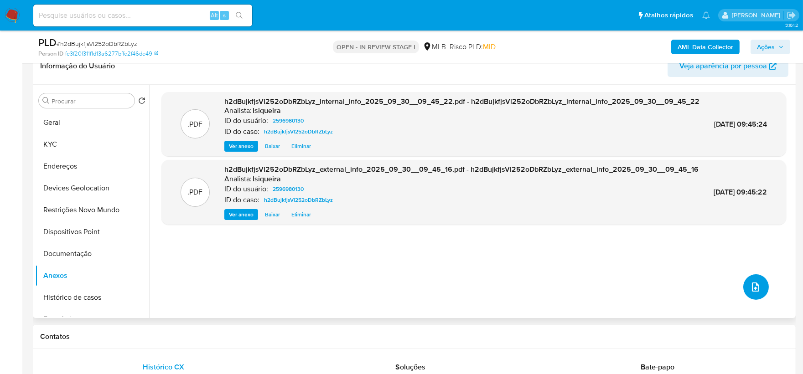
click at [754, 294] on button "upload-file" at bounding box center [756, 287] width 26 height 26
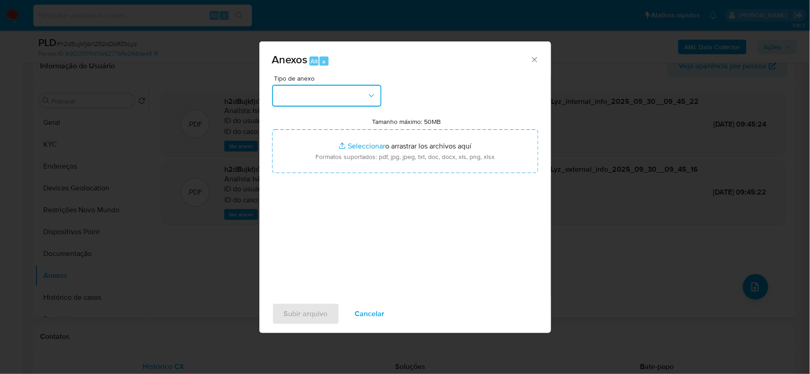
click at [346, 95] on button "button" at bounding box center [326, 96] width 109 height 22
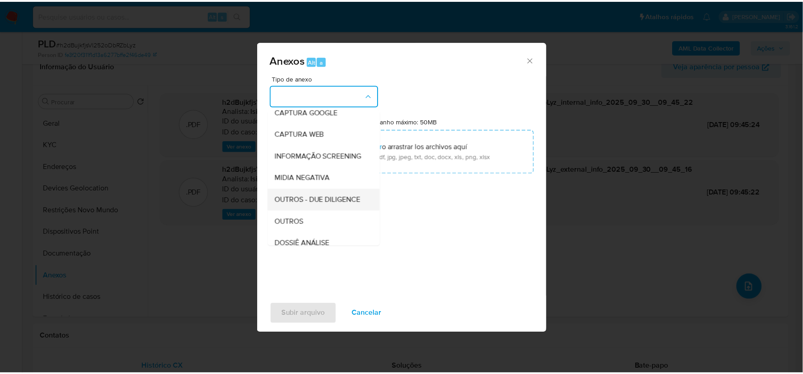
scroll to position [101, 0]
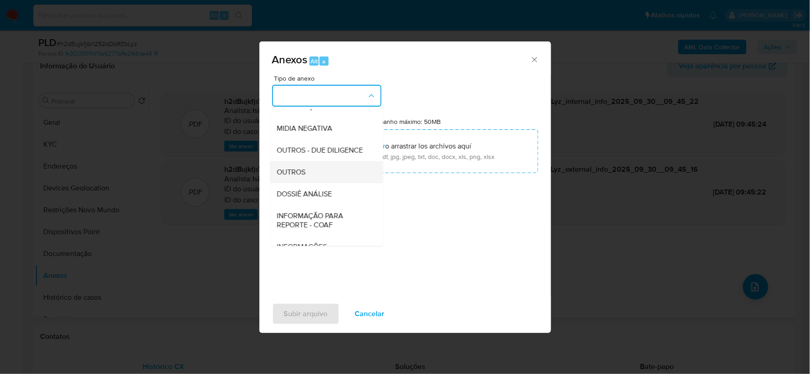
click at [303, 177] on span "OUTROS" at bounding box center [291, 172] width 29 height 9
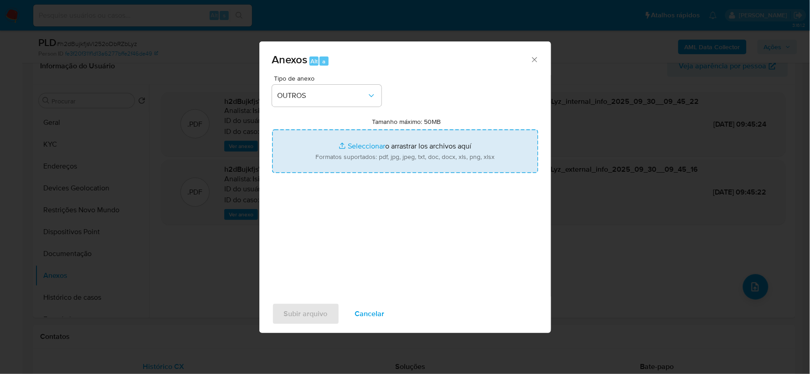
click at [351, 144] on input "Tamanho máximo: 50MB Seleccionar archivos" at bounding box center [405, 151] width 266 height 44
type input "C:\fakepath\Mulan 2596980130_2025_09_29_18_07_05.xlsx"
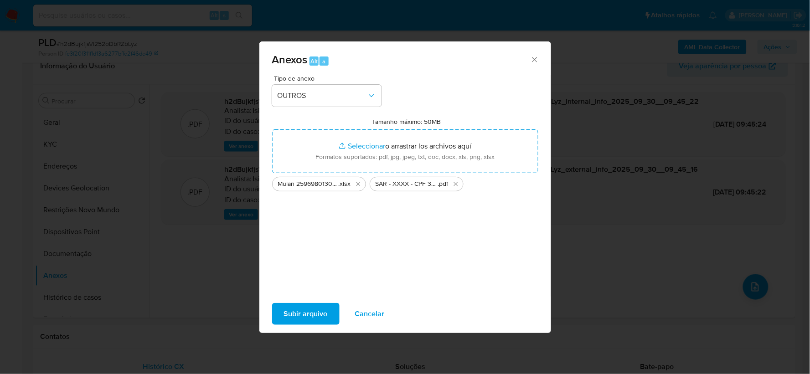
click at [312, 312] on span "Subir arquivo" at bounding box center [306, 314] width 44 height 20
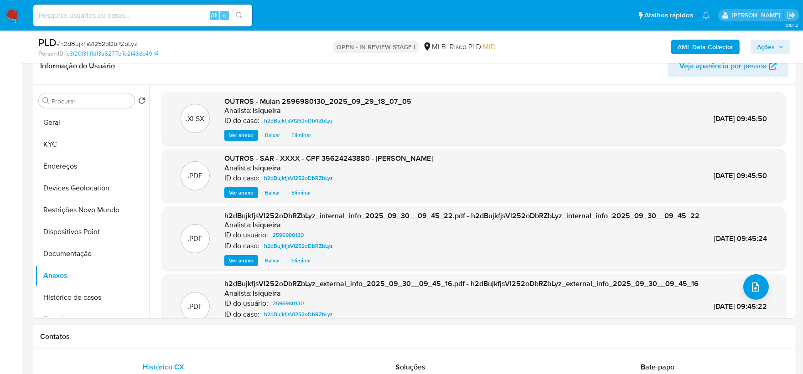
click at [776, 47] on span "Ações" at bounding box center [770, 47] width 27 height 13
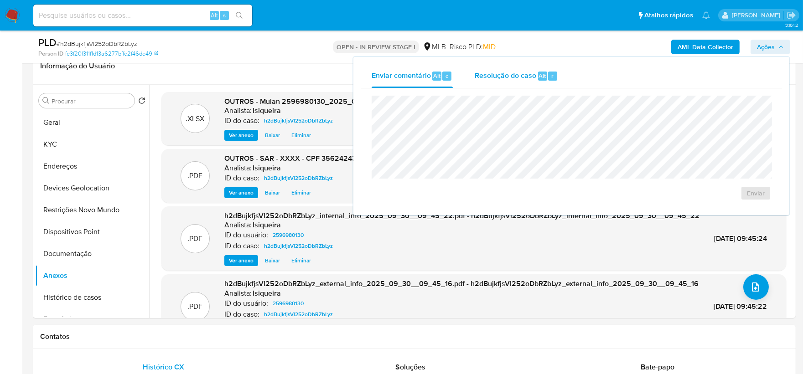
click at [490, 83] on div "Resolução do caso Alt r" at bounding box center [516, 76] width 83 height 24
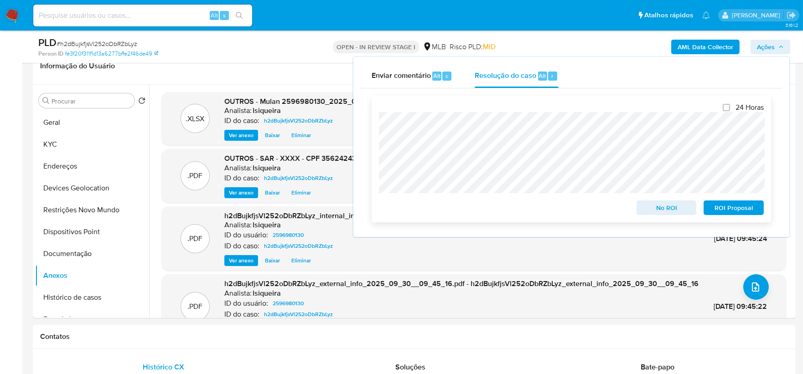
click at [748, 207] on span "ROI Proposal" at bounding box center [733, 207] width 47 height 13
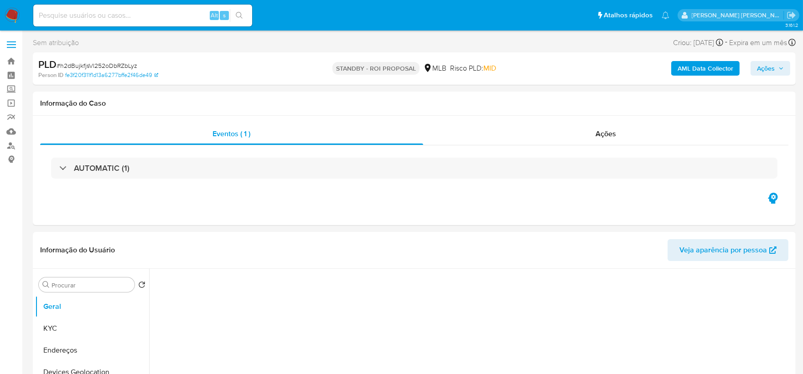
select select "10"
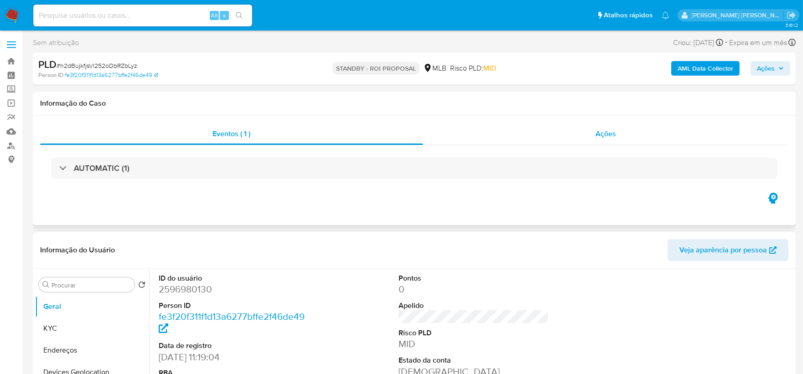
click at [640, 133] on div "Ações" at bounding box center [606, 134] width 366 height 22
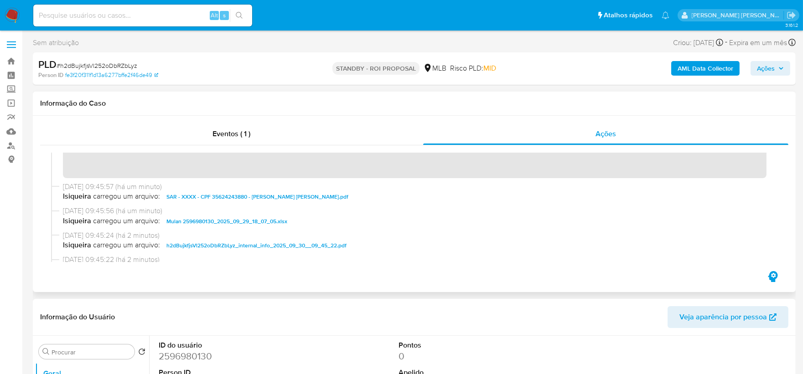
scroll to position [51, 0]
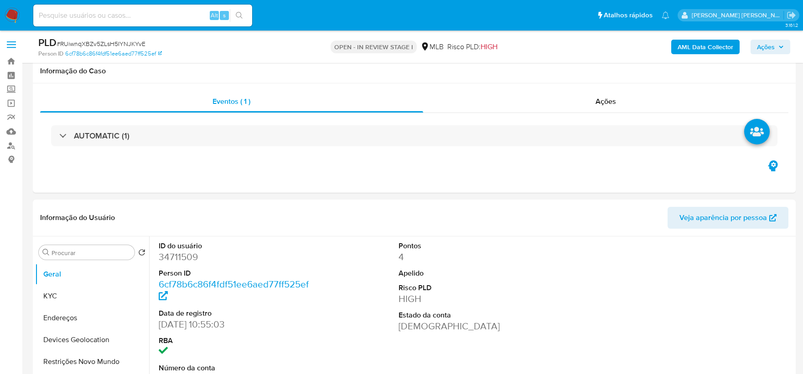
select select "10"
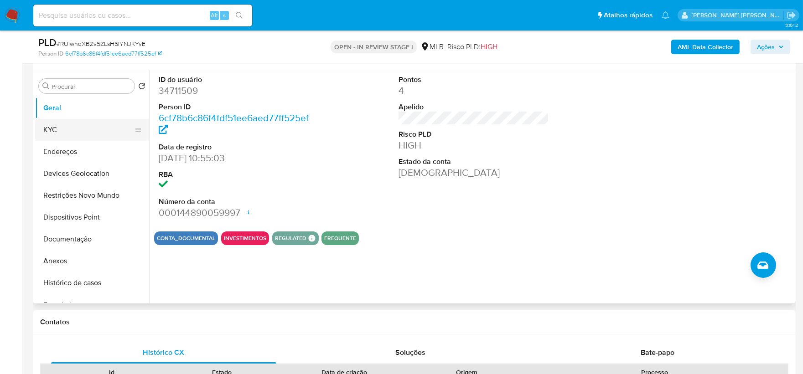
click at [73, 126] on button "KYC" at bounding box center [88, 130] width 107 height 22
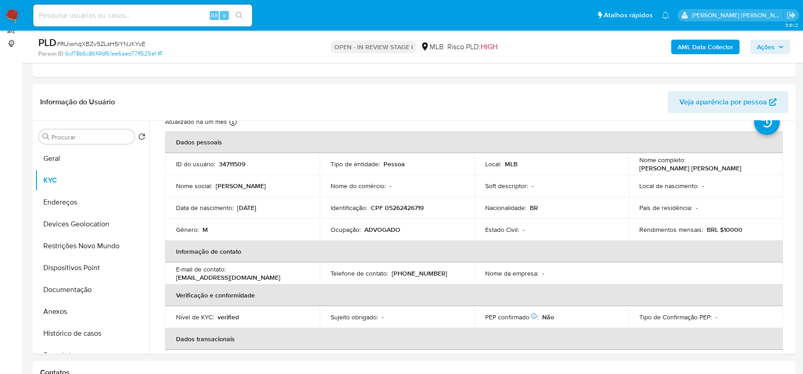
scroll to position [51, 0]
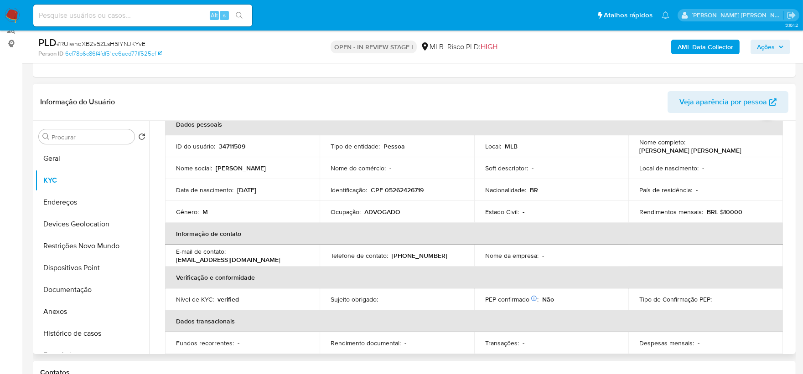
click at [387, 214] on p "ADVOGADO" at bounding box center [382, 212] width 36 height 8
copy p "ADVOGADO"
click at [86, 295] on button "Documentação" at bounding box center [88, 290] width 107 height 22
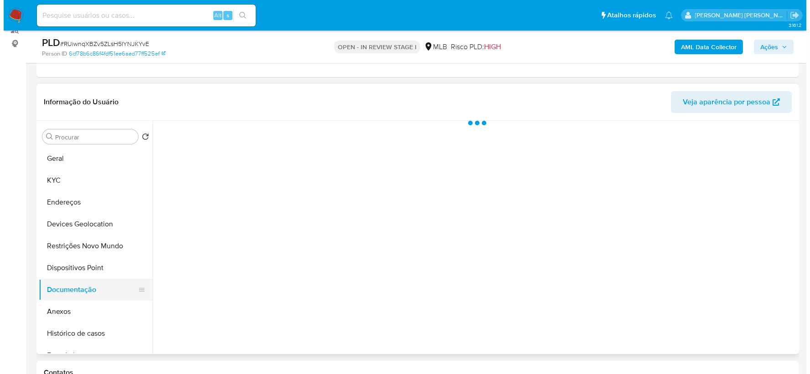
scroll to position [0, 0]
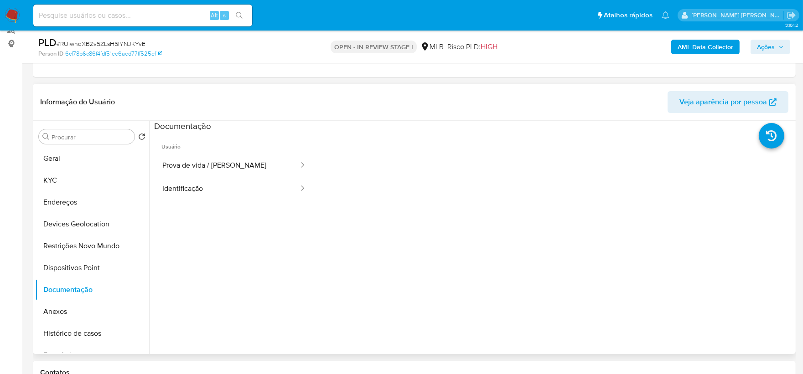
click at [219, 139] on span "Usuário" at bounding box center [234, 143] width 160 height 22
click at [207, 172] on button "Prova de vida / Selfie" at bounding box center [226, 165] width 145 height 23
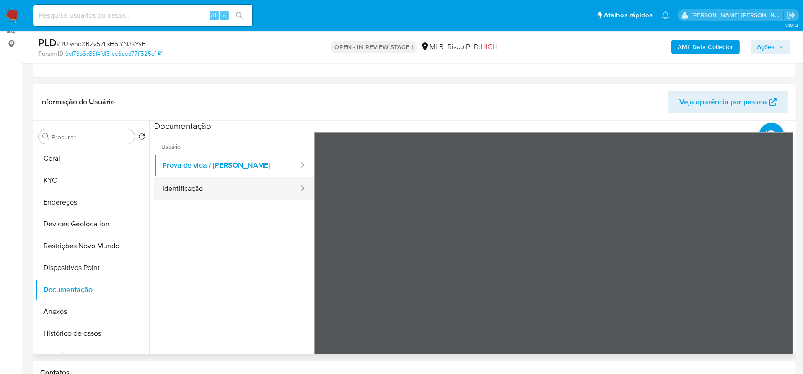
click at [204, 194] on button "Identificação" at bounding box center [226, 188] width 145 height 23
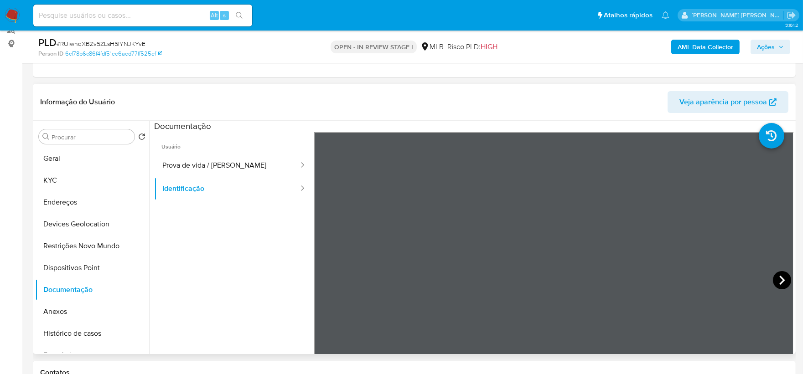
click at [773, 277] on icon at bounding box center [782, 280] width 18 height 18
click at [115, 160] on button "Geral" at bounding box center [88, 159] width 107 height 22
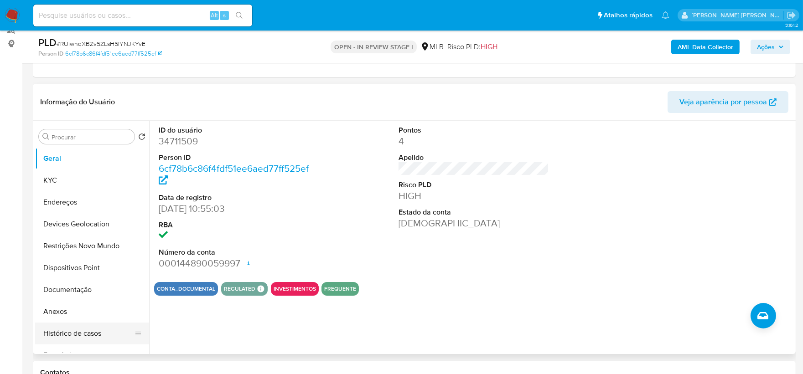
click at [82, 336] on button "Histórico de casos" at bounding box center [88, 334] width 107 height 22
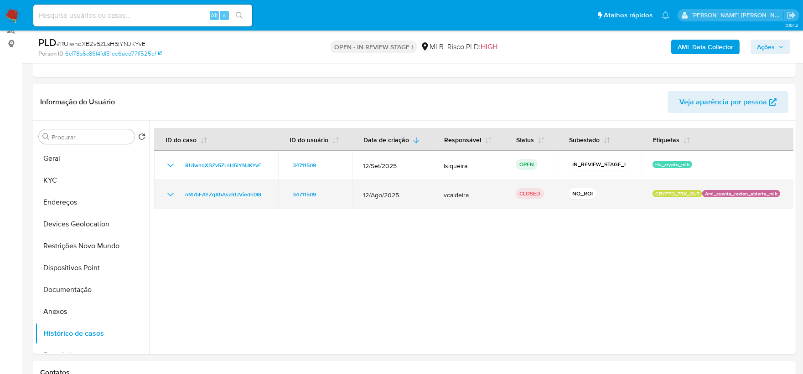
click at [174, 190] on icon "Mostrar/Ocultar" at bounding box center [170, 194] width 11 height 11
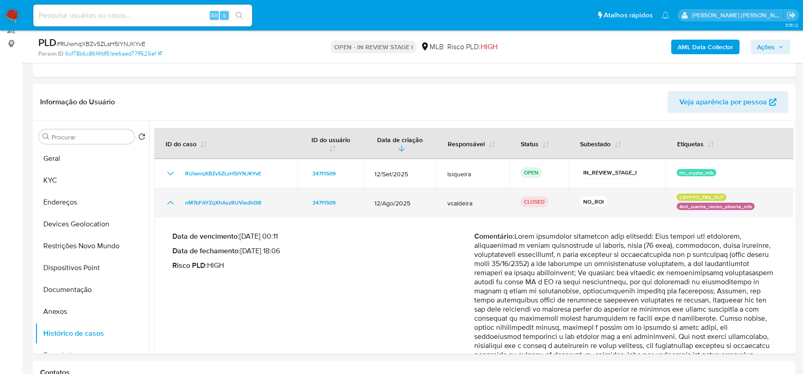
click at [174, 190] on td "nM7bFAYZqXhAszRUViedh0l8" at bounding box center [226, 202] width 144 height 29
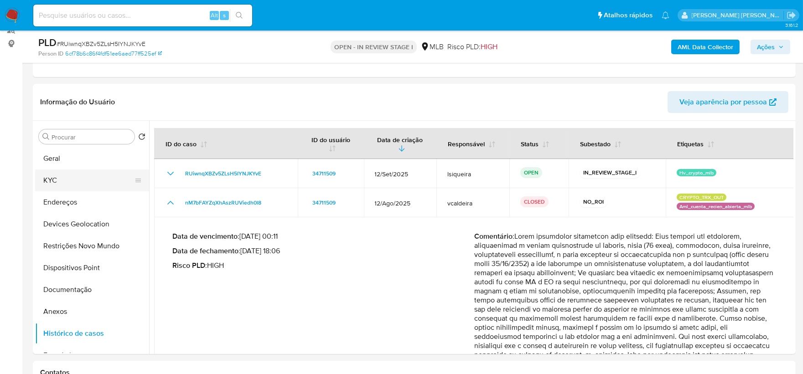
click at [55, 180] on button "KYC" at bounding box center [88, 181] width 107 height 22
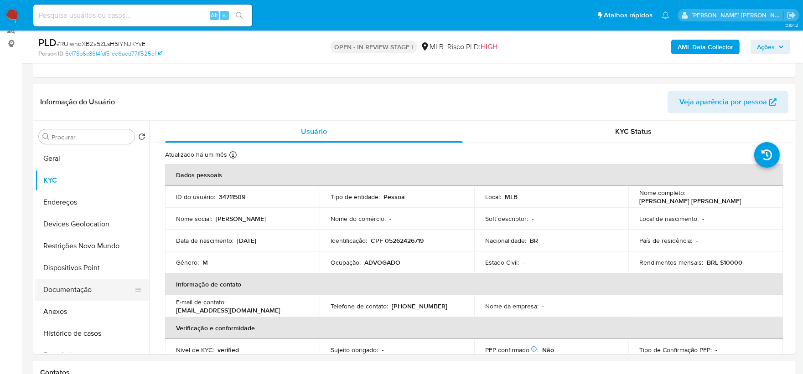
click at [77, 289] on button "Documentação" at bounding box center [88, 290] width 107 height 22
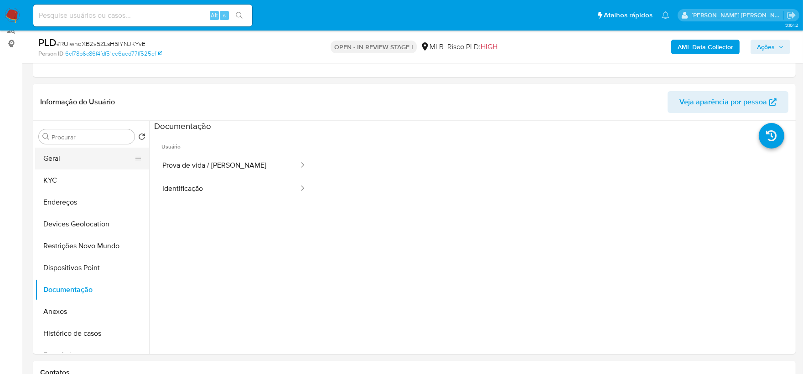
click at [74, 160] on button "Geral" at bounding box center [88, 159] width 107 height 22
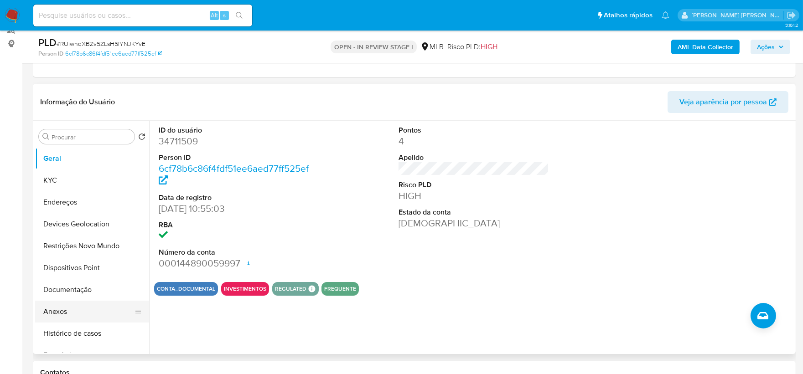
click at [81, 315] on button "Anexos" at bounding box center [88, 312] width 107 height 22
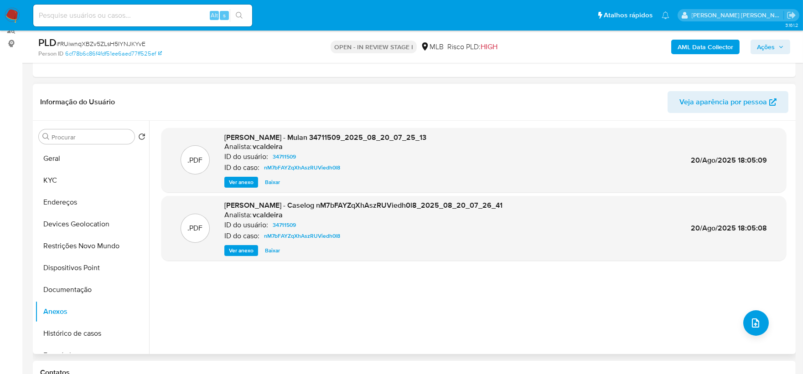
click at [242, 248] on span "Ver anexo" at bounding box center [241, 250] width 25 height 9
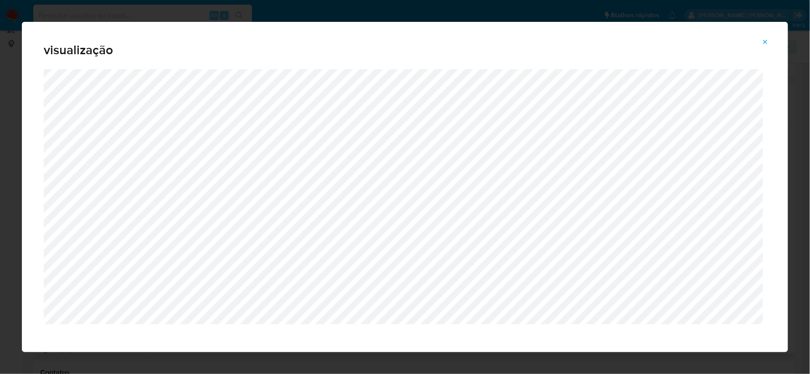
scroll to position [8, 0]
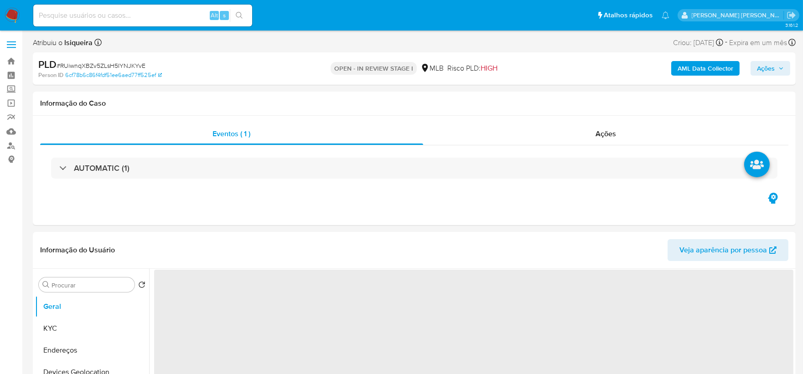
select select "10"
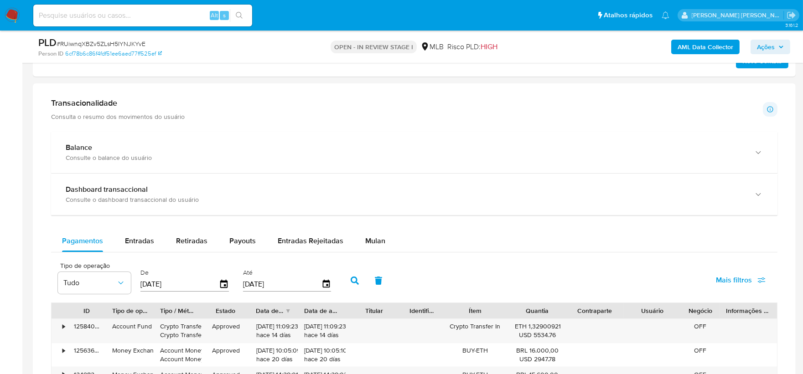
scroll to position [557, 0]
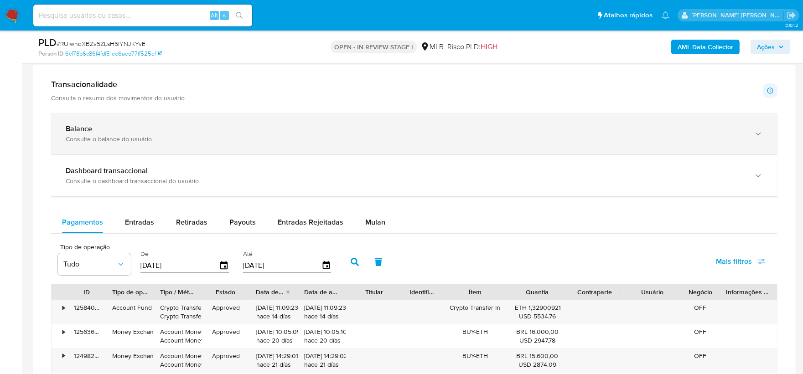
click at [210, 143] on div "Consulte o balance do usuário" at bounding box center [405, 139] width 679 height 8
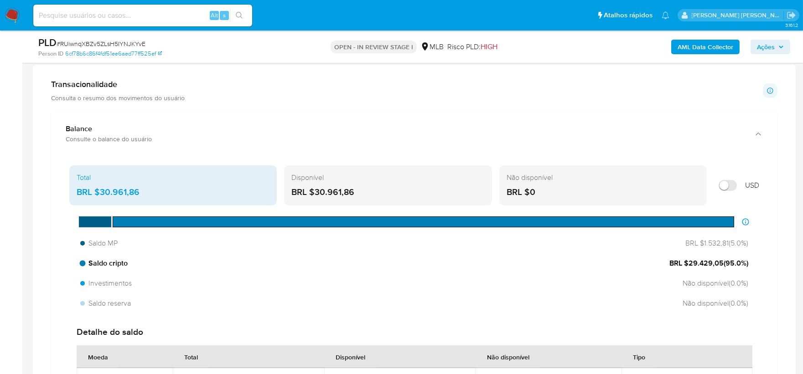
drag, startPoint x: 721, startPoint y: 265, endPoint x: 687, endPoint y: 264, distance: 33.7
click at [687, 264] on span "BRL $29.429,05 ( 95.0 %)" at bounding box center [708, 263] width 79 height 10
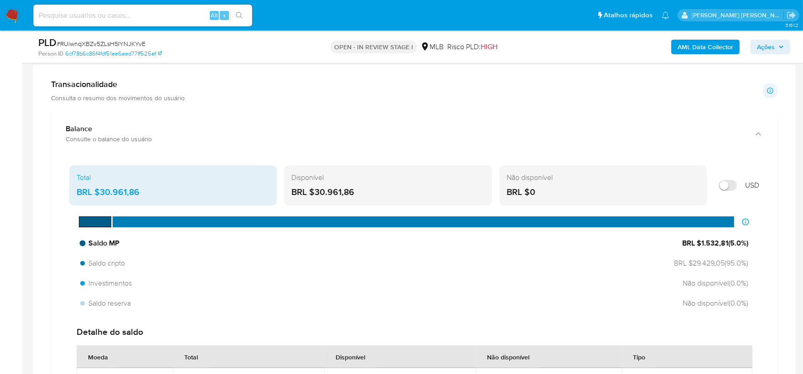
drag, startPoint x: 726, startPoint y: 243, endPoint x: 699, endPoint y: 244, distance: 27.4
click at [699, 244] on span "BRL $1.532,81 ( 5.0 %)" at bounding box center [715, 243] width 66 height 10
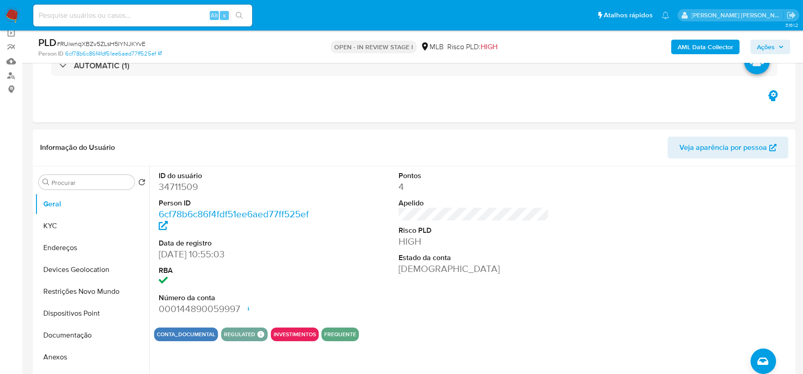
scroll to position [26, 0]
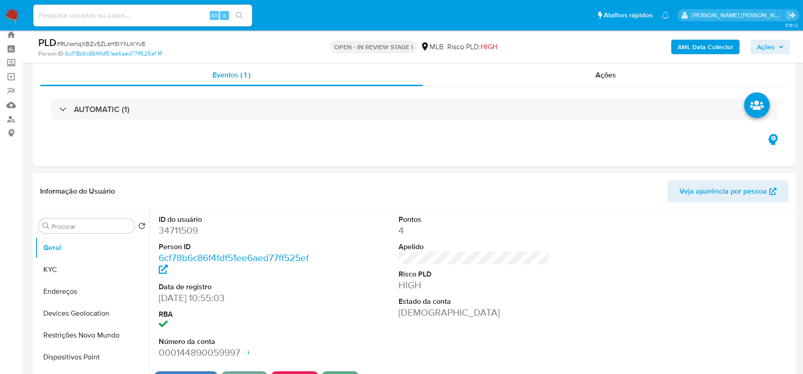
click at [185, 230] on dd "34711509" at bounding box center [234, 230] width 151 height 13
copy dd "34711509"
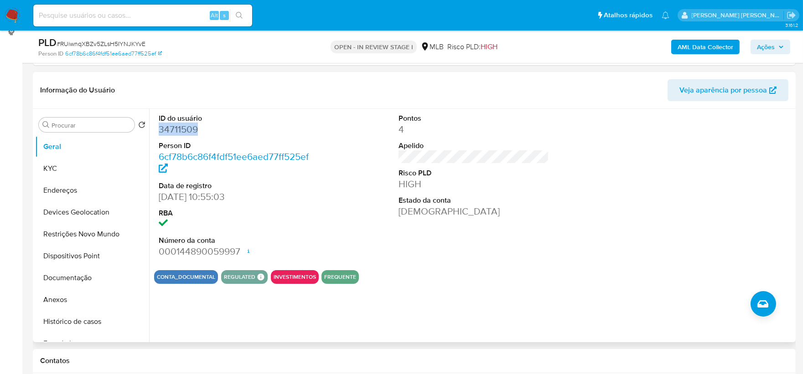
scroll to position [128, 0]
click at [548, 275] on div "CONTA_DOCUMENTAL REGULATED REGULATED MLB BACEN PENDING TYC Mark Id MLB_BACEN Co…" at bounding box center [473, 277] width 639 height 14
click at [88, 172] on button "KYC" at bounding box center [88, 168] width 107 height 22
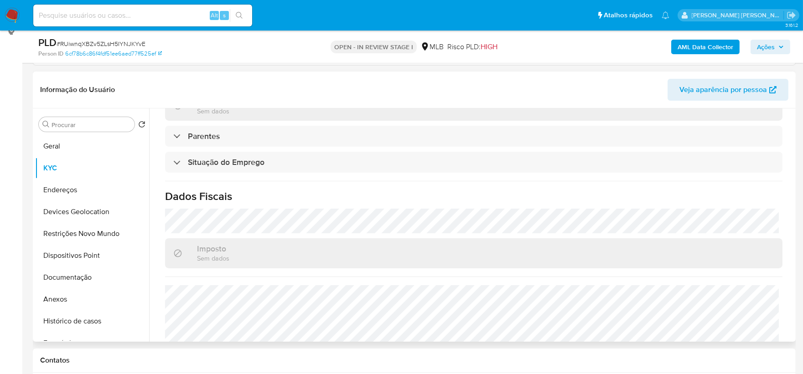
scroll to position [387, 0]
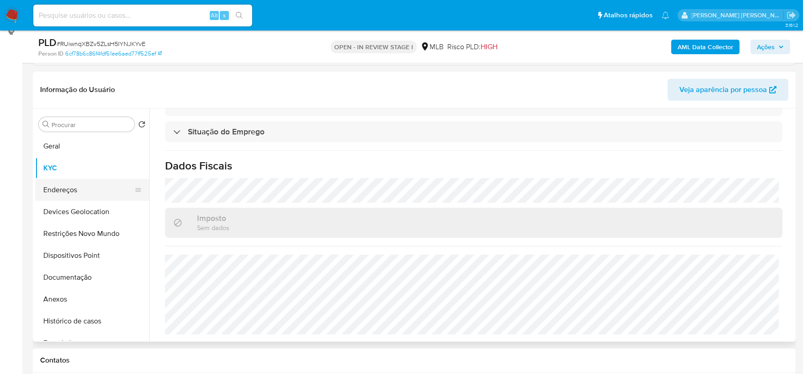
click at [77, 192] on button "Endereços" at bounding box center [88, 190] width 107 height 22
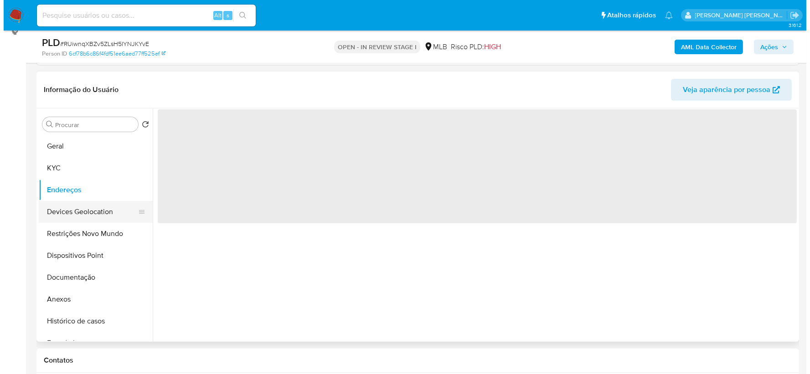
scroll to position [0, 0]
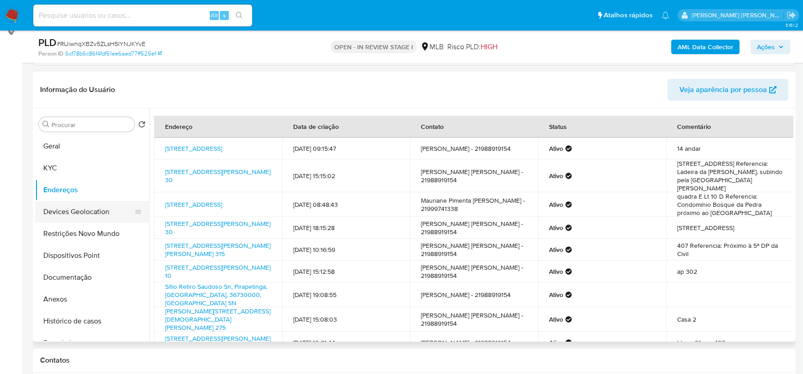
click at [77, 209] on button "Devices Geolocation" at bounding box center [88, 212] width 107 height 22
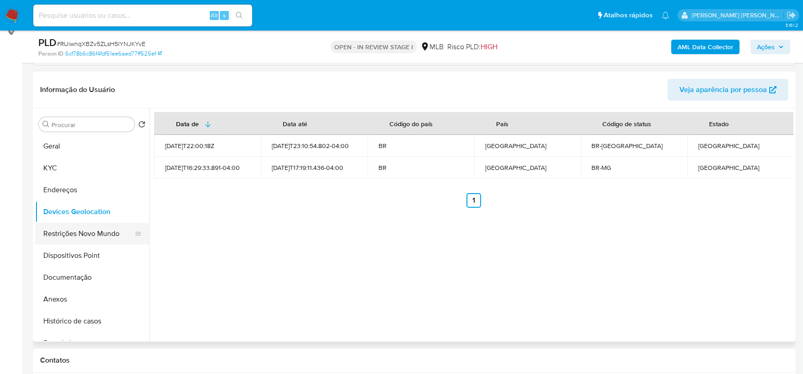
click at [88, 231] on button "Restrições Novo Mundo" at bounding box center [88, 234] width 107 height 22
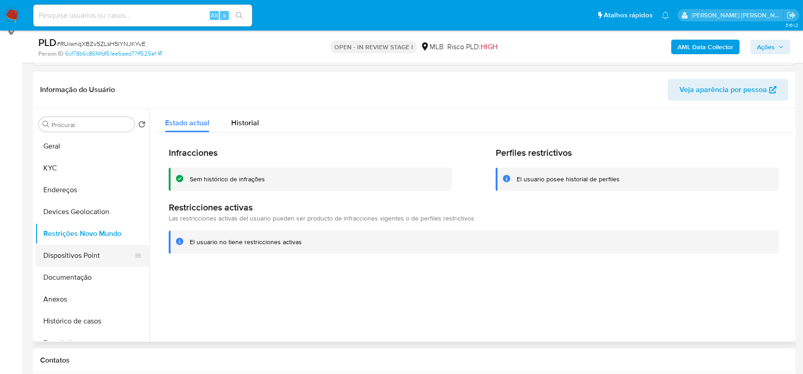
click at [72, 248] on button "Dispositivos Point" at bounding box center [88, 256] width 107 height 22
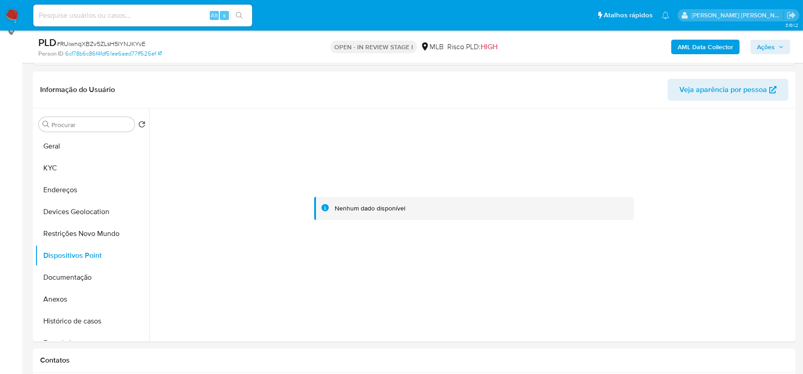
click at [685, 48] on b "AML Data Collector" at bounding box center [705, 47] width 56 height 15
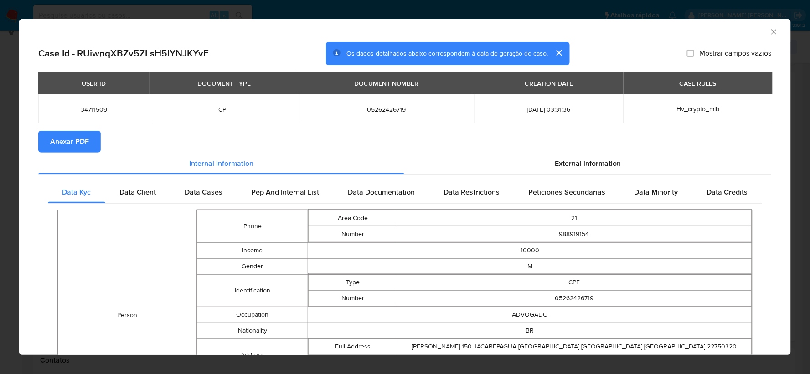
click at [64, 139] on span "Anexar PDF" at bounding box center [69, 142] width 39 height 20
click at [770, 31] on icon "Fechar a janela" at bounding box center [774, 31] width 9 height 9
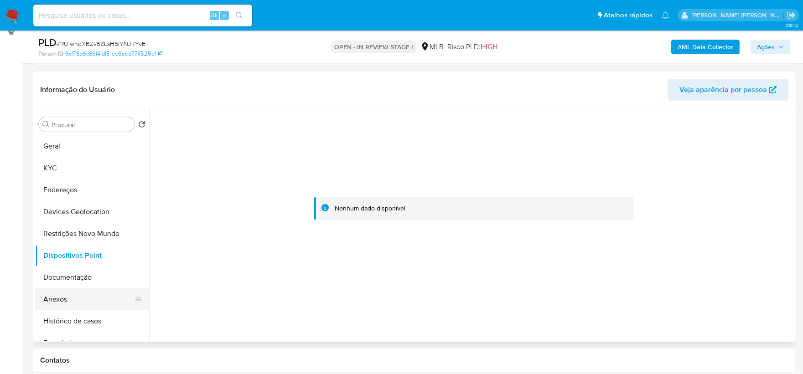
click at [61, 301] on button "Anexos" at bounding box center [88, 300] width 107 height 22
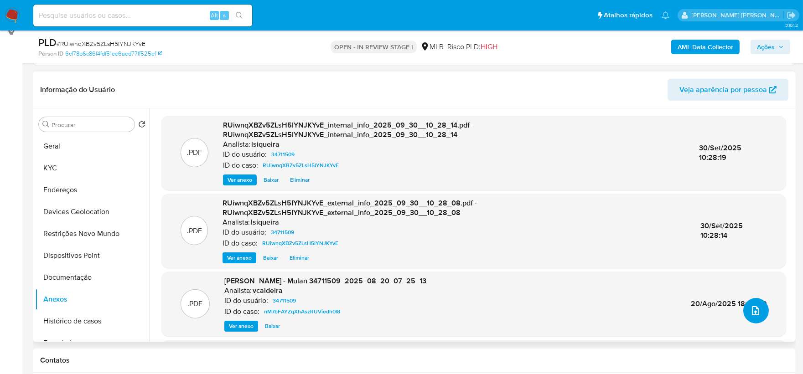
click at [755, 308] on icon "upload-file" at bounding box center [755, 310] width 11 height 11
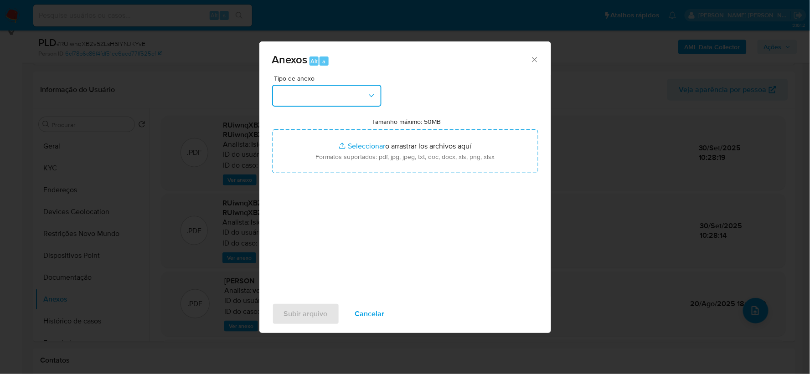
click at [361, 97] on button "button" at bounding box center [326, 96] width 109 height 22
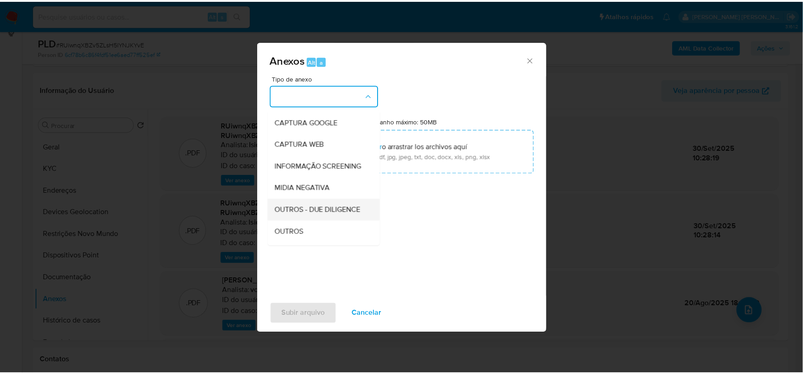
scroll to position [101, 0]
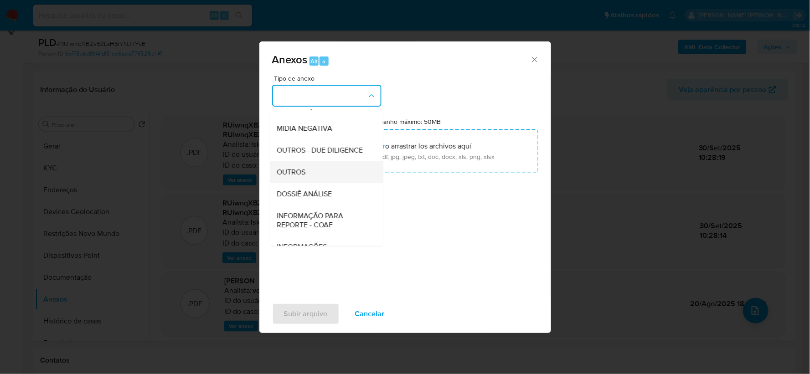
click at [318, 183] on div "OUTROS" at bounding box center [323, 172] width 93 height 22
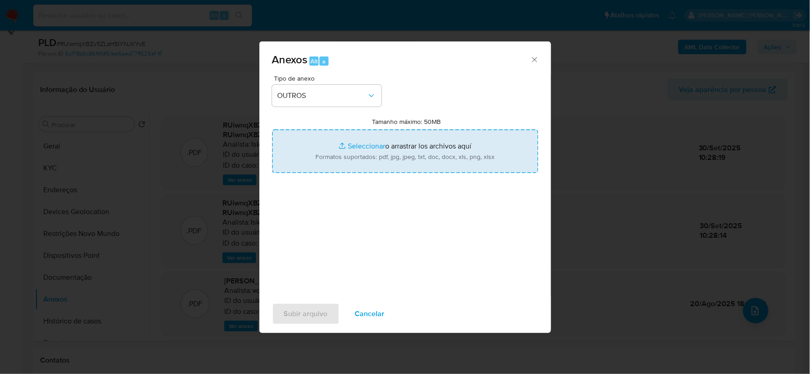
click at [377, 144] on input "Tamanho máximo: 50MB Seleccionar archivos" at bounding box center [405, 151] width 266 height 44
type input "C:\fakepath\Mulan 34711509_2025_09_29_18_11_21.xlsx"
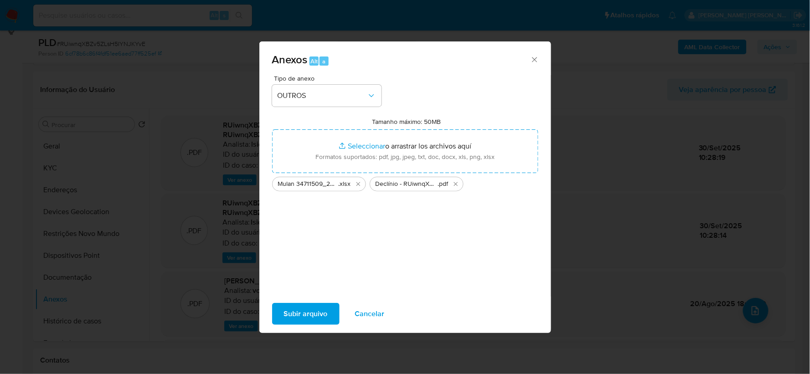
click at [306, 313] on span "Subir arquivo" at bounding box center [306, 314] width 44 height 20
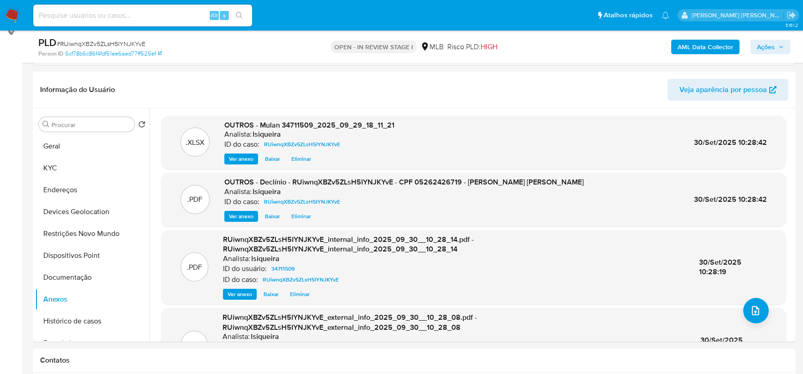
click at [773, 46] on span "Ações" at bounding box center [766, 47] width 18 height 15
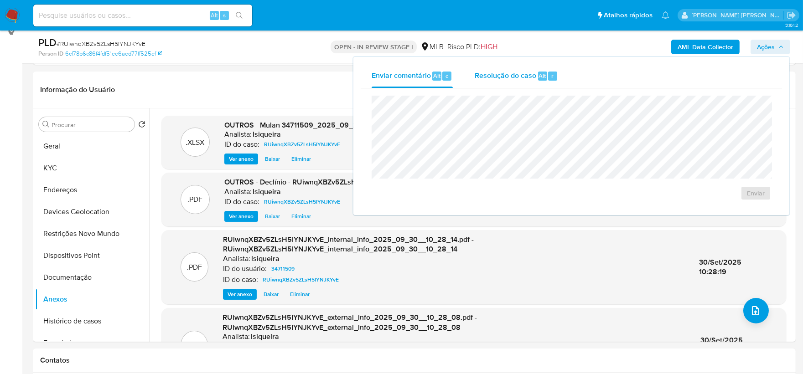
click at [519, 77] on span "Resolução do caso" at bounding box center [506, 75] width 62 height 10
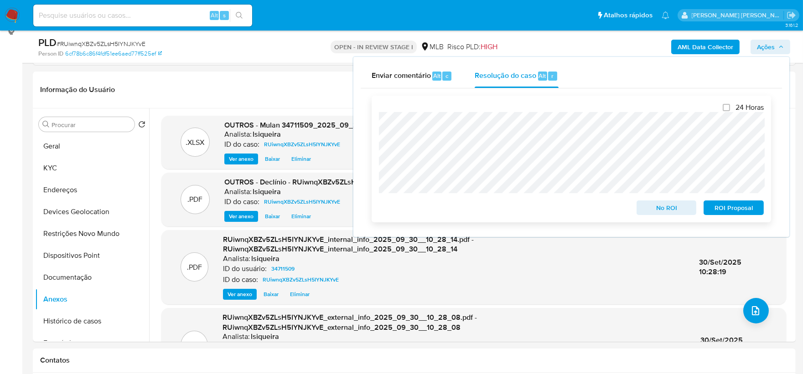
click at [664, 210] on span "No ROI" at bounding box center [666, 207] width 47 height 13
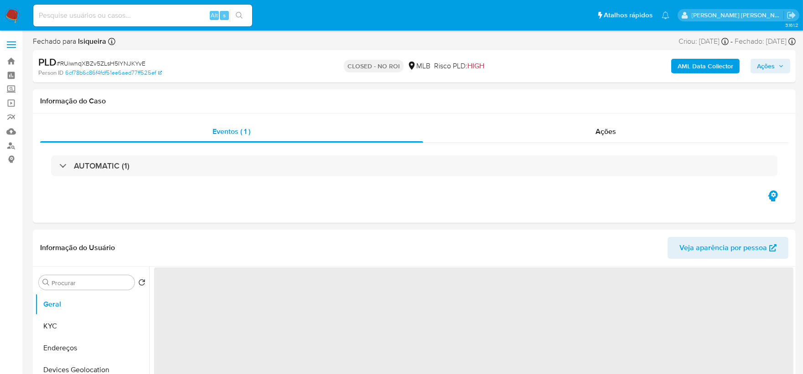
select select "10"
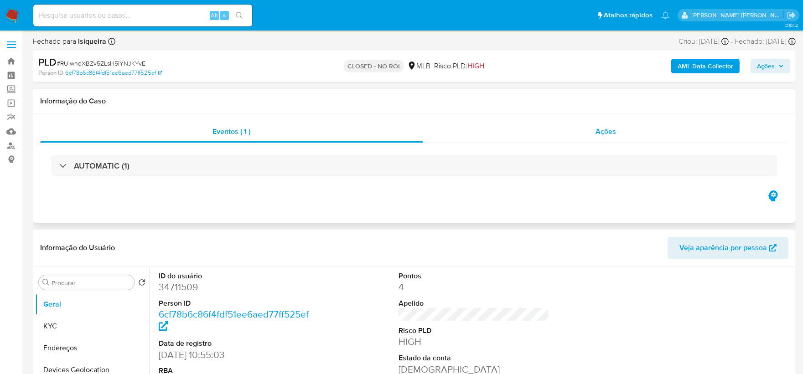
click at [645, 136] on div "Ações" at bounding box center [606, 132] width 366 height 22
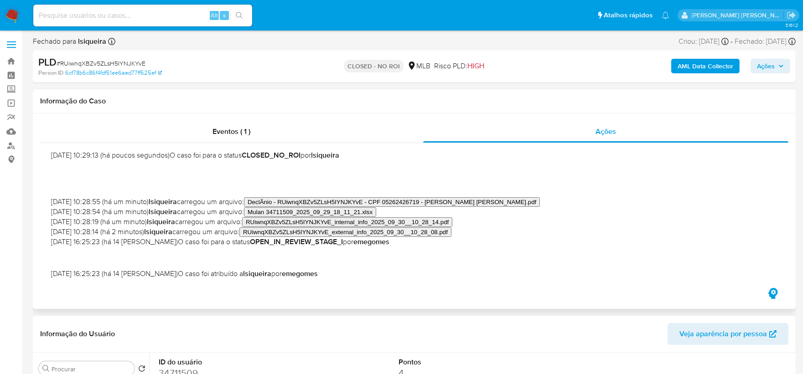
scroll to position [19, 0]
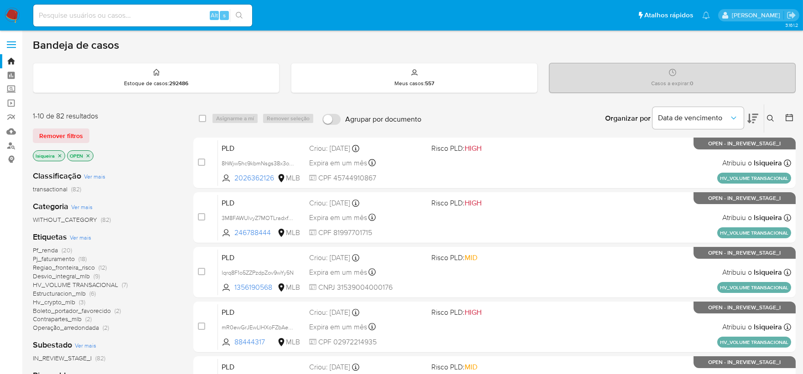
click at [6, 13] on img at bounding box center [12, 15] width 15 height 15
click at [97, 303] on span "Boleto_portador_favorecido" at bounding box center [72, 302] width 78 height 9
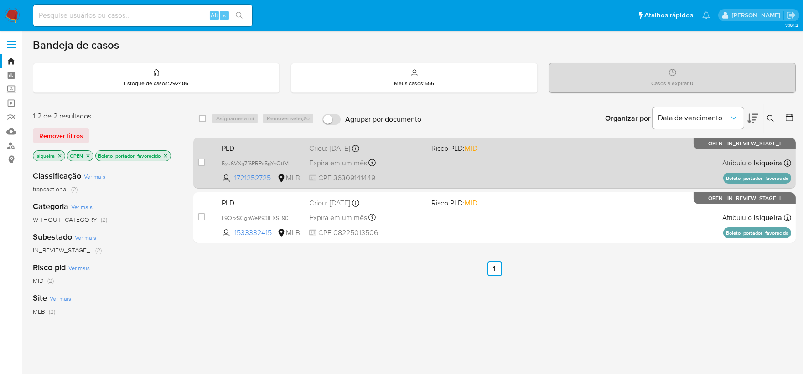
click at [661, 166] on div "PLD 5yu6VXg7f6PRPs5gYvQtfMdZ 1721252725 MLB Risco PLD: MID Criou: [DATE] Criou:…" at bounding box center [504, 163] width 573 height 46
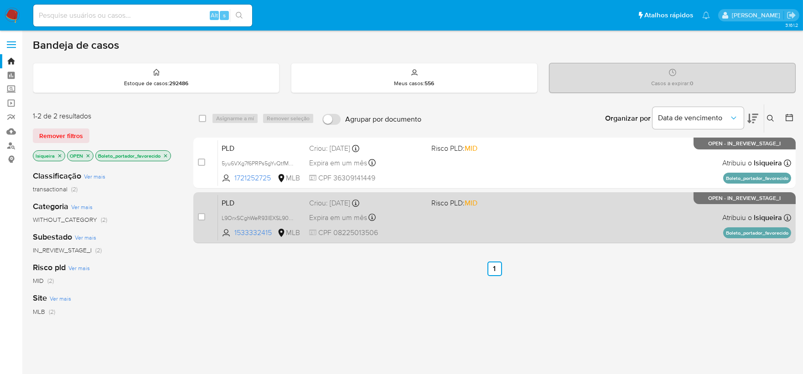
click at [626, 215] on div "PLD L9OrxSCghWeR93lEXSL90anI 1533332415 MLB Risco PLD: MID Criou: [DATE] Criou:…" at bounding box center [504, 218] width 573 height 46
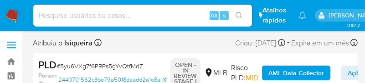
select select "10"
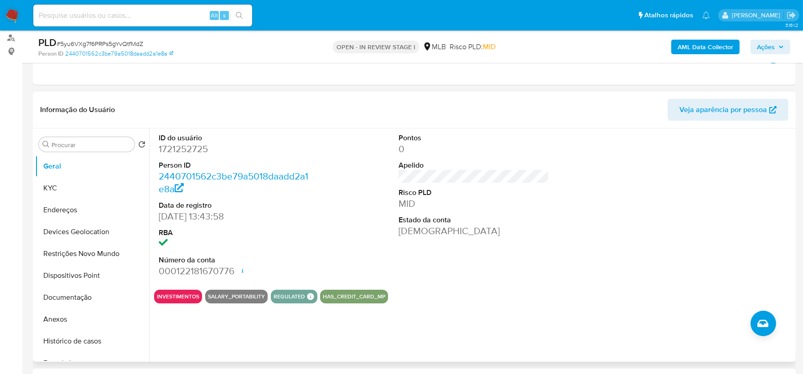
scroll to position [101, 0]
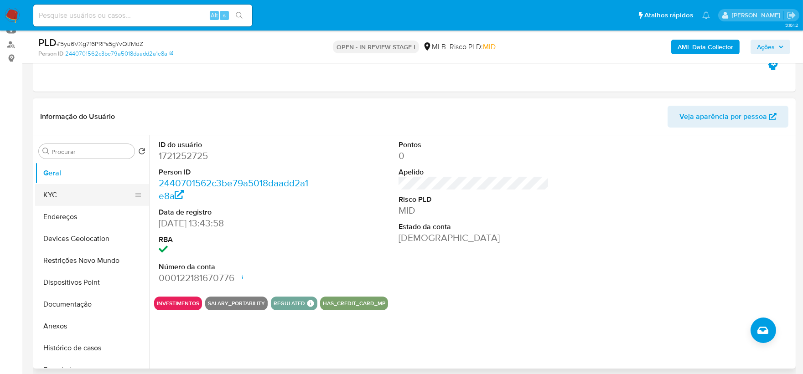
click at [49, 196] on button "KYC" at bounding box center [88, 195] width 107 height 22
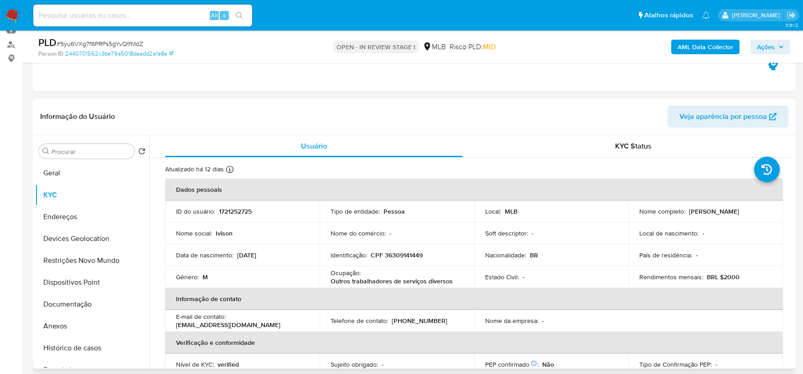
drag, startPoint x: 762, startPoint y: 215, endPoint x: 685, endPoint y: 210, distance: 77.6
click at [685, 210] on div "Nome completo : Ivson Monteiro da Silva" at bounding box center [705, 211] width 133 height 8
copy div "Ivson Monteiro da Silva"
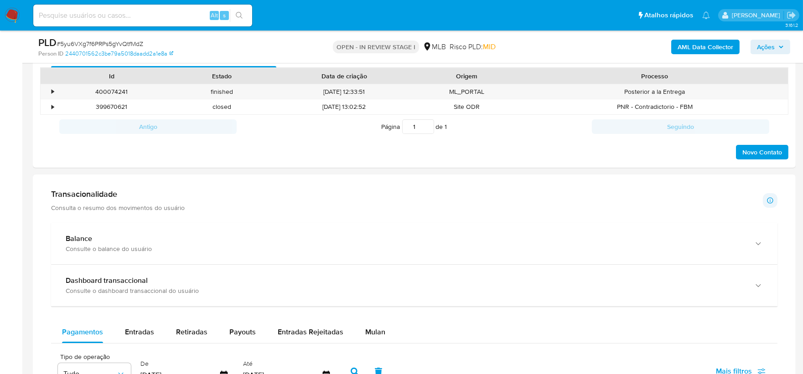
scroll to position [484, 0]
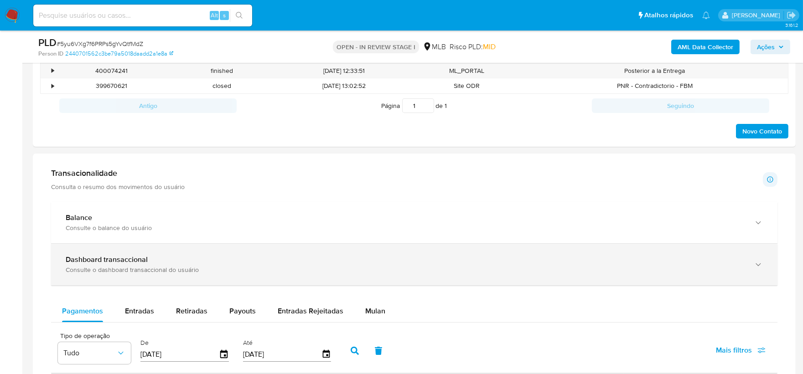
drag, startPoint x: 369, startPoint y: 309, endPoint x: 387, endPoint y: 280, distance: 33.5
click at [370, 309] on span "Mulan" at bounding box center [375, 311] width 20 height 10
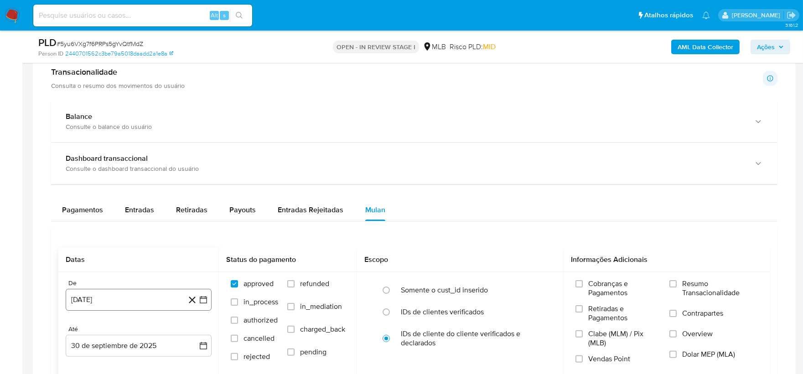
click at [114, 302] on button "30 [PERSON_NAME] de 2024" at bounding box center [139, 300] width 146 height 22
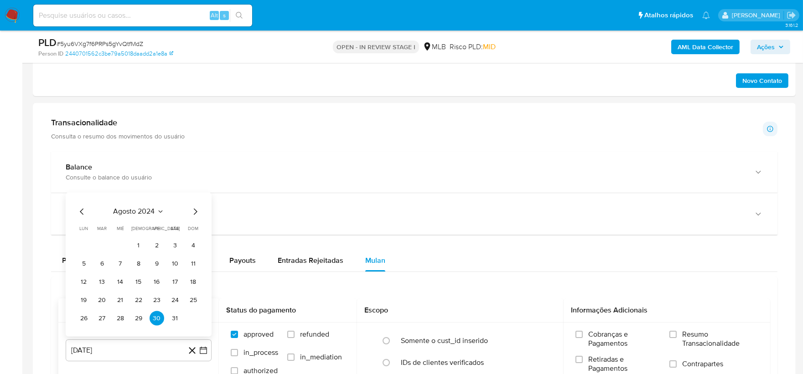
click at [145, 216] on span "agosto 2024" at bounding box center [134, 211] width 41 height 9
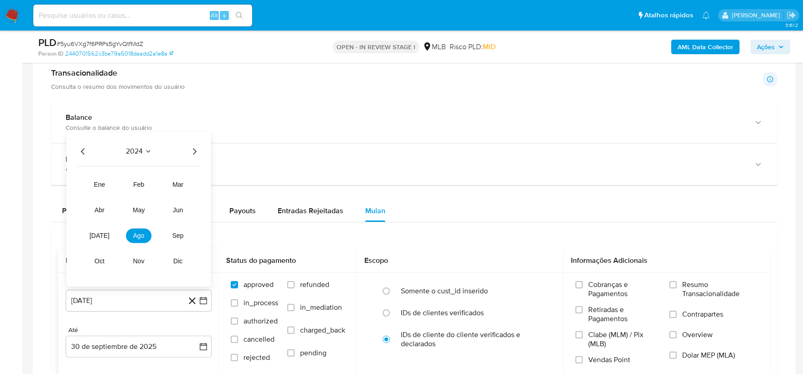
scroll to position [585, 0]
click at [193, 151] on icon "Año siguiente" at bounding box center [194, 150] width 11 height 11
click at [139, 241] on button "ago" at bounding box center [139, 235] width 26 height 15
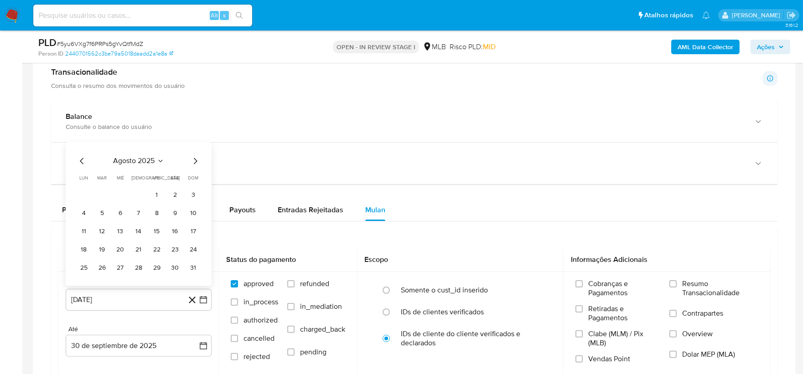
drag, startPoint x: 157, startPoint y: 191, endPoint x: 157, endPoint y: 201, distance: 9.6
click at [158, 191] on button "1" at bounding box center [157, 195] width 15 height 15
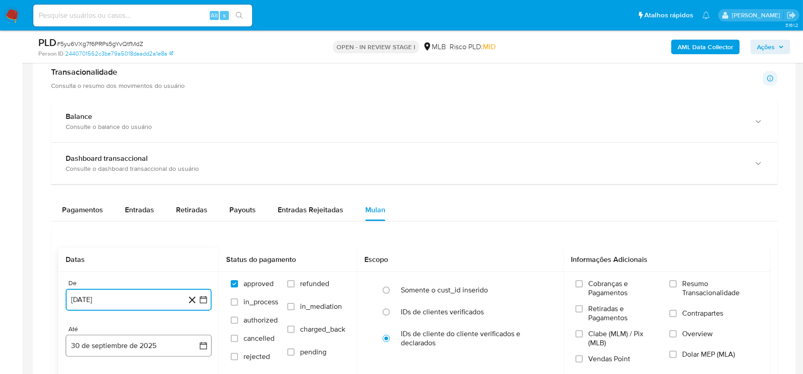
click at [114, 336] on button "30 de septiembre de 2025" at bounding box center [139, 346] width 146 height 22
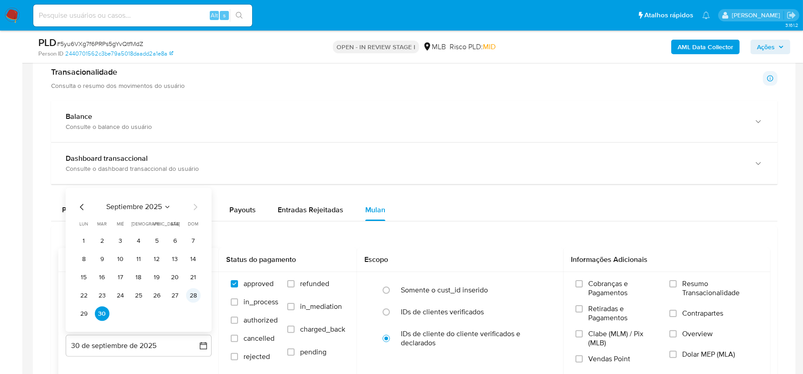
click at [190, 294] on button "28" at bounding box center [193, 296] width 15 height 15
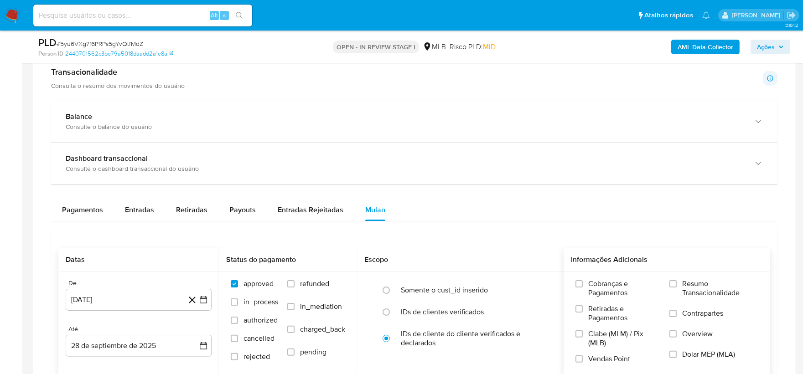
click at [683, 288] on span "Resumo Transacionalidade" at bounding box center [720, 288] width 76 height 18
click at [677, 288] on input "Resumo Transacionalidade" at bounding box center [672, 283] width 7 height 7
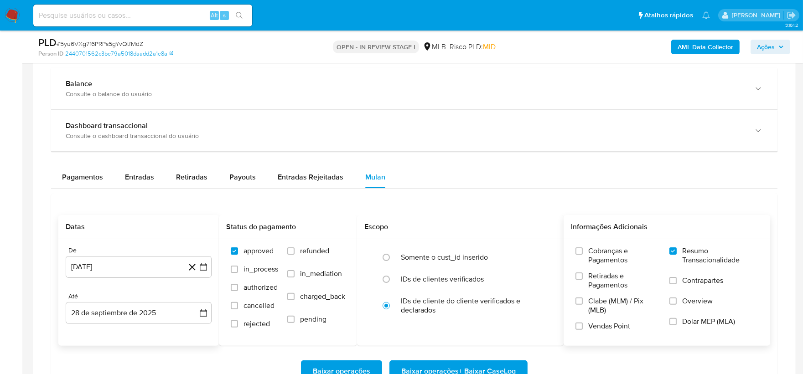
scroll to position [635, 0]
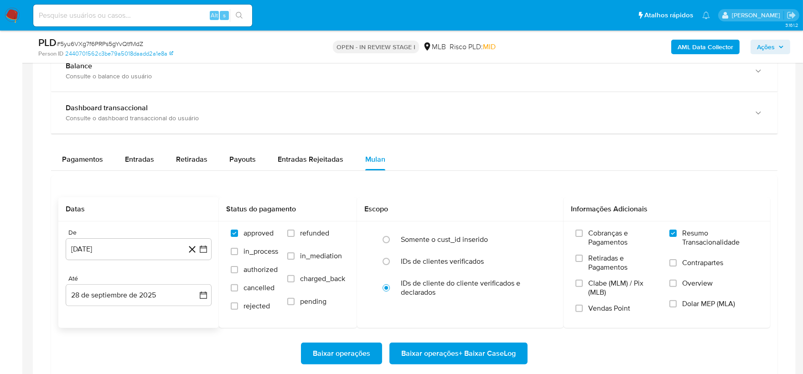
click at [589, 312] on span "Vendas Point" at bounding box center [609, 308] width 42 height 9
click at [583, 312] on input "Vendas Point" at bounding box center [578, 308] width 7 height 7
click at [457, 336] on span "Baixar operações + Baixar CaseLog" at bounding box center [458, 354] width 114 height 20
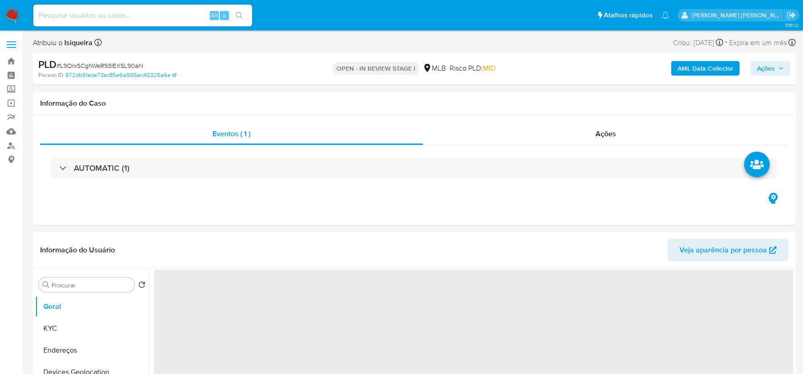
select select "10"
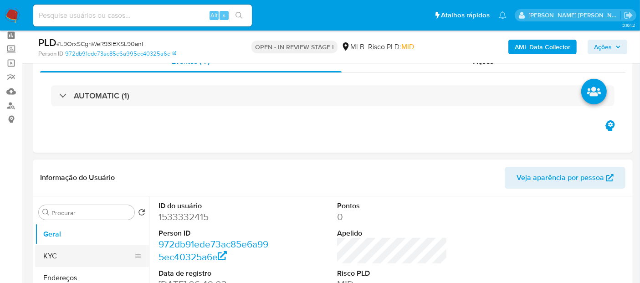
scroll to position [101, 0]
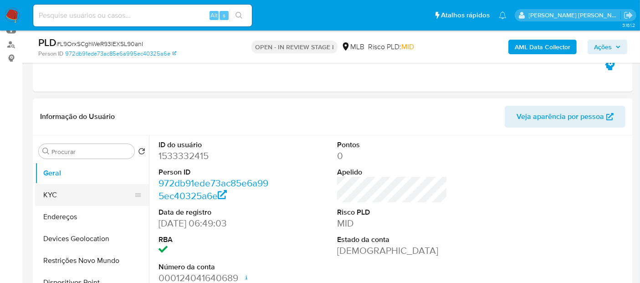
drag, startPoint x: 91, startPoint y: 193, endPoint x: 134, endPoint y: 195, distance: 43.3
click at [90, 193] on button "KYC" at bounding box center [88, 195] width 107 height 22
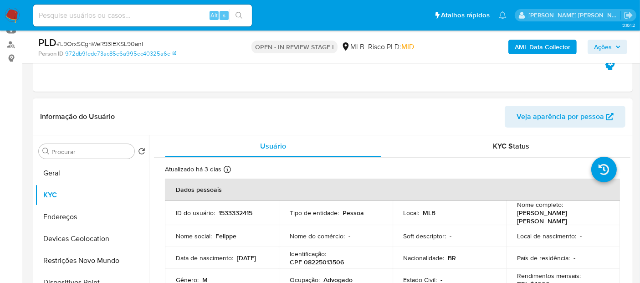
drag, startPoint x: 541, startPoint y: 219, endPoint x: 508, endPoint y: 213, distance: 33.4
click at [508, 213] on td "Nome completo : [PERSON_NAME] [PERSON_NAME]" at bounding box center [563, 213] width 114 height 25
copy p "[PERSON_NAME] [PERSON_NAME]"
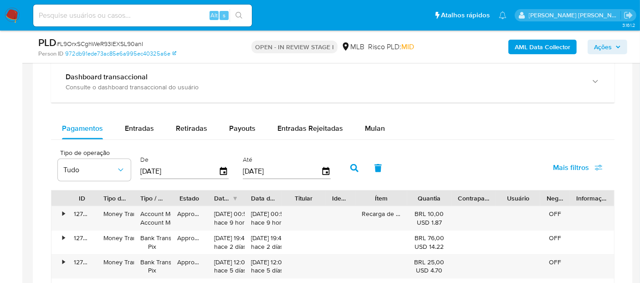
scroll to position [717, 0]
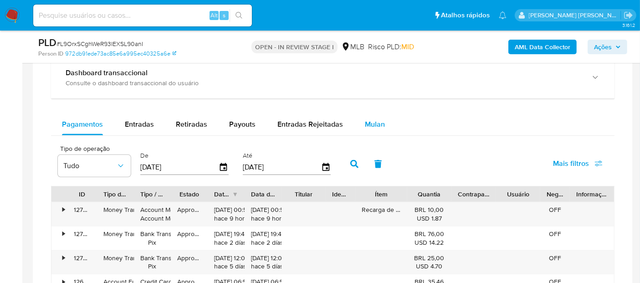
click at [367, 125] on span "Mulan" at bounding box center [375, 124] width 20 height 10
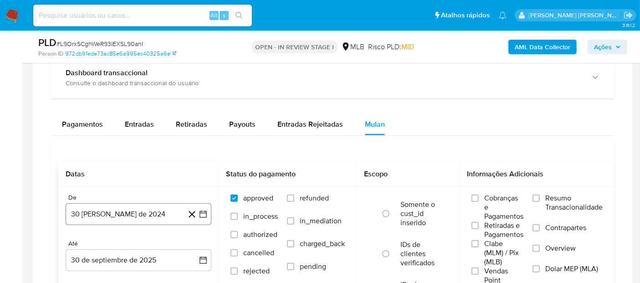
click at [98, 212] on button "30 [PERSON_NAME] de 2024" at bounding box center [139, 214] width 146 height 22
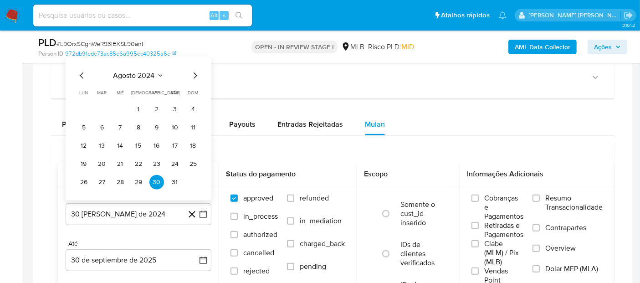
click at [136, 74] on span "agosto 2024" at bounding box center [134, 75] width 41 height 9
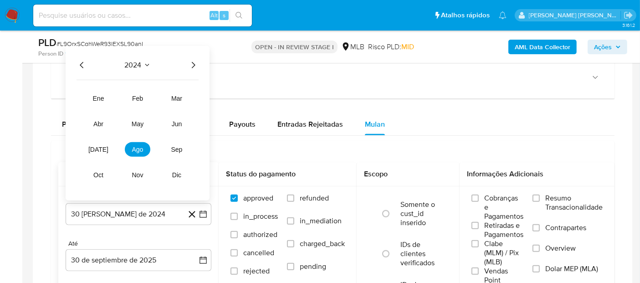
click at [193, 68] on icon "Año siguiente" at bounding box center [193, 65] width 11 height 11
click at [136, 153] on button "ago" at bounding box center [138, 149] width 26 height 15
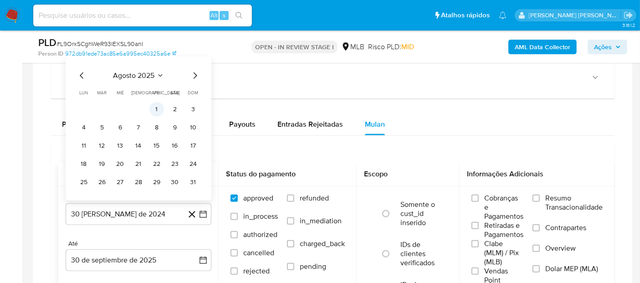
click at [159, 107] on button "1" at bounding box center [157, 109] width 15 height 15
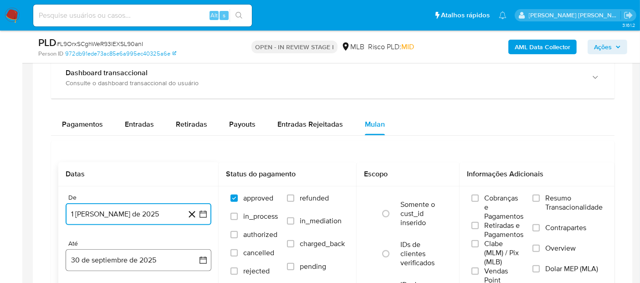
click at [91, 259] on button "30 de septiembre de 2025" at bounding box center [139, 260] width 146 height 22
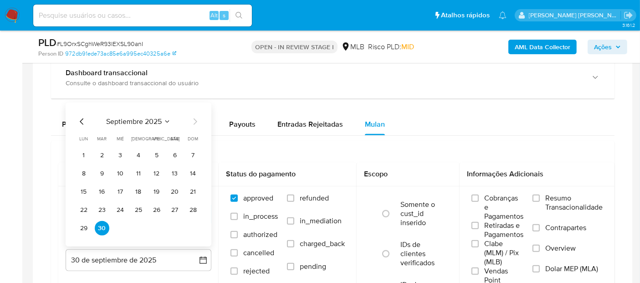
drag, startPoint x: 191, startPoint y: 210, endPoint x: 209, endPoint y: 217, distance: 19.0
click at [192, 210] on button "28" at bounding box center [193, 210] width 15 height 15
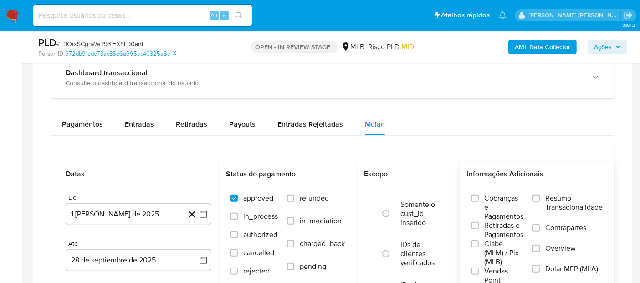
click at [547, 197] on span "Resumo Transacionalidade" at bounding box center [574, 203] width 57 height 18
click at [540, 197] on input "Resumo Transacionalidade" at bounding box center [536, 198] width 7 height 7
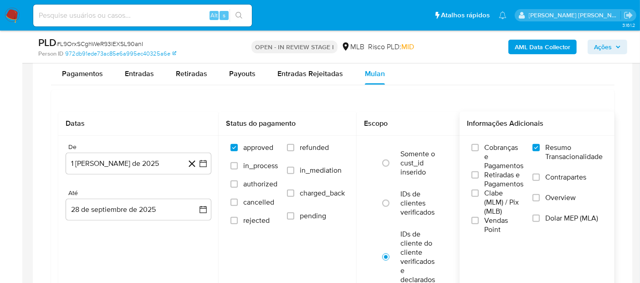
click at [477, 227] on label "Vendas Point" at bounding box center [498, 225] width 52 height 18
click at [477, 224] on input "Vendas Point" at bounding box center [475, 220] width 7 height 7
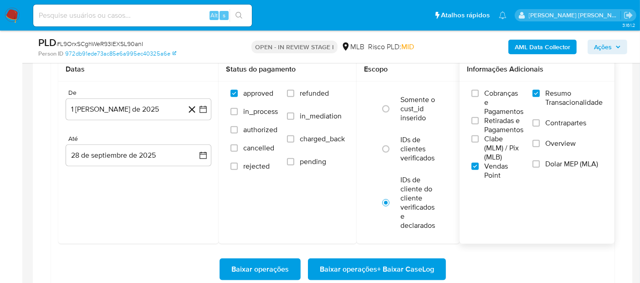
scroll to position [818, 0]
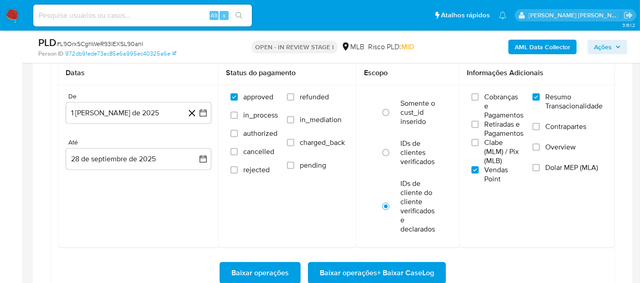
click at [362, 266] on span "Baixar operações + Baixar CaseLog" at bounding box center [377, 273] width 114 height 20
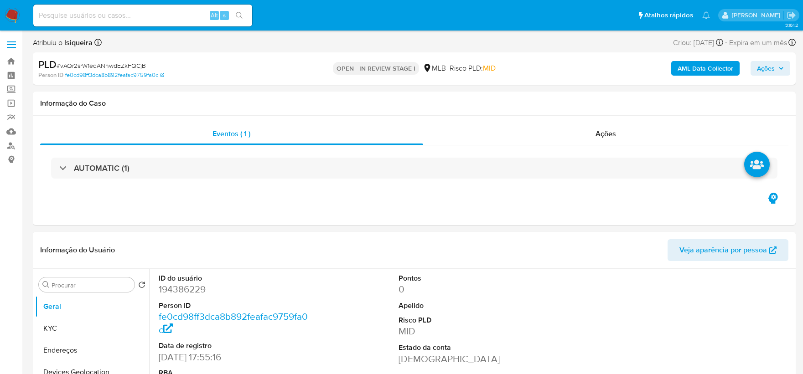
select select "10"
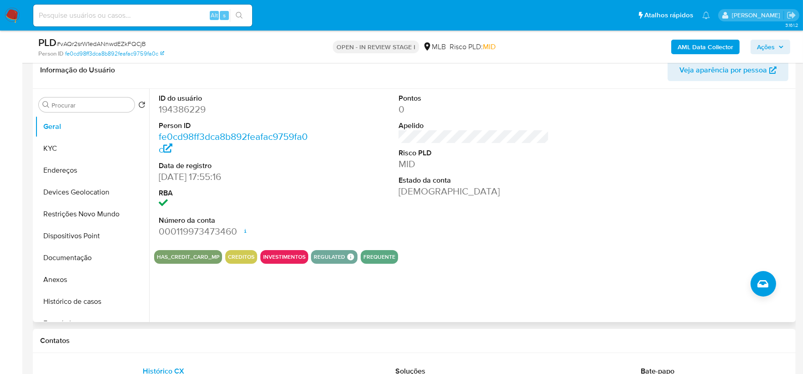
scroll to position [152, 0]
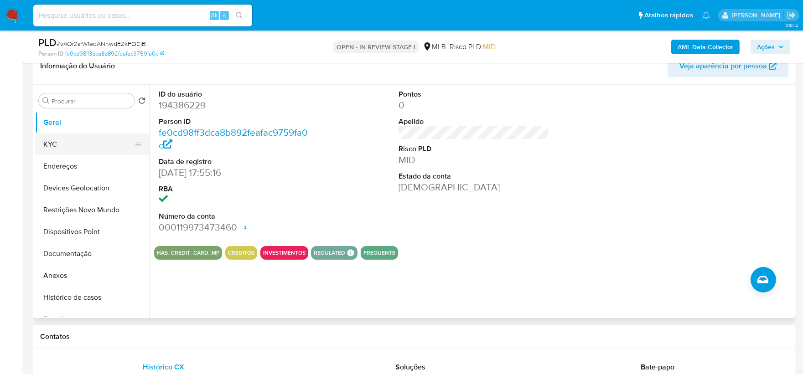
click at [85, 147] on button "KYC" at bounding box center [88, 145] width 107 height 22
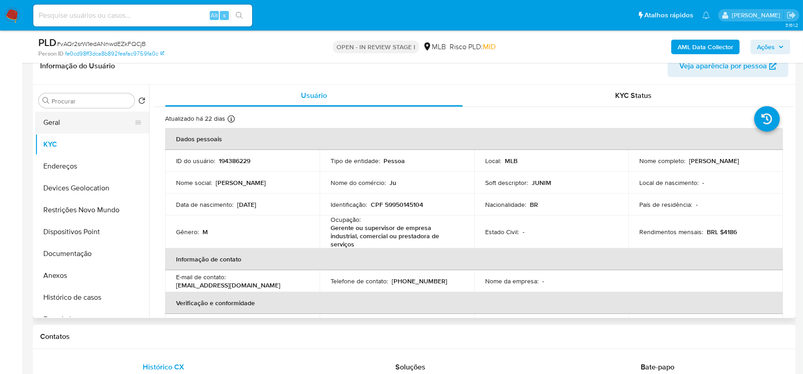
click at [99, 117] on button "Geral" at bounding box center [88, 123] width 107 height 22
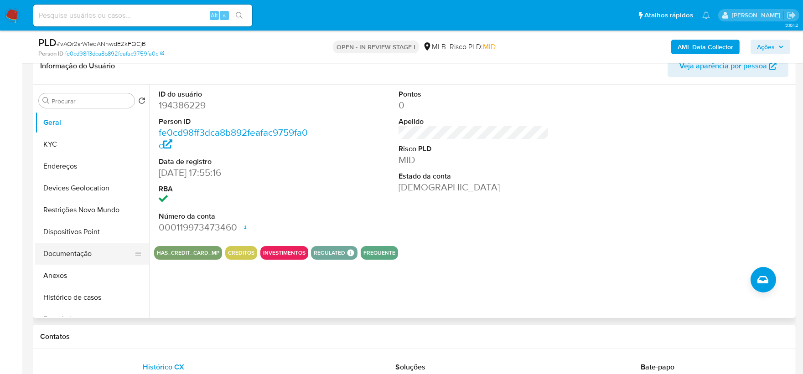
click at [78, 251] on button "Documentação" at bounding box center [88, 254] width 107 height 22
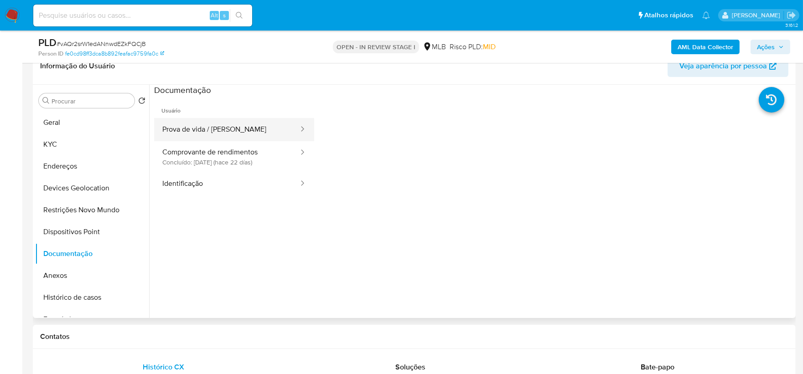
click at [240, 122] on button "Prova de vida / [PERSON_NAME]" at bounding box center [226, 129] width 145 height 23
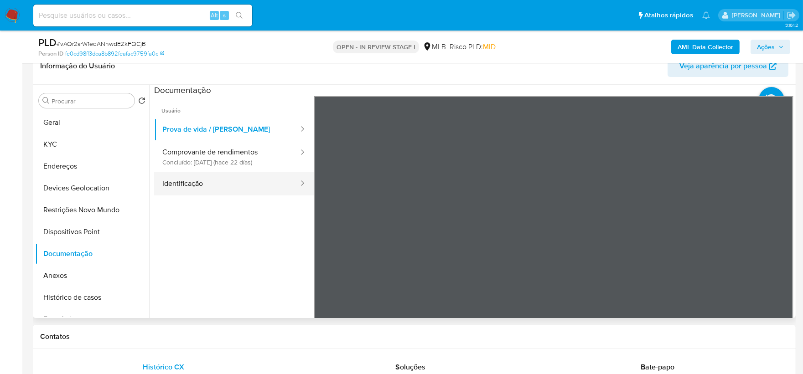
click at [210, 186] on button "Identificação" at bounding box center [226, 183] width 145 height 23
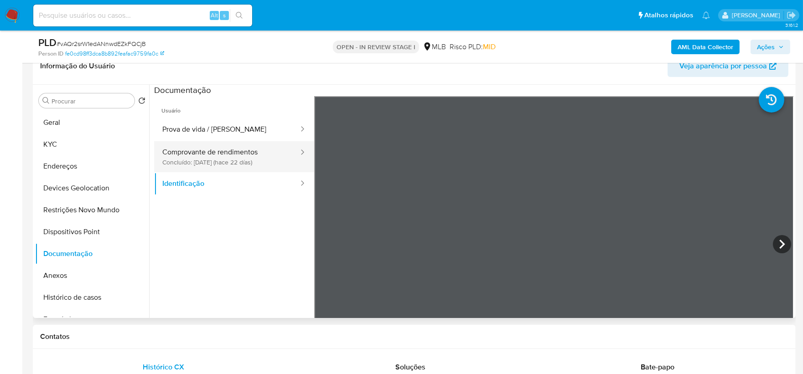
click at [229, 152] on button "Comprovante de rendimentos Concluído: [DATE] (hace 22 [PERSON_NAME])" at bounding box center [226, 156] width 145 height 31
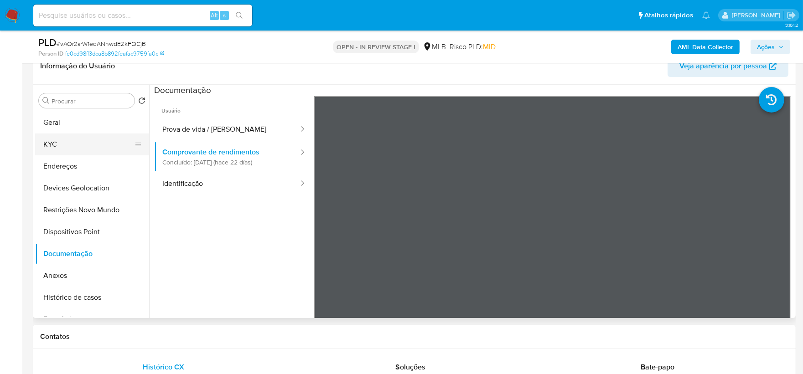
click at [61, 147] on button "KYC" at bounding box center [88, 145] width 107 height 22
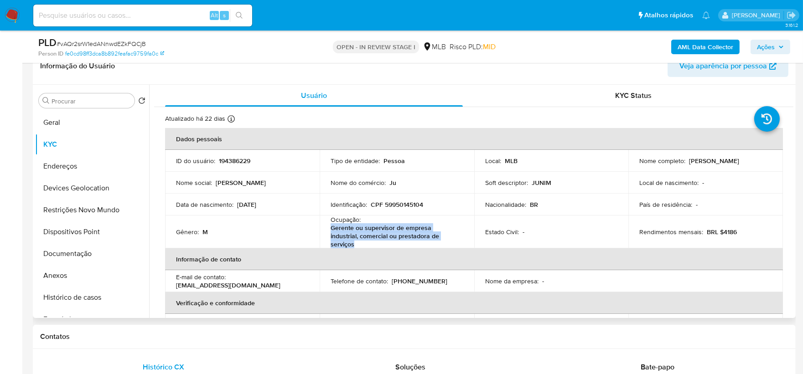
drag, startPoint x: 398, startPoint y: 242, endPoint x: 321, endPoint y: 231, distance: 77.8
click at [321, 231] on td "Ocupação : Gerente ou supervisor de empresa industrial, comercial ou prestadora…" at bounding box center [397, 232] width 155 height 33
copy p "Gerente ou supervisor de empresa industrial, comercial ou prestadora de serviços"
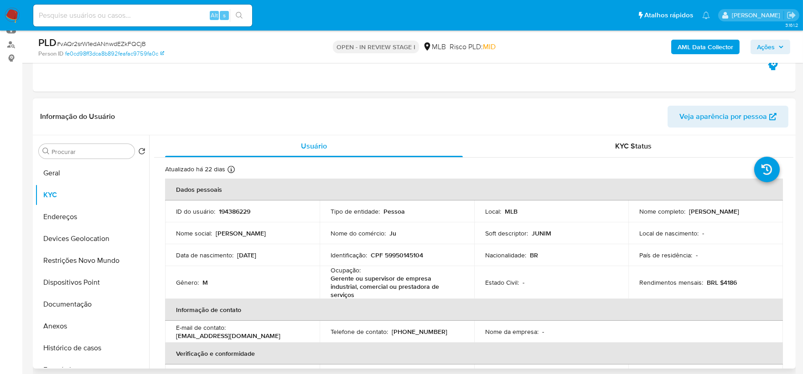
click at [235, 213] on p "194386229" at bounding box center [234, 211] width 31 height 8
copy p "194386229"
drag, startPoint x: 359, startPoint y: 298, endPoint x: 322, endPoint y: 279, distance: 41.4
click at [322, 279] on td "Ocupação : Gerente ou supervisor de empresa industrial, comercial ou prestadora…" at bounding box center [397, 282] width 155 height 33
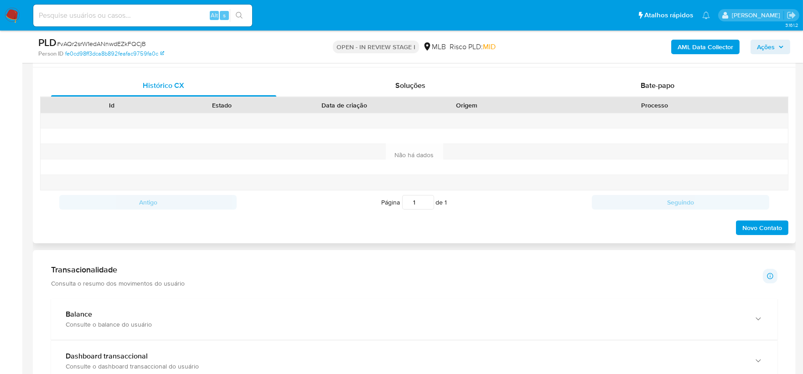
scroll to position [431, 0]
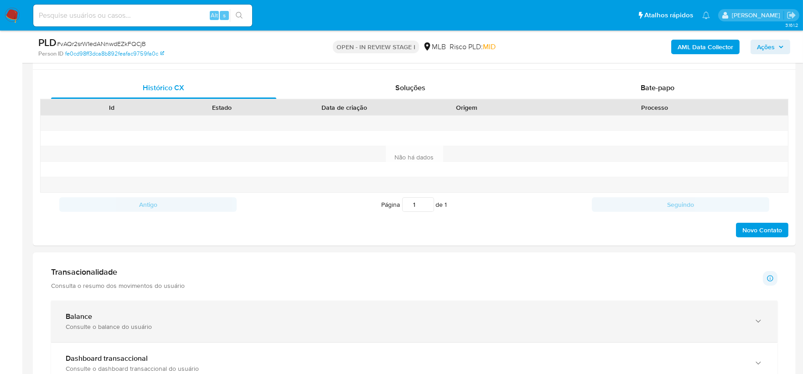
click at [201, 327] on div "Consulte o balance do usuário" at bounding box center [405, 327] width 679 height 8
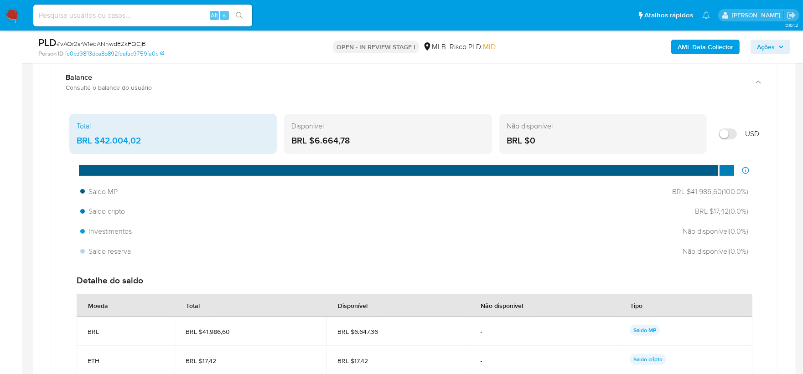
scroll to position [685, 0]
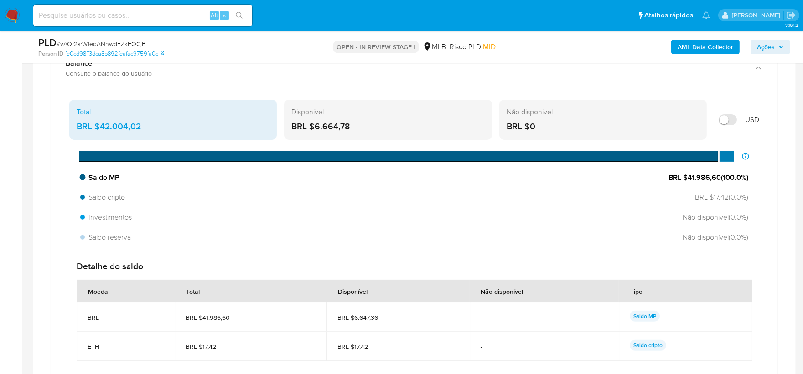
drag, startPoint x: 718, startPoint y: 179, endPoint x: 686, endPoint y: 176, distance: 32.4
click at [686, 176] on span "BRL $41.986,60 ( 100.0 %)" at bounding box center [708, 178] width 80 height 10
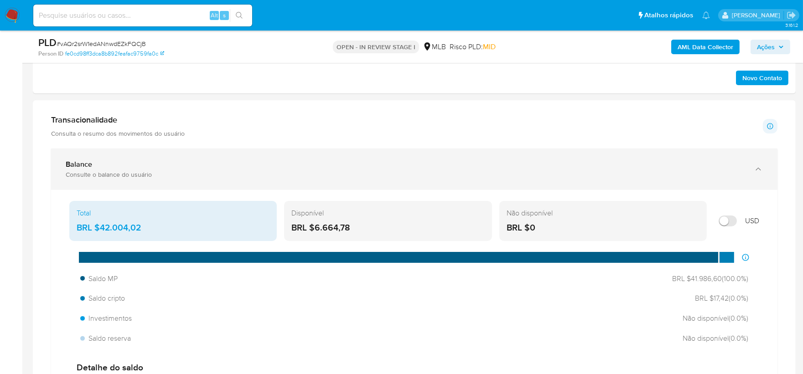
click at [196, 163] on div "Balance" at bounding box center [405, 164] width 679 height 9
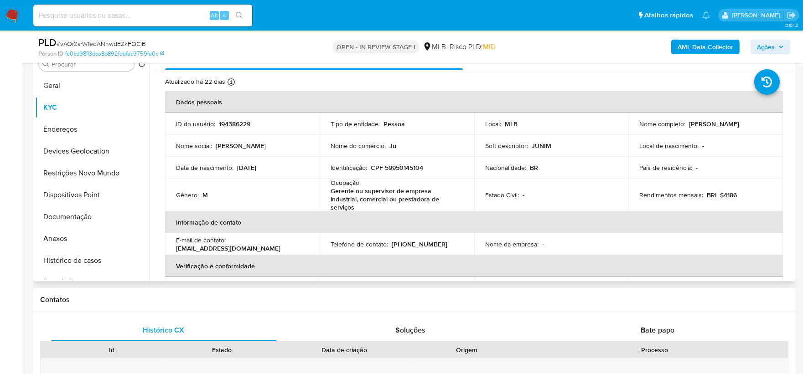
scroll to position [184, 0]
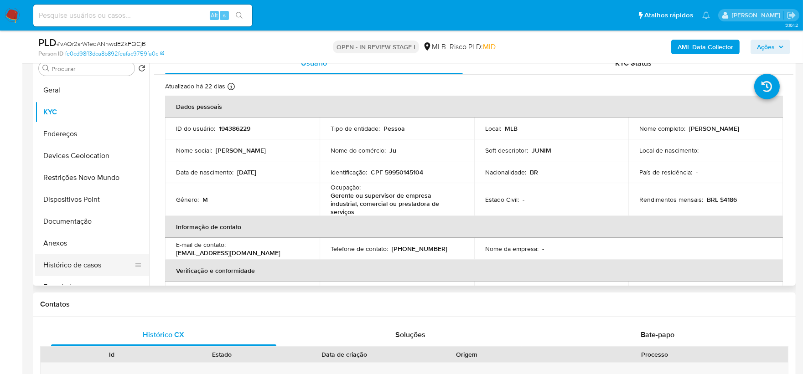
click at [86, 260] on button "Histórico de casos" at bounding box center [88, 265] width 107 height 22
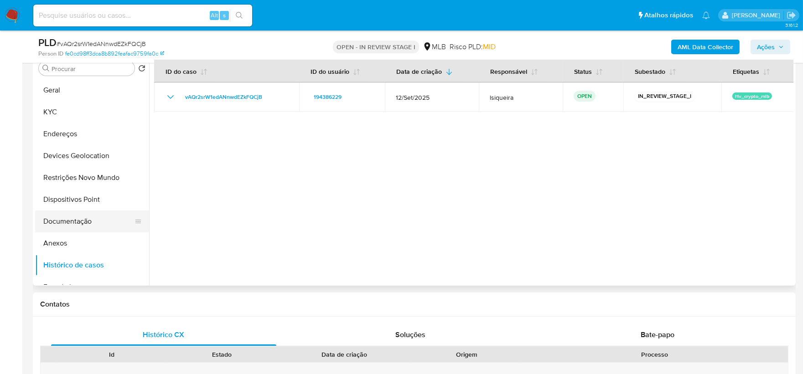
drag, startPoint x: 89, startPoint y: 223, endPoint x: 91, endPoint y: 218, distance: 5.8
click at [89, 223] on button "Documentação" at bounding box center [88, 222] width 107 height 22
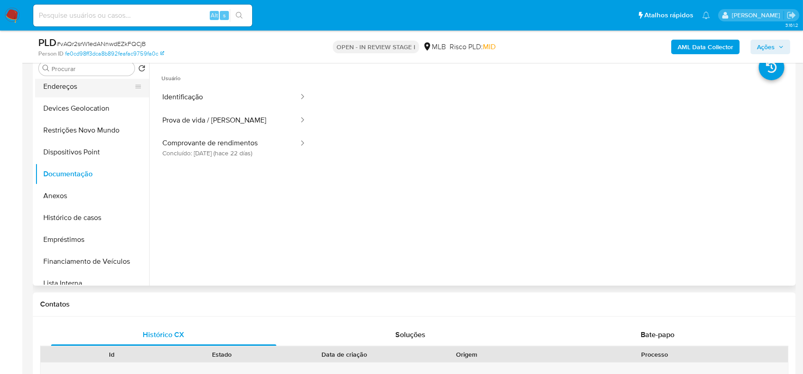
scroll to position [0, 0]
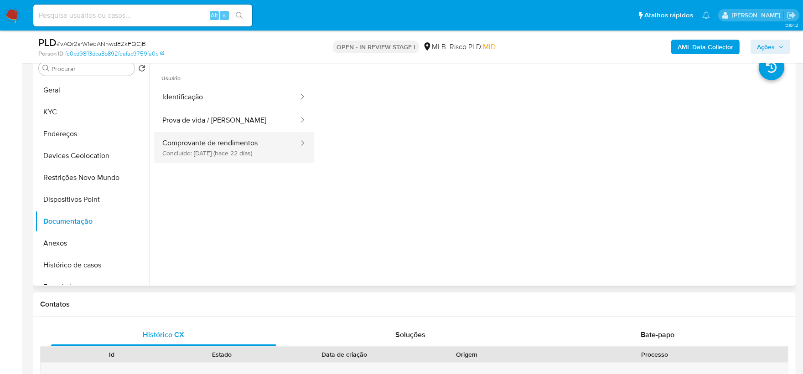
click at [206, 153] on button "Comprovante de rendimentos Concluído: 08/09/2025 (hace 22 días)" at bounding box center [226, 147] width 145 height 31
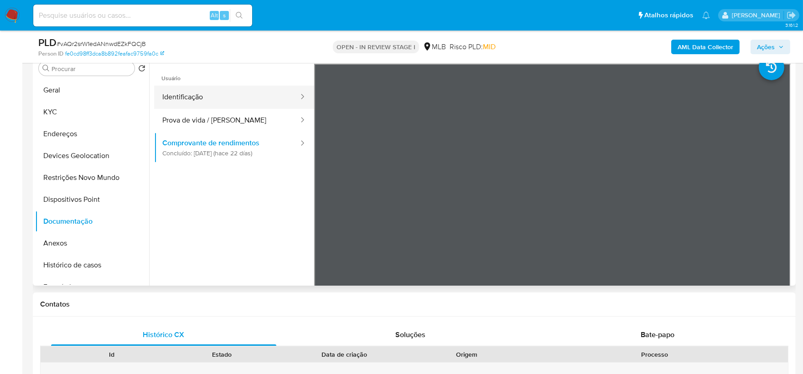
scroll to position [134, 0]
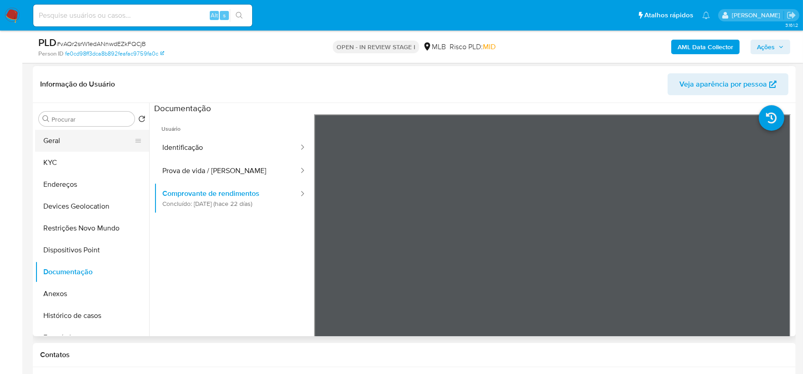
click at [72, 143] on button "Geral" at bounding box center [88, 141] width 107 height 22
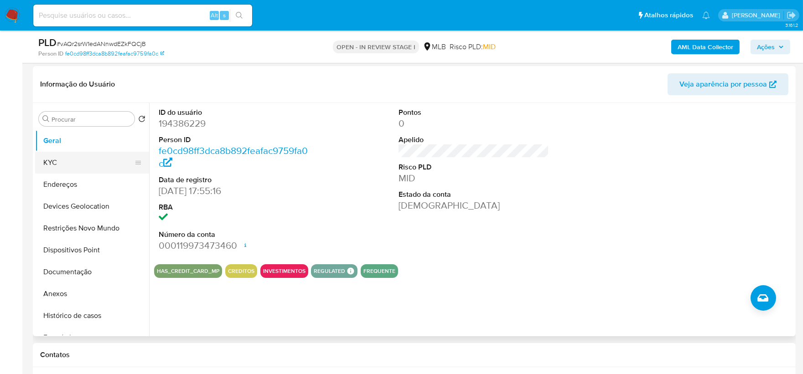
click at [94, 162] on button "KYC" at bounding box center [88, 163] width 107 height 22
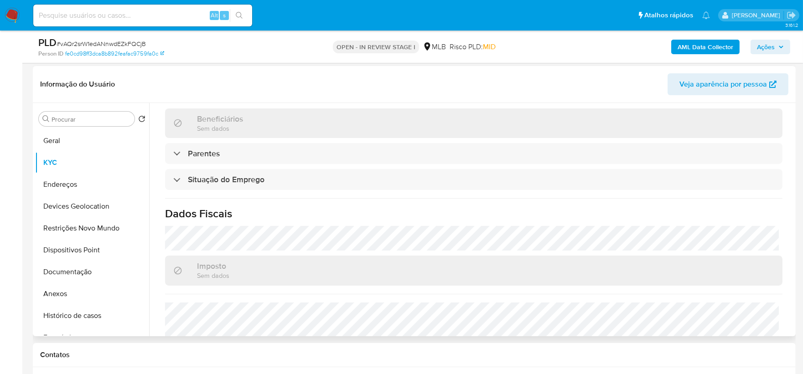
scroll to position [398, 0]
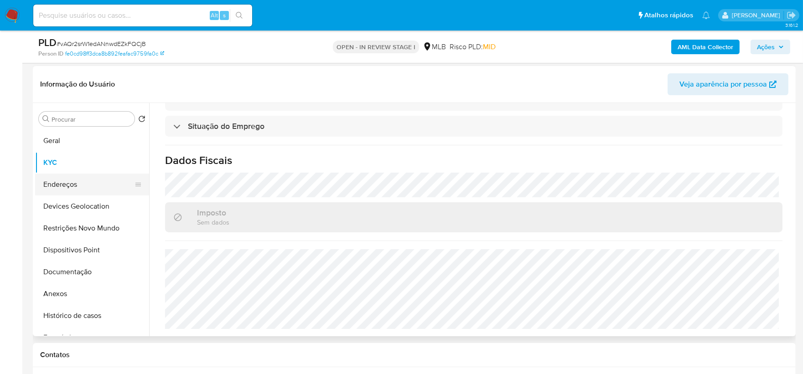
click at [70, 186] on button "Endereços" at bounding box center [88, 185] width 107 height 22
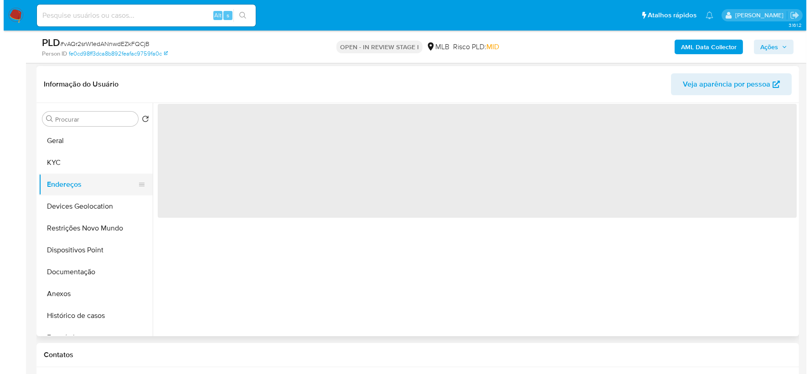
scroll to position [0, 0]
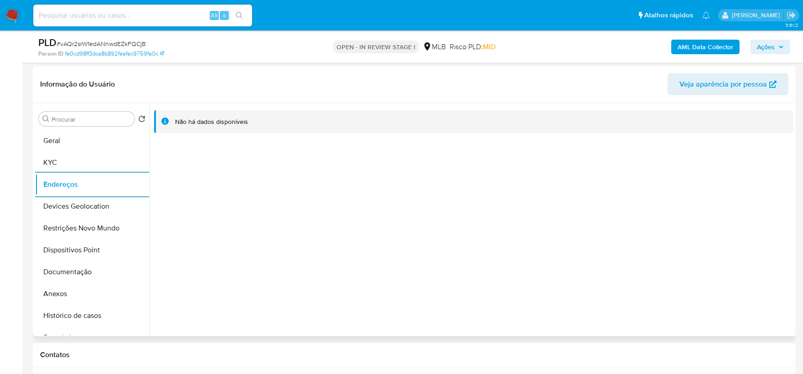
click at [94, 204] on button "Devices Geolocation" at bounding box center [92, 207] width 114 height 22
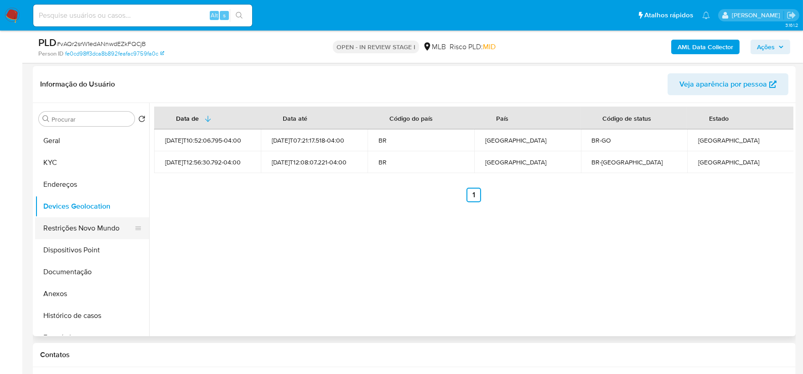
click at [79, 223] on button "Restrições Novo Mundo" at bounding box center [88, 228] width 107 height 22
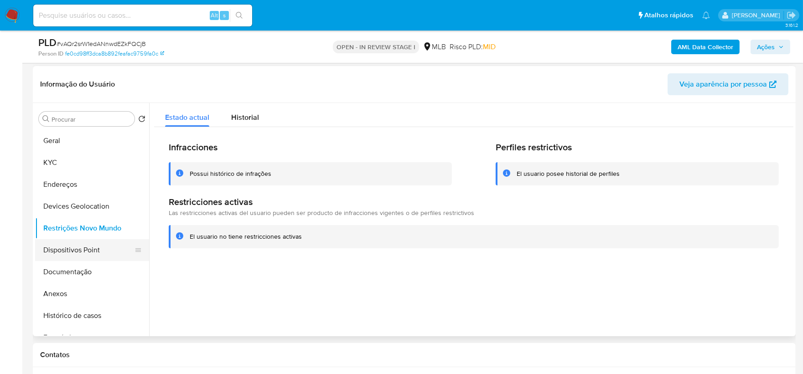
click at [73, 251] on button "Dispositivos Point" at bounding box center [88, 250] width 107 height 22
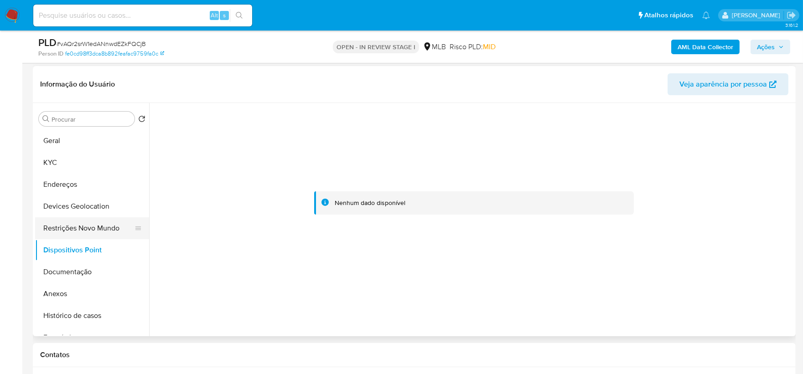
click at [94, 234] on button "Restrições Novo Mundo" at bounding box center [88, 228] width 107 height 22
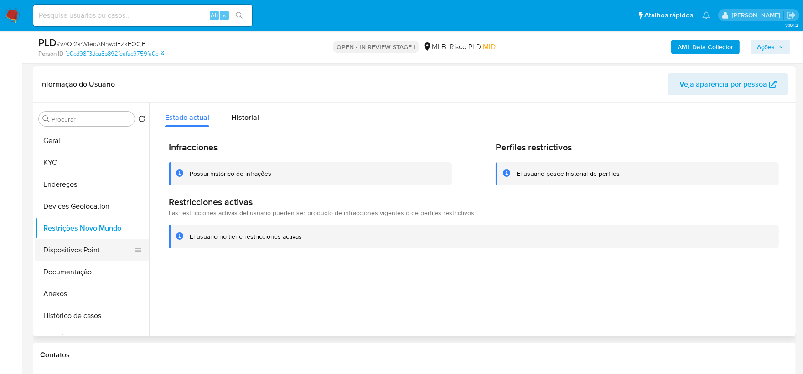
click at [93, 251] on button "Dispositivos Point" at bounding box center [88, 250] width 107 height 22
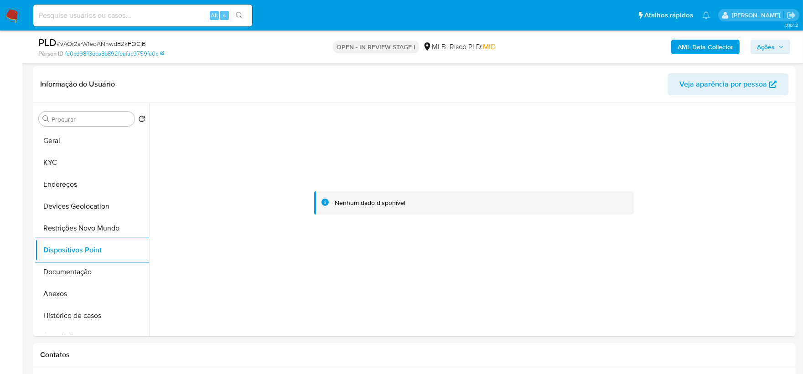
click at [692, 43] on b "AML Data Collector" at bounding box center [705, 47] width 56 height 15
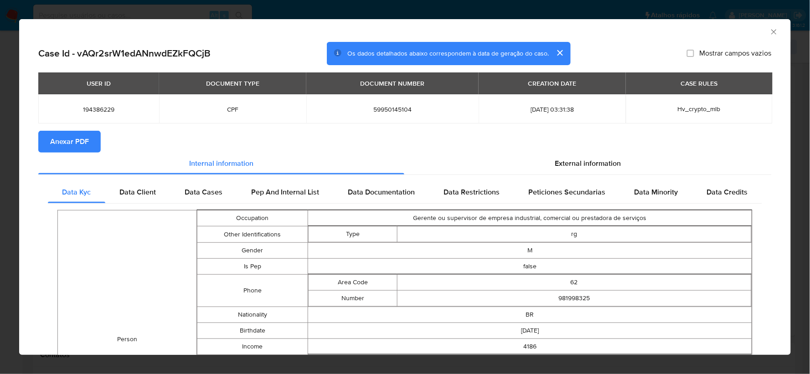
click at [66, 141] on span "Anexar PDF" at bounding box center [69, 142] width 39 height 20
click at [770, 32] on icon "Fechar a janela" at bounding box center [774, 31] width 9 height 9
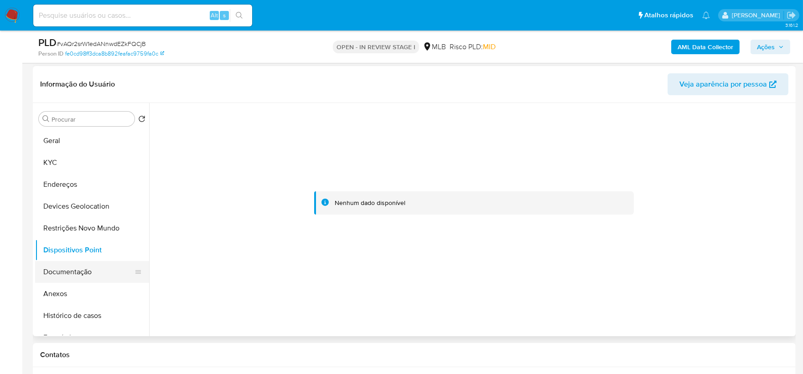
click at [70, 266] on button "Documentação" at bounding box center [88, 272] width 107 height 22
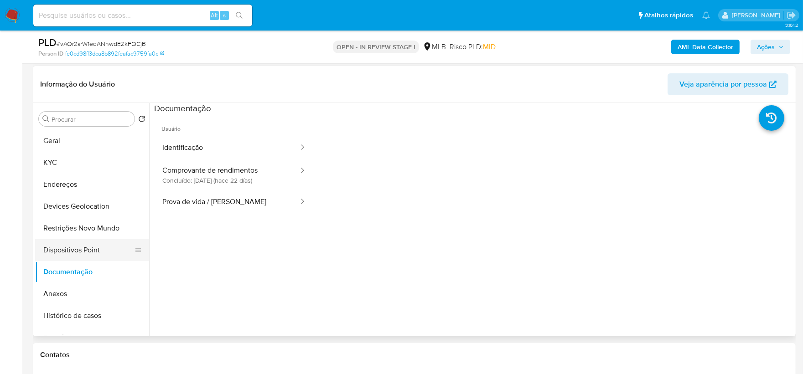
click at [78, 248] on button "Dispositivos Point" at bounding box center [88, 250] width 107 height 22
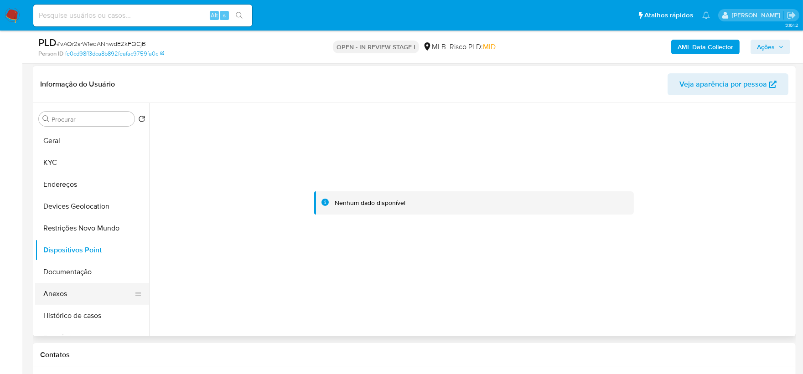
click at [77, 298] on button "Anexos" at bounding box center [88, 294] width 107 height 22
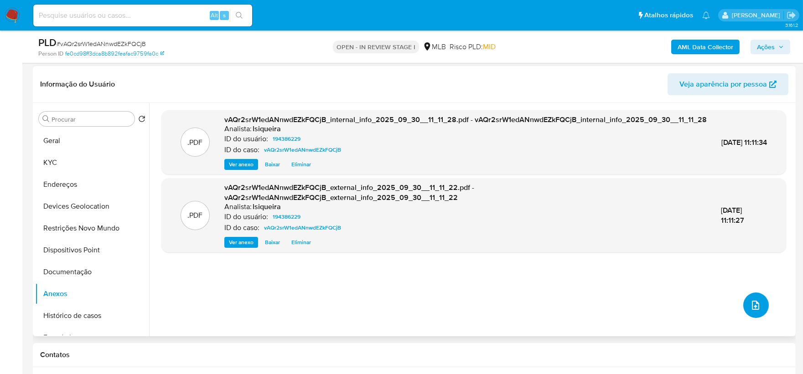
click at [750, 306] on icon "upload-file" at bounding box center [755, 305] width 11 height 11
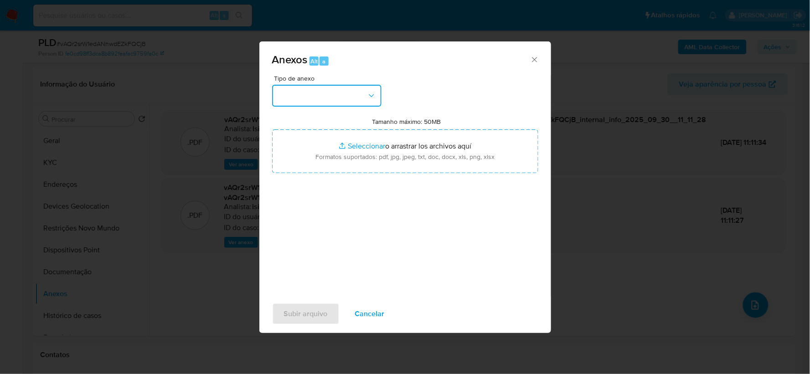
click at [365, 94] on button "button" at bounding box center [326, 96] width 109 height 22
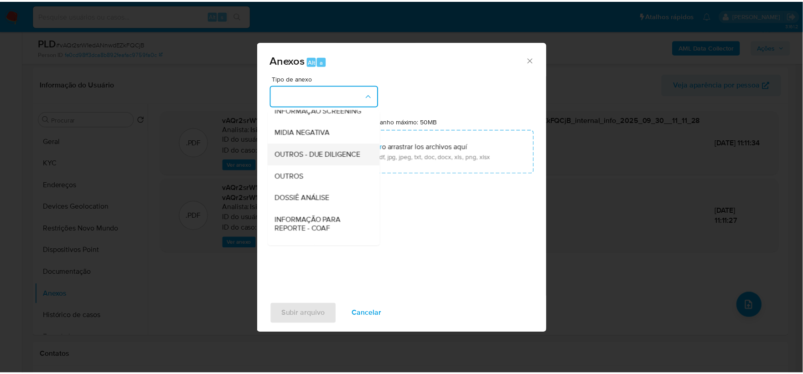
scroll to position [101, 0]
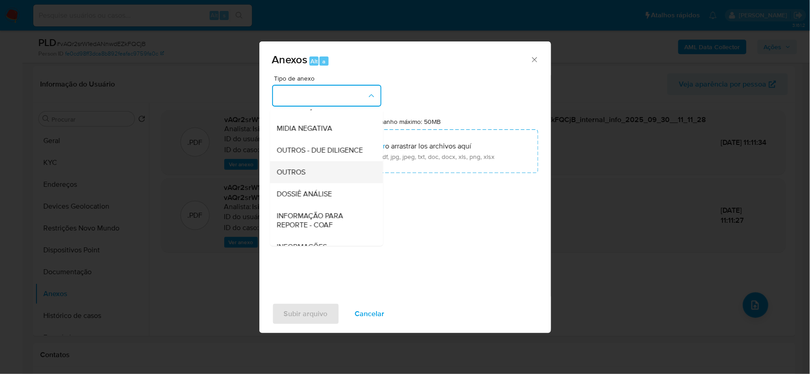
click at [310, 183] on div "OUTROS" at bounding box center [323, 172] width 93 height 22
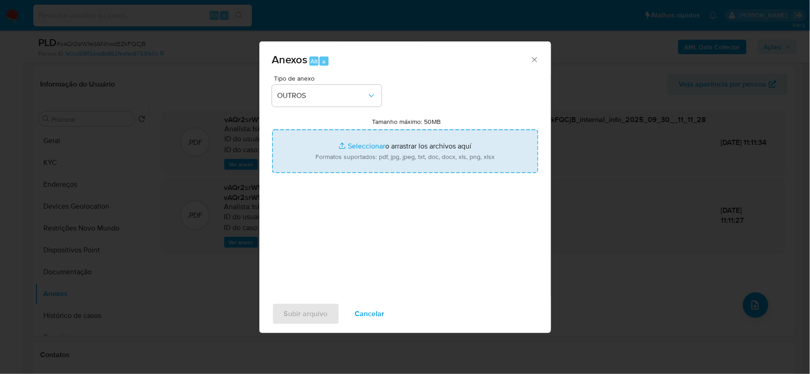
click at [345, 151] on input "Tamanho máximo: 50MB Seleccionar archivos" at bounding box center [405, 151] width 266 height 44
type input "C:\fakepath\Declínio - vAQr2srW1edANnwdEZkFQCjB - CPF 59950145104 - FRANCISCO D…"
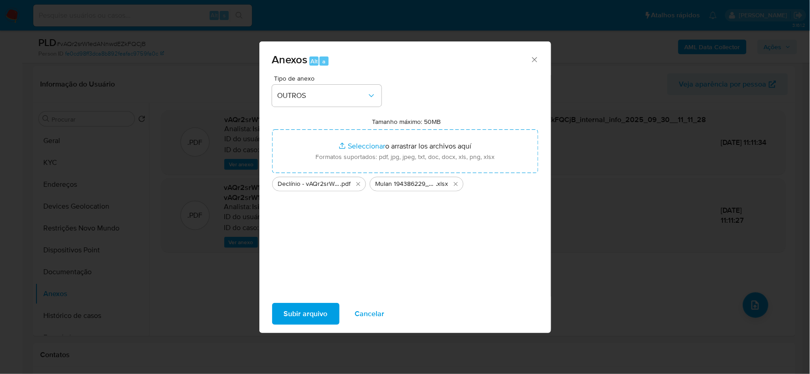
click at [290, 308] on span "Subir arquivo" at bounding box center [306, 314] width 44 height 20
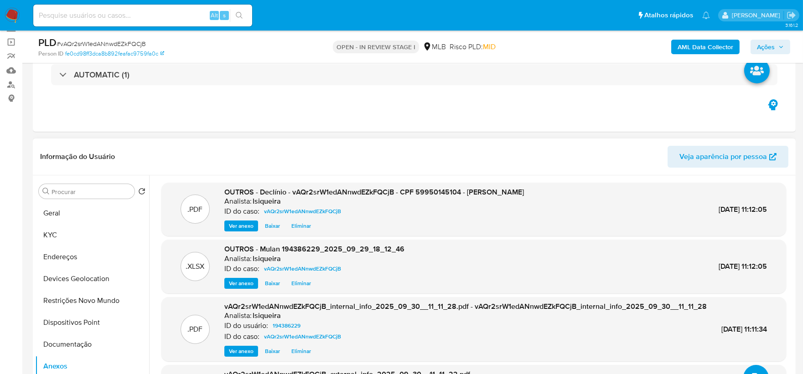
scroll to position [83, 0]
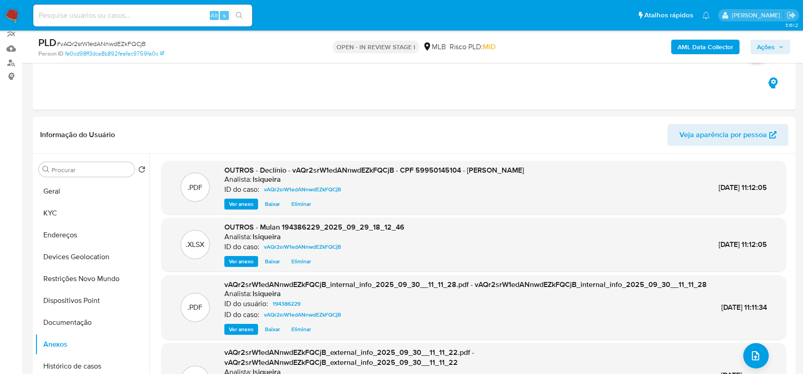
click at [781, 46] on icon "button" at bounding box center [780, 46] width 5 height 5
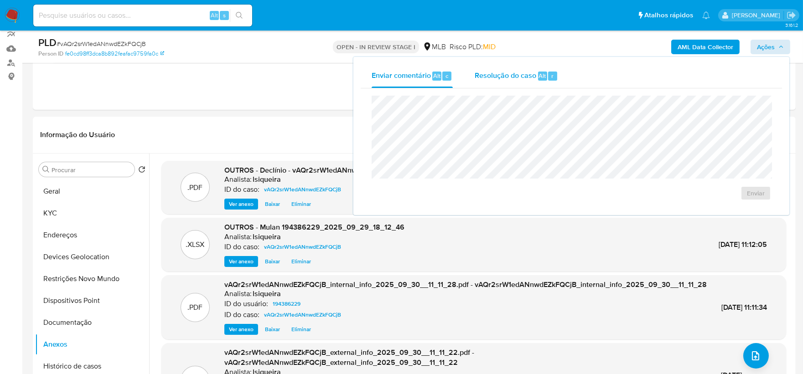
click at [507, 80] on span "Resolução do caso" at bounding box center [506, 75] width 62 height 10
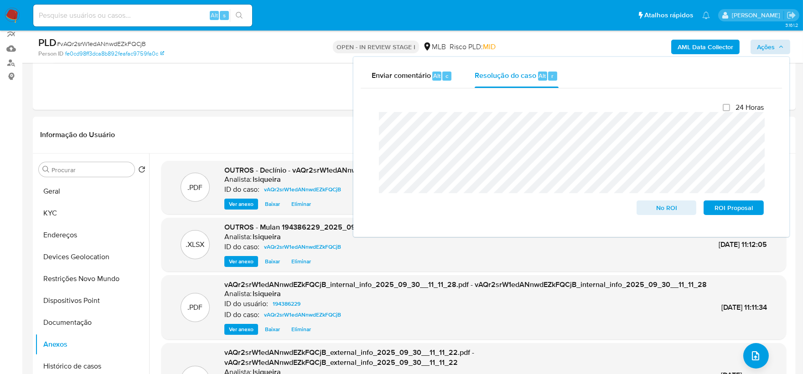
click at [364, 126] on div "Fechamento do caso 24 Horas No ROI ROI Proposal" at bounding box center [571, 158] width 421 height 141
click at [669, 208] on span "No ROI" at bounding box center [666, 207] width 47 height 13
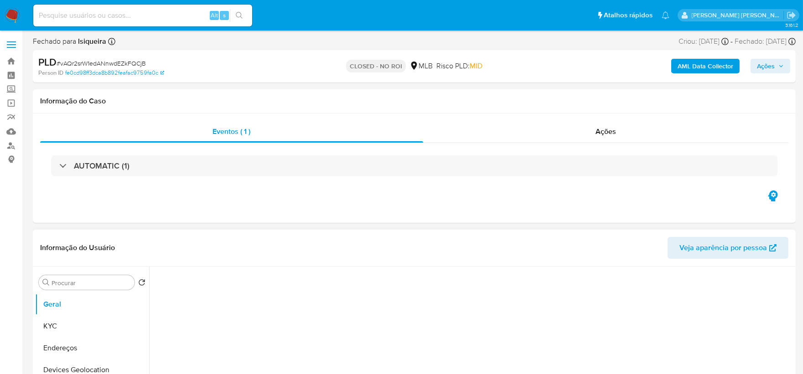
select select "10"
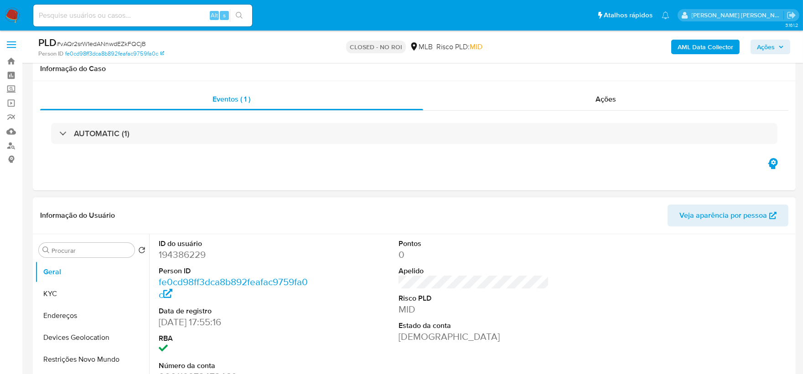
scroll to position [51, 0]
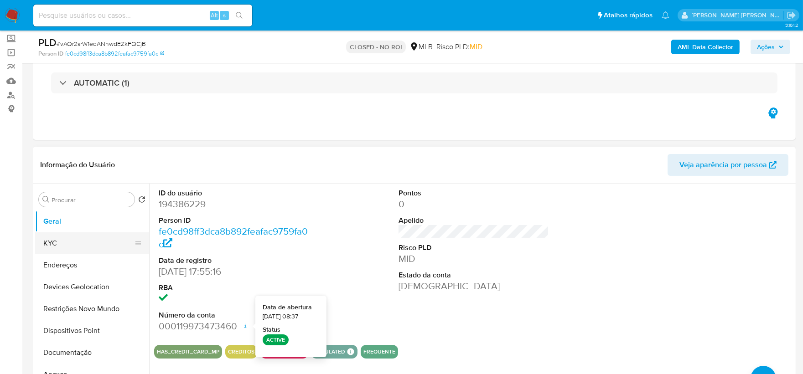
click at [78, 244] on button "KYC" at bounding box center [88, 243] width 107 height 22
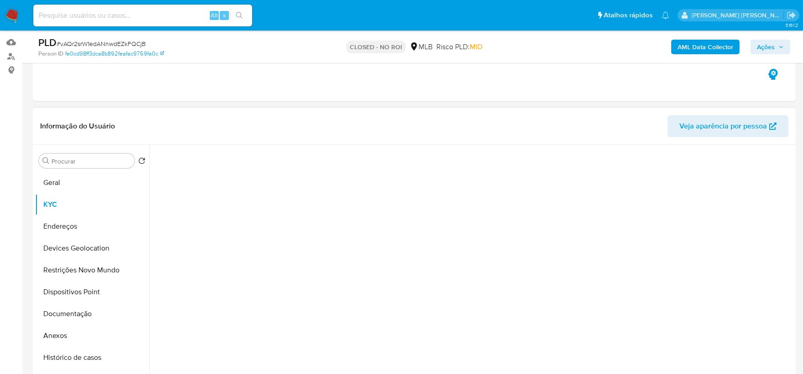
scroll to position [101, 0]
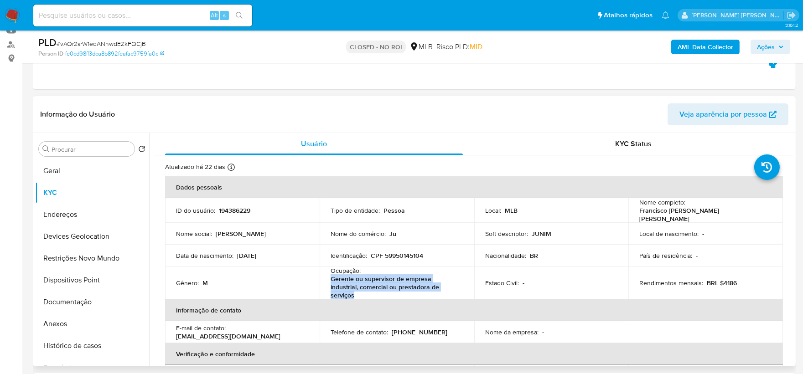
drag, startPoint x: 372, startPoint y: 294, endPoint x: 326, endPoint y: 277, distance: 48.8
click at [326, 277] on td "Ocupação : Gerente ou supervisor de empresa industrial, comercial ou prestadora…" at bounding box center [397, 283] width 155 height 33
copy p "Gerente ou supervisor de empresa industrial, comercial ou prestadora de serviços"
click at [67, 304] on button "Documentação" at bounding box center [88, 302] width 107 height 22
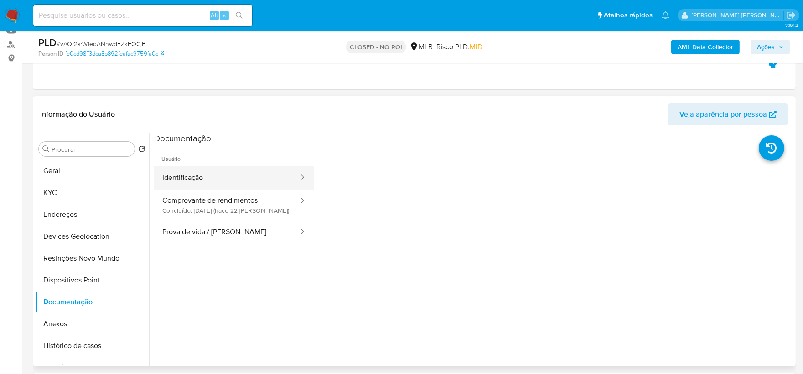
click at [259, 168] on button "Identificação" at bounding box center [226, 177] width 145 height 23
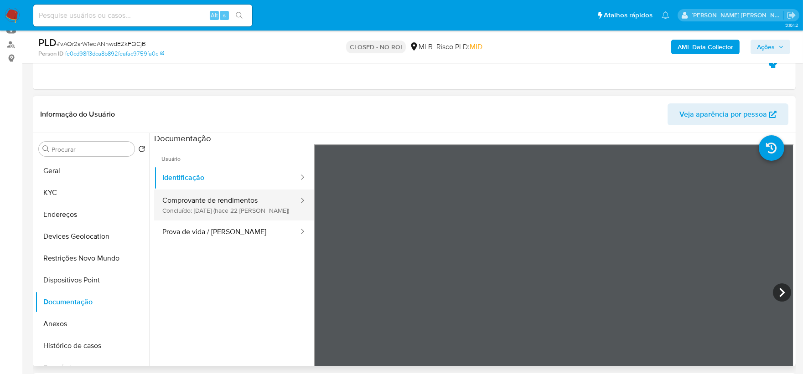
click at [226, 203] on button "Comprovante de rendimentos Concluído: [DATE] (hace 22 [PERSON_NAME])" at bounding box center [226, 205] width 145 height 31
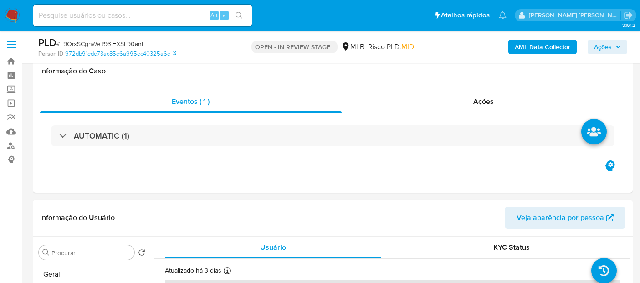
scroll to position [818, 0]
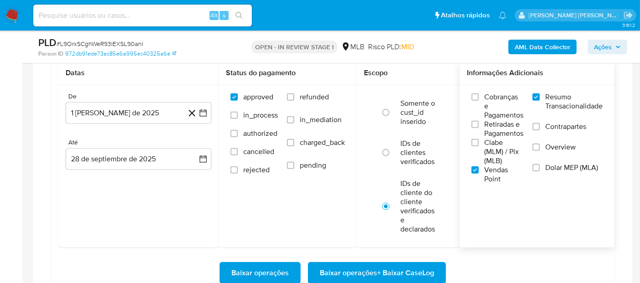
click at [544, 227] on div "Informações Adicionais Cobranças e Pagamentos Retiradas e Pagamentos Clabe (MLM…" at bounding box center [537, 154] width 155 height 186
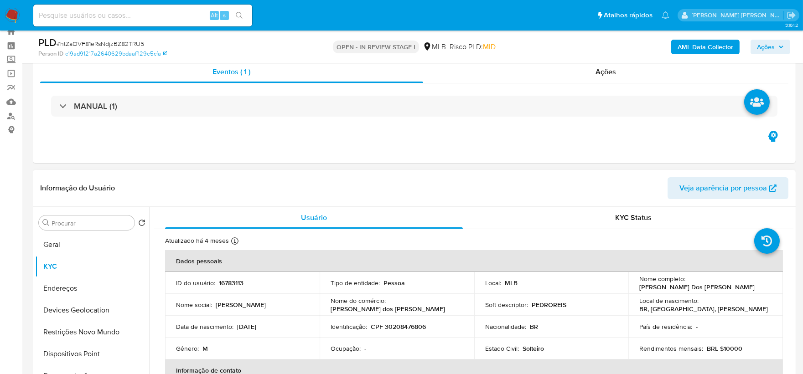
scroll to position [51, 0]
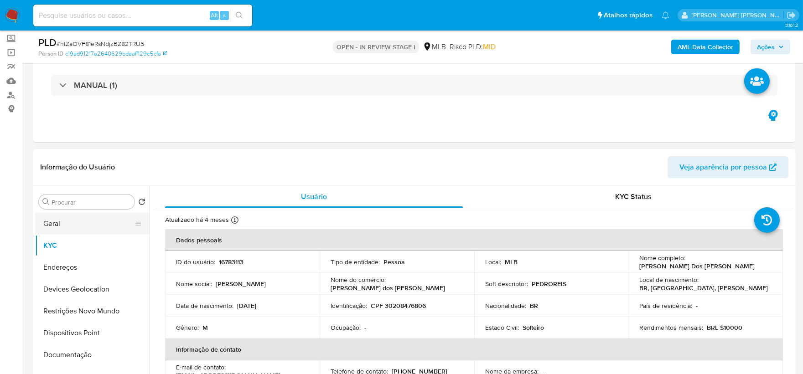
click at [75, 225] on button "Geral" at bounding box center [88, 224] width 107 height 22
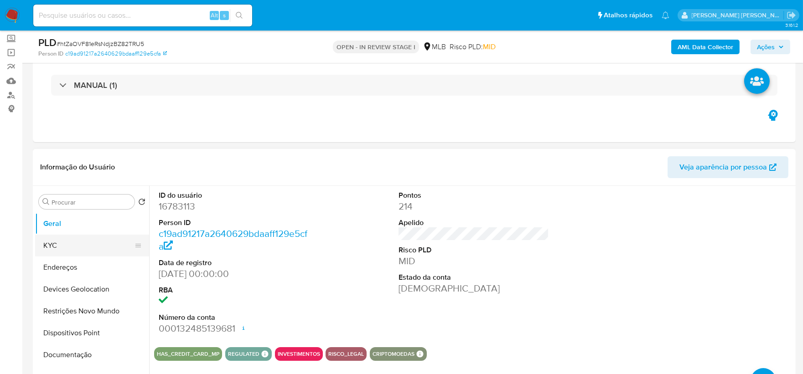
click at [85, 243] on button "KYC" at bounding box center [88, 246] width 107 height 22
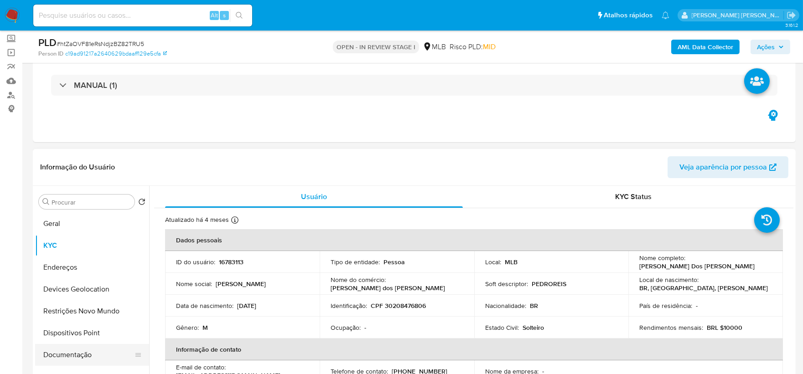
click at [67, 360] on button "Documentação" at bounding box center [88, 355] width 107 height 22
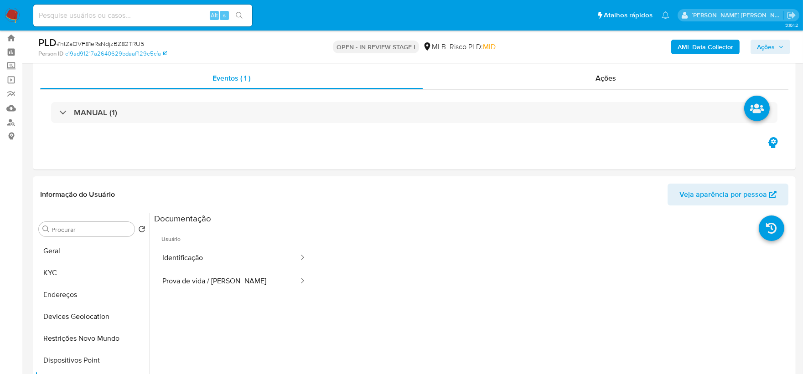
scroll to position [0, 0]
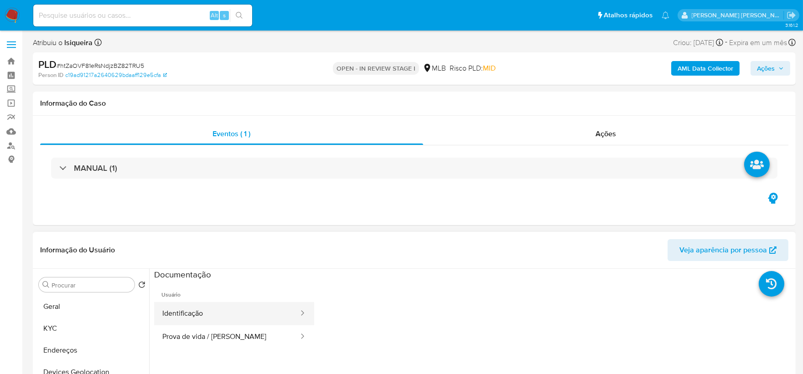
click at [221, 331] on button "Prova de vida / [PERSON_NAME]" at bounding box center [226, 336] width 145 height 23
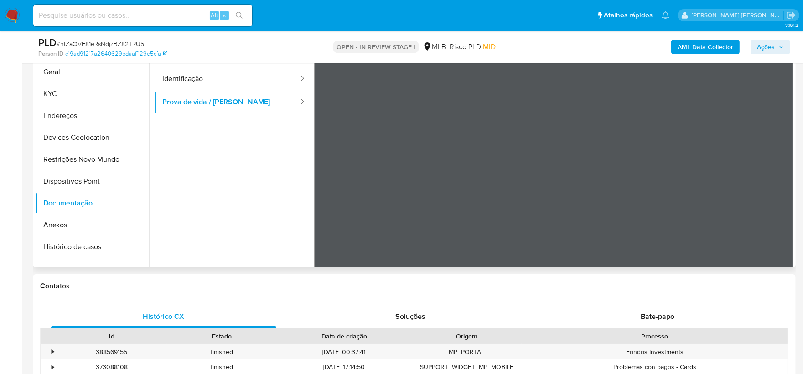
scroll to position [152, 0]
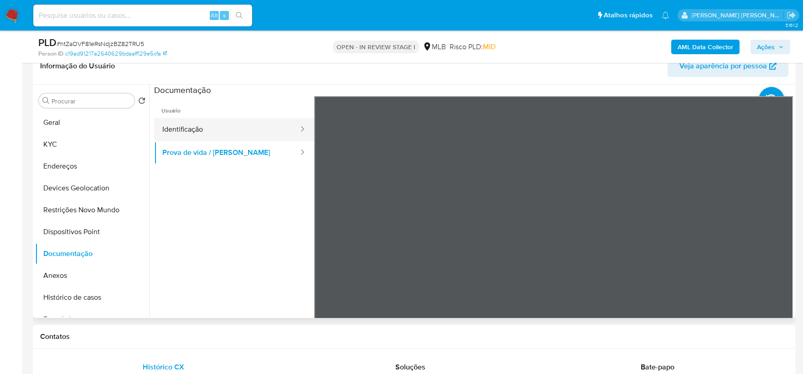
click at [248, 126] on button "Identificação" at bounding box center [226, 129] width 145 height 23
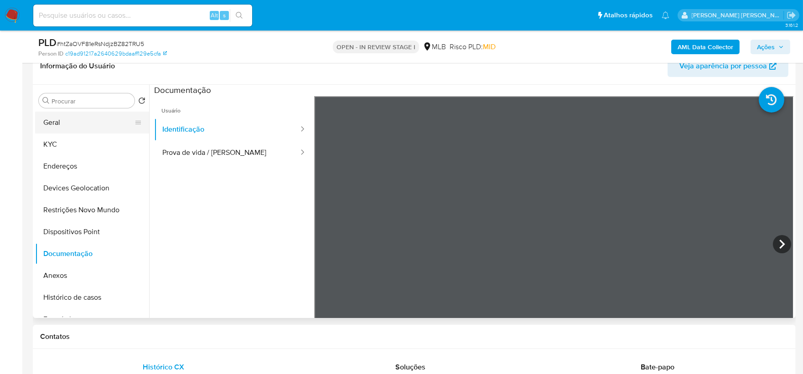
click at [62, 126] on button "Geral" at bounding box center [88, 123] width 107 height 22
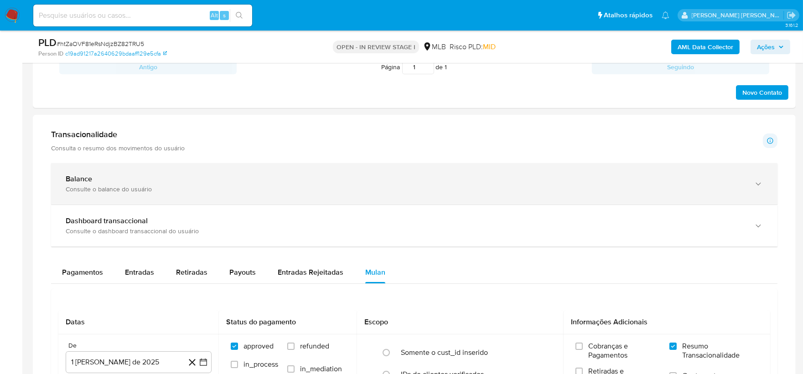
scroll to position [506, 0]
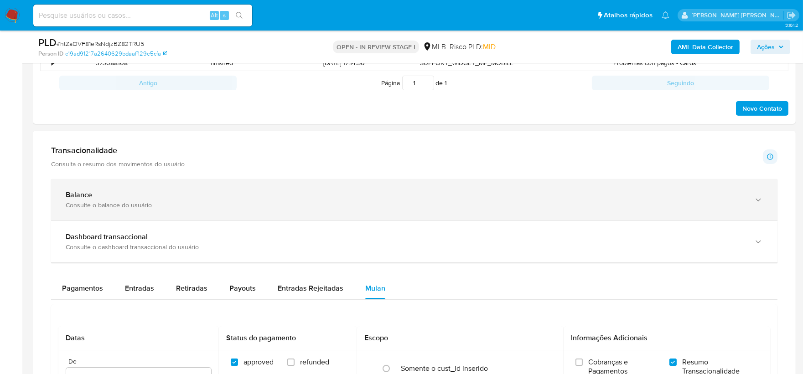
click at [369, 203] on div "Consulte o balance do usuário" at bounding box center [405, 205] width 679 height 8
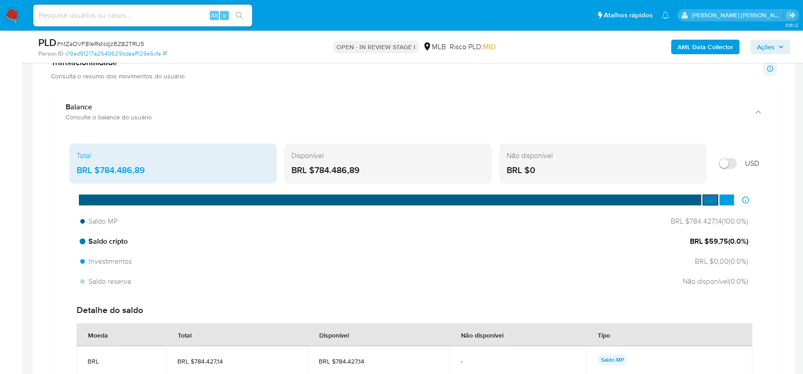
scroll to position [608, 0]
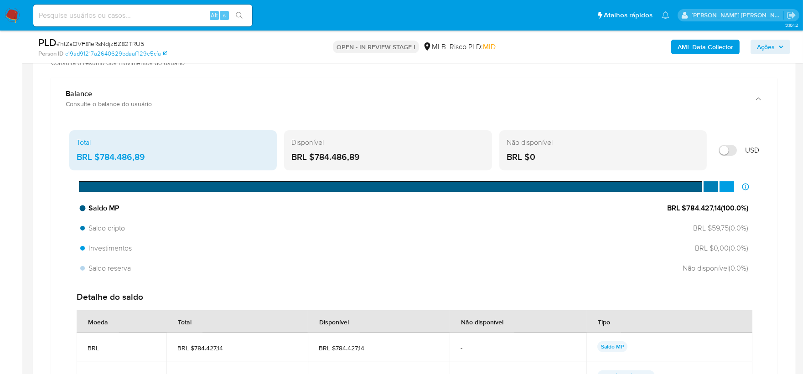
drag, startPoint x: 718, startPoint y: 207, endPoint x: 685, endPoint y: 207, distance: 32.8
click at [685, 207] on span "BRL $784.427,14 ( 100.0 %)" at bounding box center [707, 208] width 81 height 10
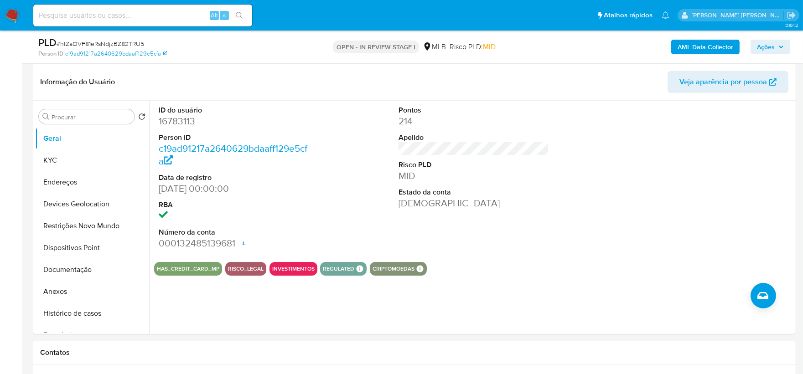
scroll to position [163, 0]
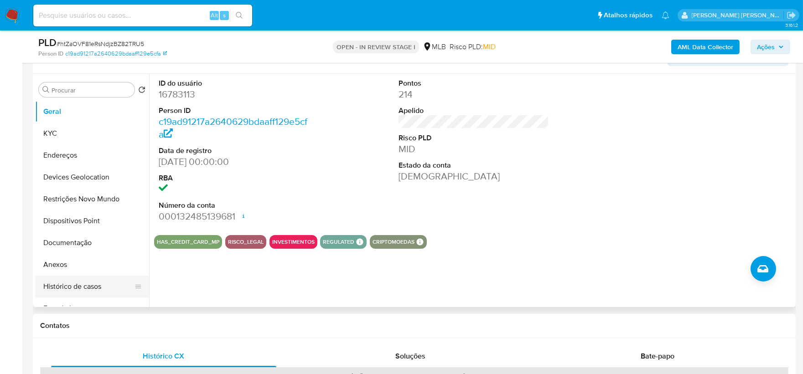
click at [84, 289] on button "Histórico de casos" at bounding box center [88, 287] width 107 height 22
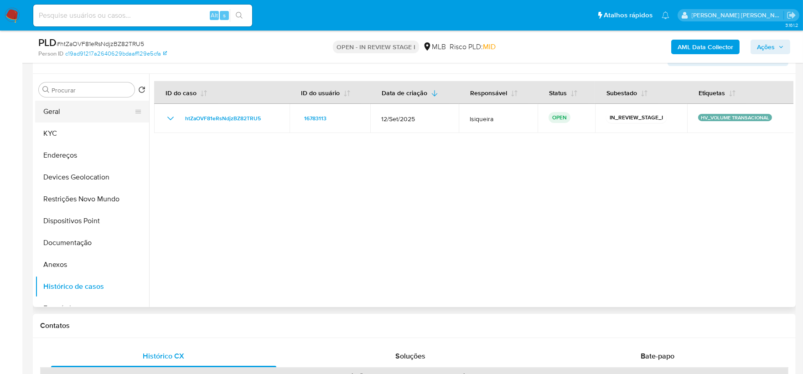
click at [76, 115] on button "Geral" at bounding box center [88, 112] width 107 height 22
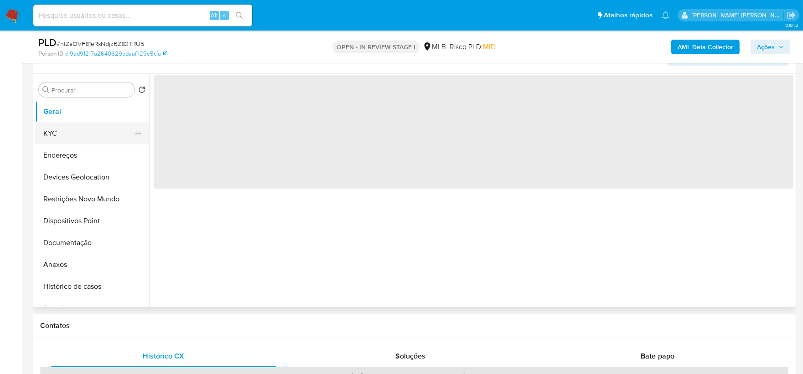
click at [72, 134] on button "KYC" at bounding box center [88, 134] width 107 height 22
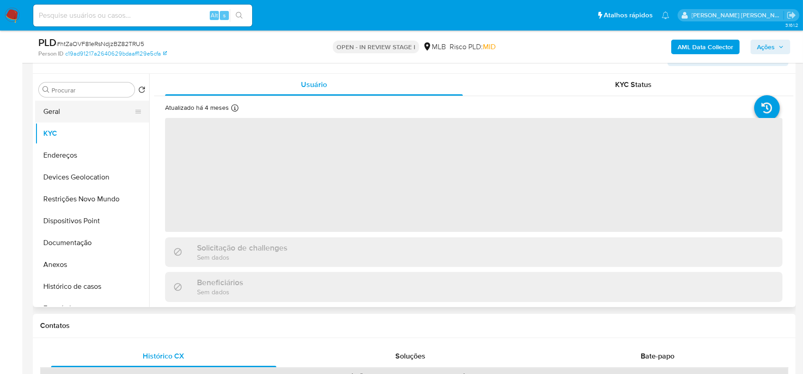
click at [88, 108] on button "Geral" at bounding box center [88, 112] width 107 height 22
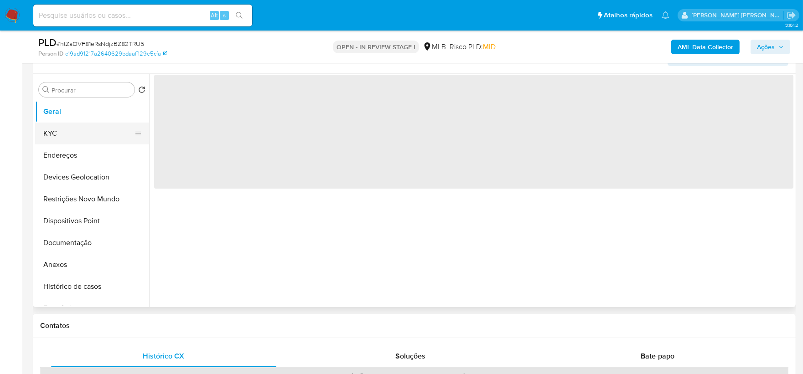
click at [88, 129] on button "KYC" at bounding box center [88, 134] width 107 height 22
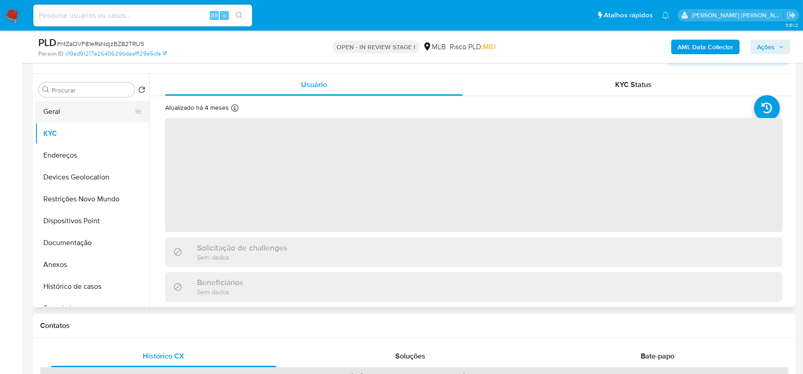
click at [89, 117] on button "Geral" at bounding box center [88, 112] width 107 height 22
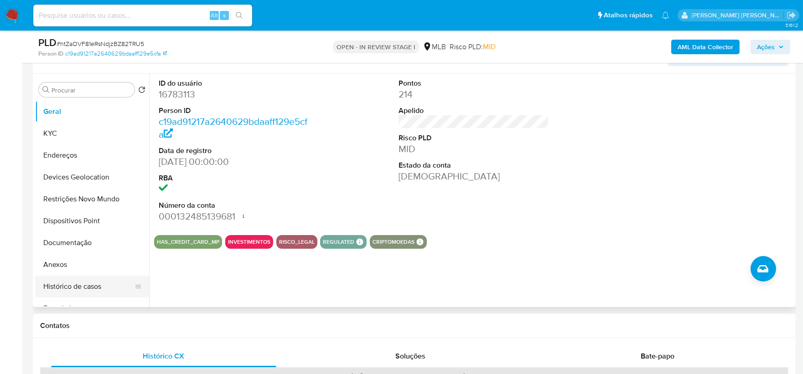
click at [76, 286] on button "Histórico de casos" at bounding box center [88, 287] width 107 height 22
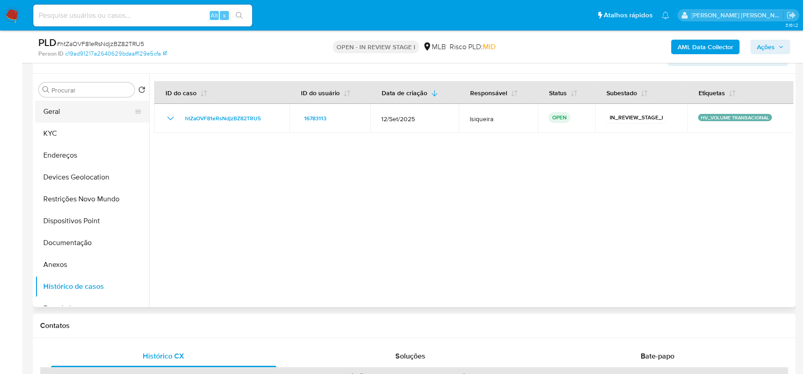
click at [76, 112] on button "Geral" at bounding box center [88, 112] width 107 height 22
